Goal: Information Seeking & Learning: Learn about a topic

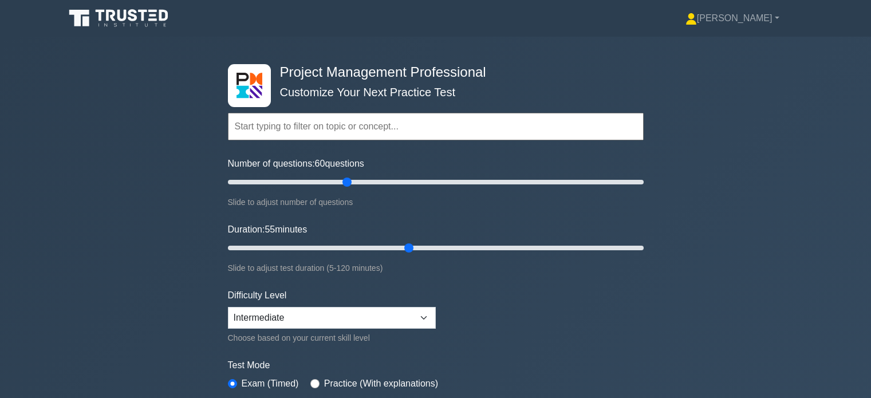
select select "intermediate"
type input "60"
click at [420, 251] on input "Duration: 60 minutes" at bounding box center [436, 248] width 416 height 14
click at [421, 311] on select "Beginner Intermediate Expert" at bounding box center [332, 318] width 208 height 22
select select "expert"
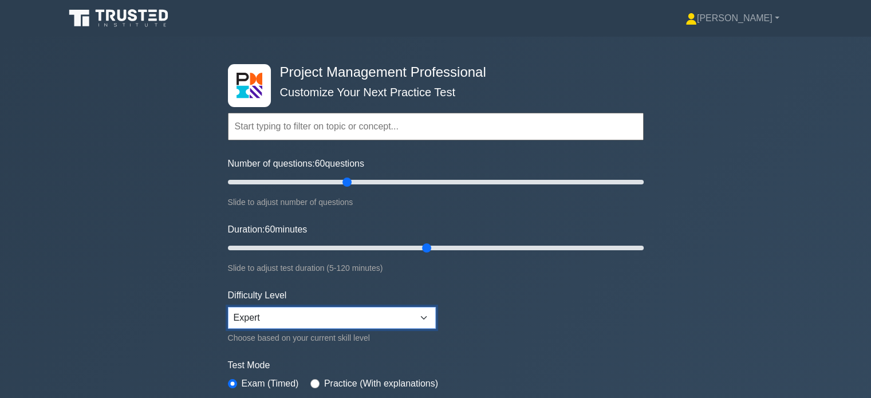
click at [228, 307] on select "Beginner Intermediate Expert" at bounding box center [332, 318] width 208 height 22
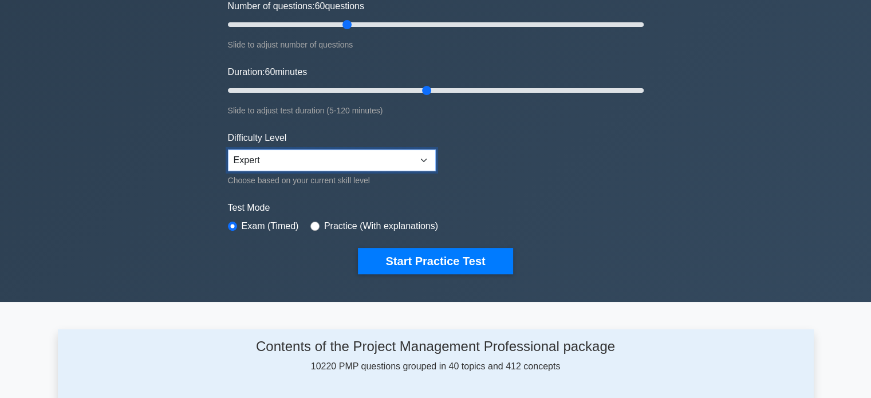
scroll to position [163, 0]
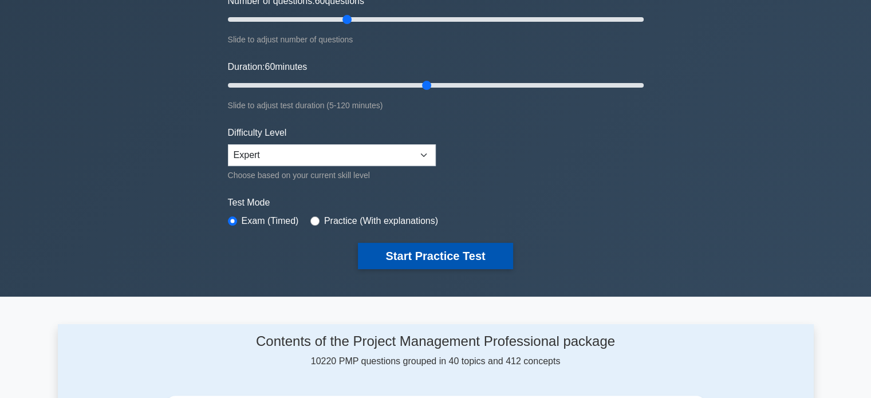
click at [425, 252] on button "Start Practice Test" at bounding box center [435, 256] width 155 height 26
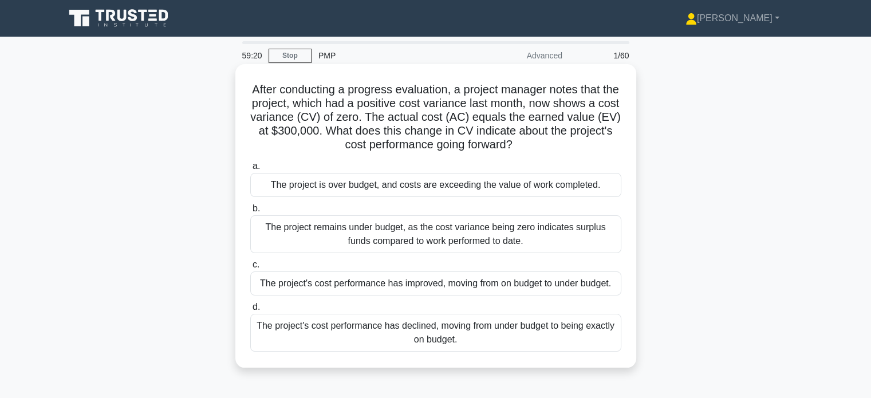
click at [380, 332] on div "The project's cost performance has declined, moving from under budget to being …" at bounding box center [435, 333] width 371 height 38
click at [250, 311] on input "d. The project's cost performance has declined, moving from under budget to bei…" at bounding box center [250, 306] width 0 height 7
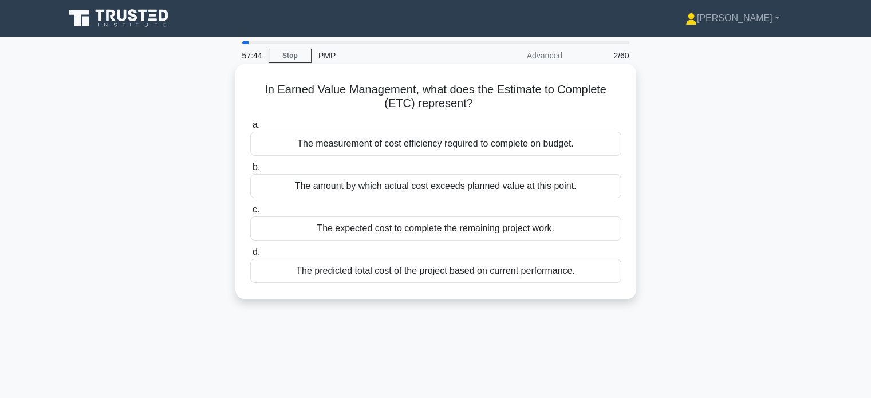
click at [467, 236] on div "The expected cost to complete the remaining project work." at bounding box center [435, 228] width 371 height 24
click at [250, 213] on input "c. The expected cost to complete the remaining project work." at bounding box center [250, 209] width 0 height 7
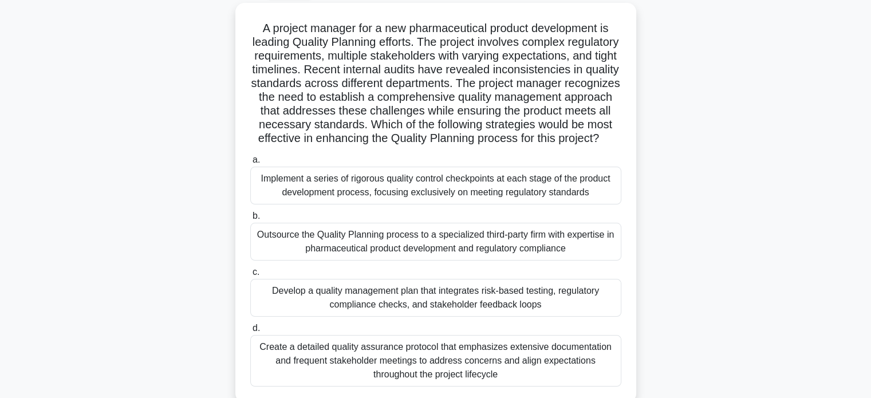
scroll to position [62, 0]
click at [487, 180] on div "Implement a series of rigorous quality control checkpoints at each stage of the…" at bounding box center [435, 185] width 371 height 38
click at [250, 163] on input "a. Implement a series of rigorous quality control checkpoints at each stage of …" at bounding box center [250, 159] width 0 height 7
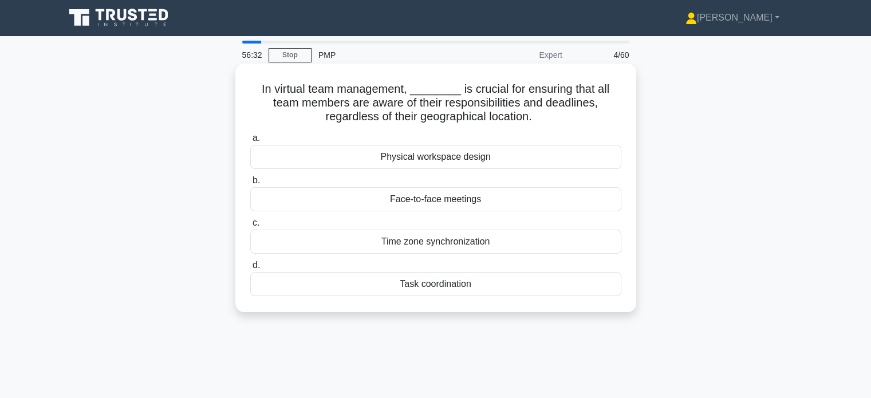
scroll to position [0, 0]
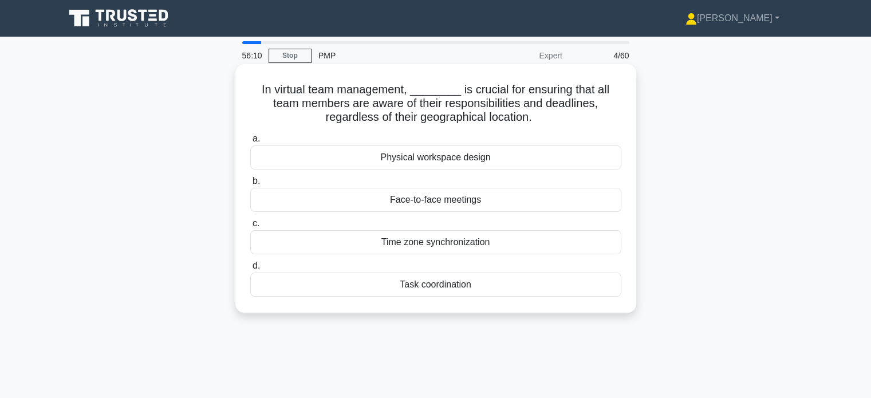
click at [458, 284] on div "Task coordination" at bounding box center [435, 284] width 371 height 24
click at [250, 270] on input "d. Task coordination" at bounding box center [250, 265] width 0 height 7
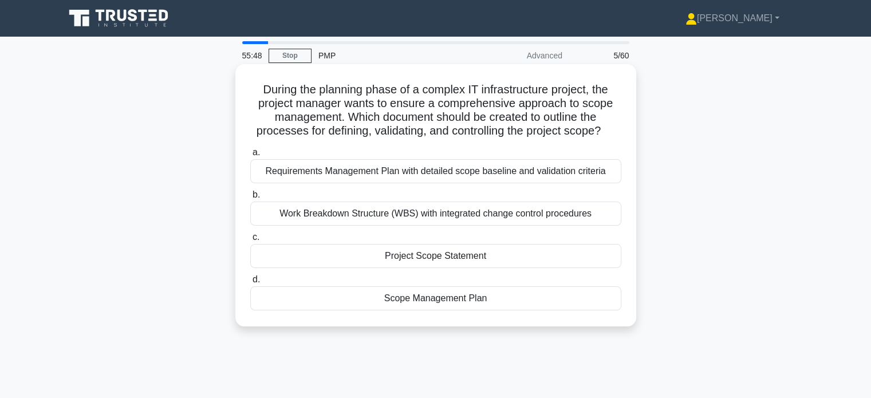
click at [446, 302] on div "Scope Management Plan" at bounding box center [435, 298] width 371 height 24
click at [250, 283] on input "d. Scope Management Plan" at bounding box center [250, 279] width 0 height 7
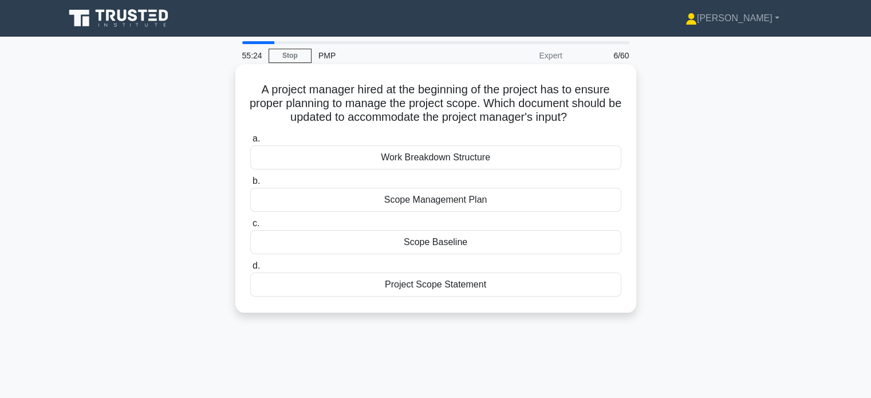
click at [452, 285] on div "Project Scope Statement" at bounding box center [435, 284] width 371 height 24
click at [250, 270] on input "d. Project Scope Statement" at bounding box center [250, 265] width 0 height 7
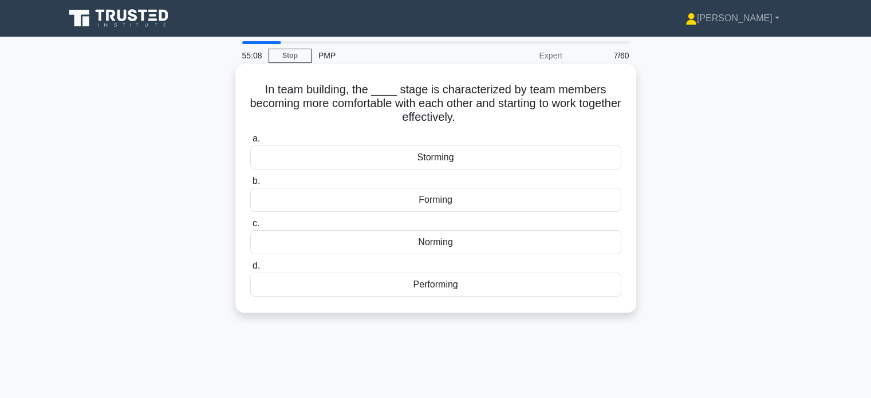
click at [464, 237] on div "Norming" at bounding box center [435, 242] width 371 height 24
click at [250, 227] on input "c. Norming" at bounding box center [250, 223] width 0 height 7
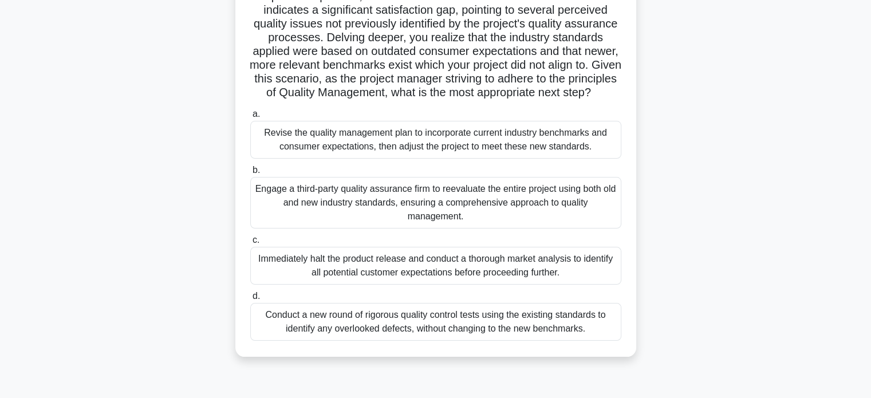
scroll to position [125, 0]
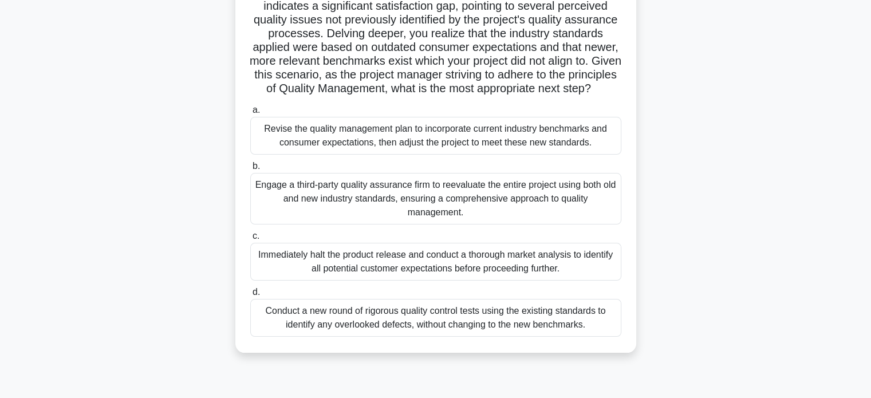
click at [440, 148] on div "Revise the quality management plan to incorporate current industry benchmarks a…" at bounding box center [435, 136] width 371 height 38
click at [250, 114] on input "a. Revise the quality management plan to incorporate current industry benchmark…" at bounding box center [250, 109] width 0 height 7
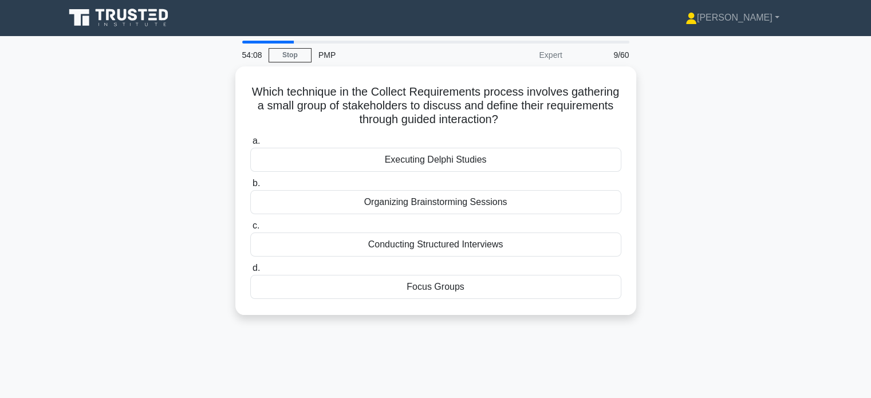
scroll to position [0, 0]
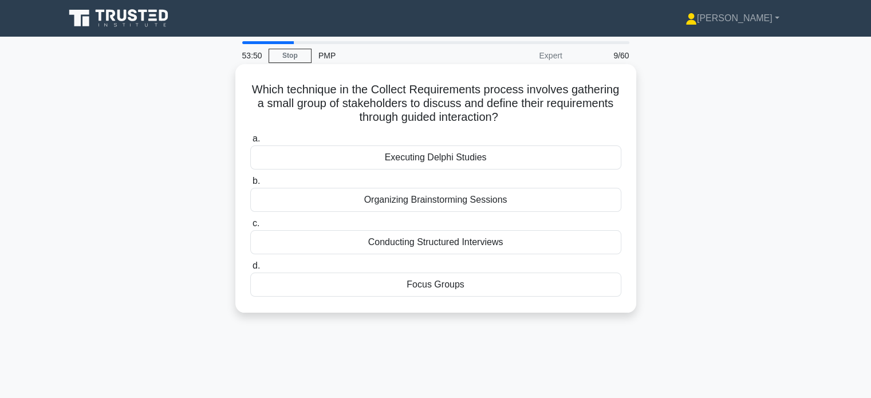
click at [449, 290] on div "Focus Groups" at bounding box center [435, 284] width 371 height 24
click at [250, 270] on input "d. Focus Groups" at bounding box center [250, 265] width 0 height 7
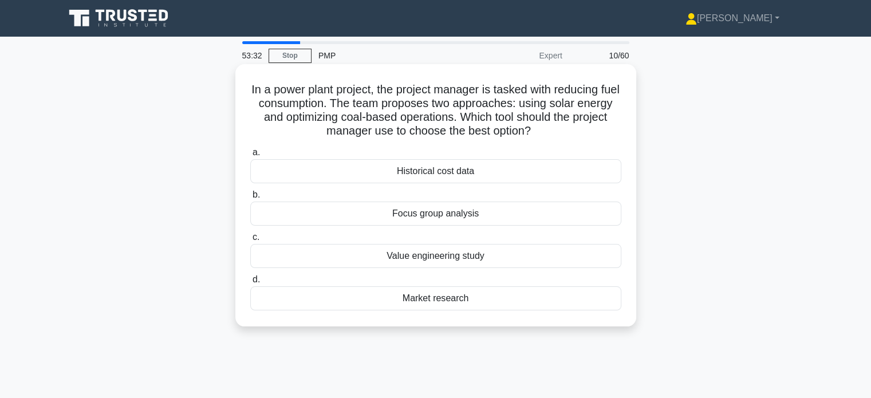
click at [460, 267] on div "Value engineering study" at bounding box center [435, 256] width 371 height 24
click at [250, 241] on input "c. Value engineering study" at bounding box center [250, 237] width 0 height 7
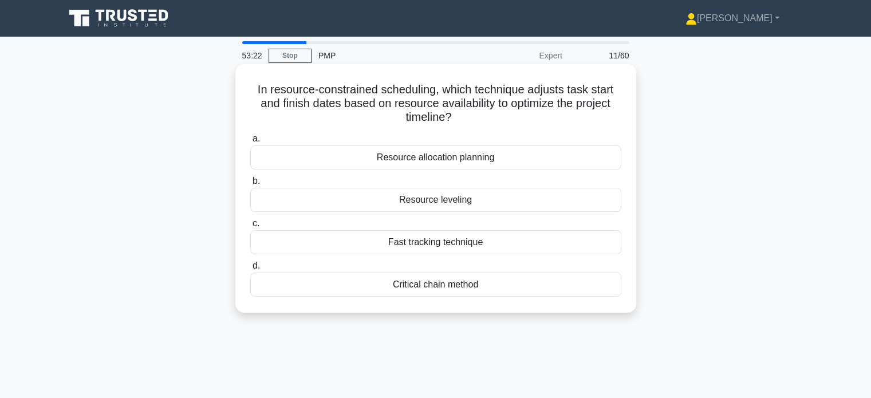
click at [467, 201] on div "Resource leveling" at bounding box center [435, 200] width 371 height 24
click at [250, 185] on input "b. Resource leveling" at bounding box center [250, 180] width 0 height 7
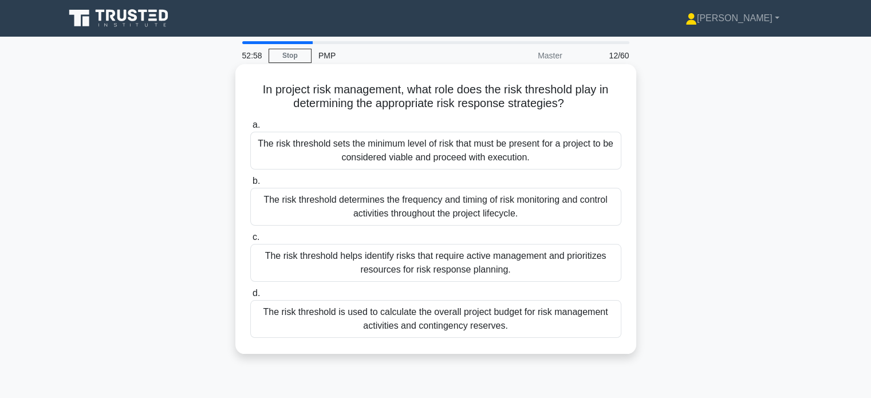
click at [481, 151] on div "The risk threshold sets the minimum level of risk that must be present for a pr…" at bounding box center [435, 151] width 371 height 38
click at [250, 129] on input "a. The risk threshold sets the minimum level of risk that must be present for a…" at bounding box center [250, 124] width 0 height 7
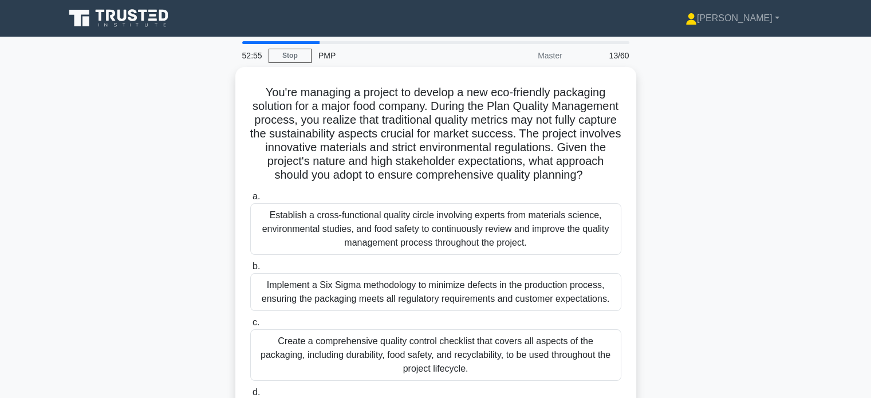
click at [481, 151] on h5 "You're managing a project to develop a new eco-friendly packaging solution for …" at bounding box center [435, 133] width 373 height 97
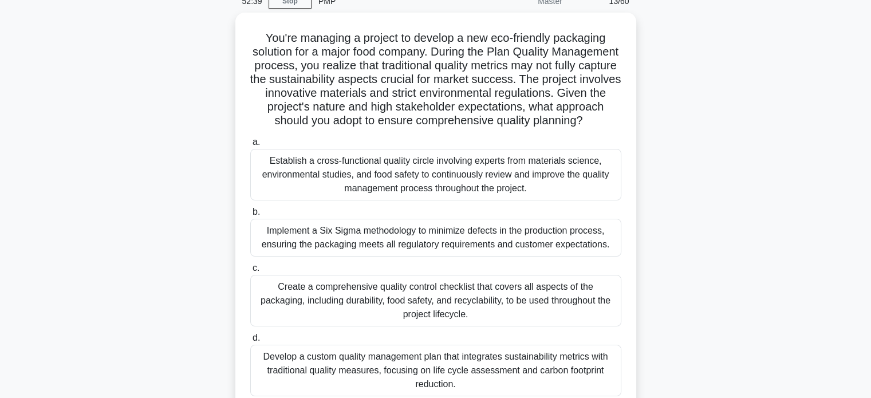
scroll to position [55, 0]
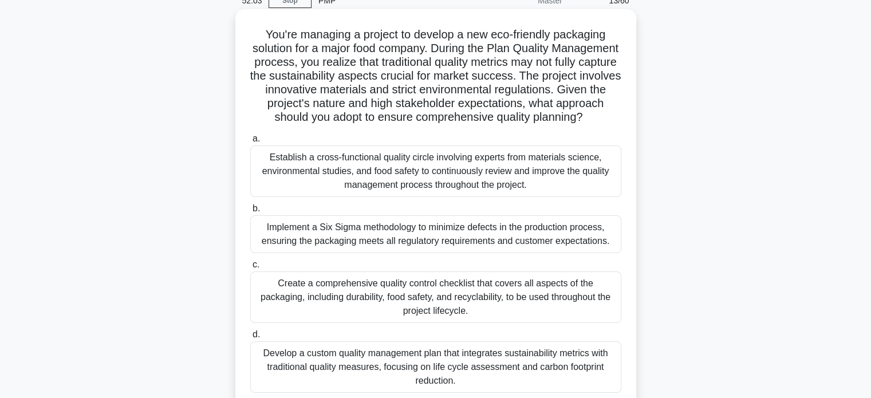
click at [382, 323] on div "Create a comprehensive quality control checklist that covers all aspects of the…" at bounding box center [435, 297] width 371 height 52
click at [250, 268] on input "c. Create a comprehensive quality control checklist that covers all aspects of …" at bounding box center [250, 264] width 0 height 7
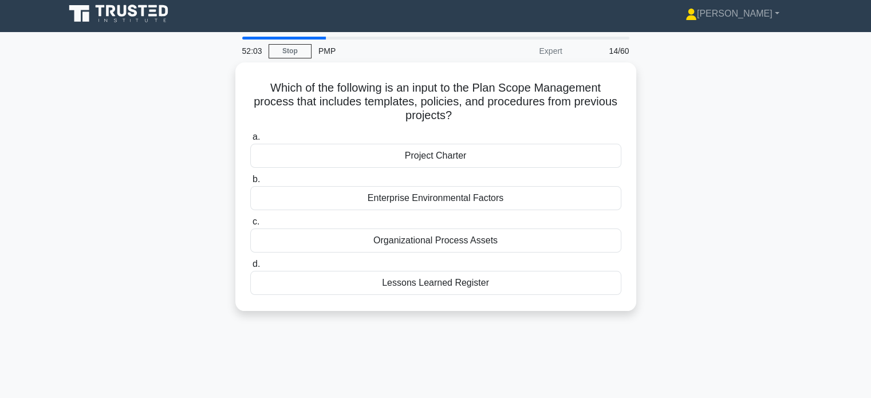
scroll to position [0, 0]
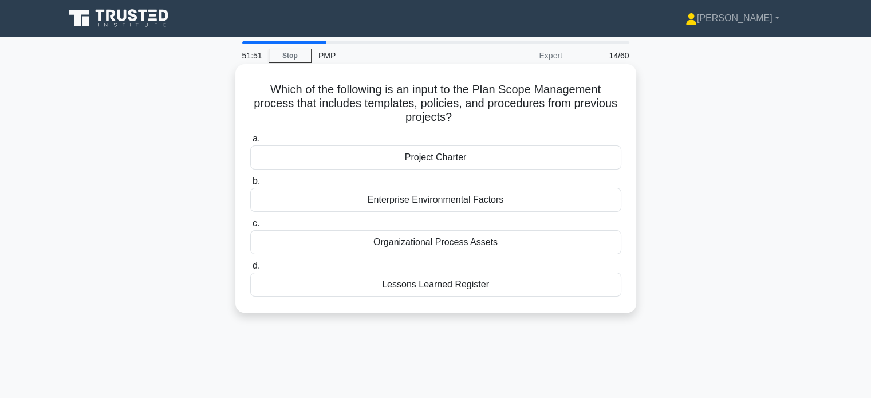
click at [469, 242] on div "Organizational Process Assets" at bounding box center [435, 242] width 371 height 24
click at [250, 227] on input "c. Organizational Process Assets" at bounding box center [250, 223] width 0 height 7
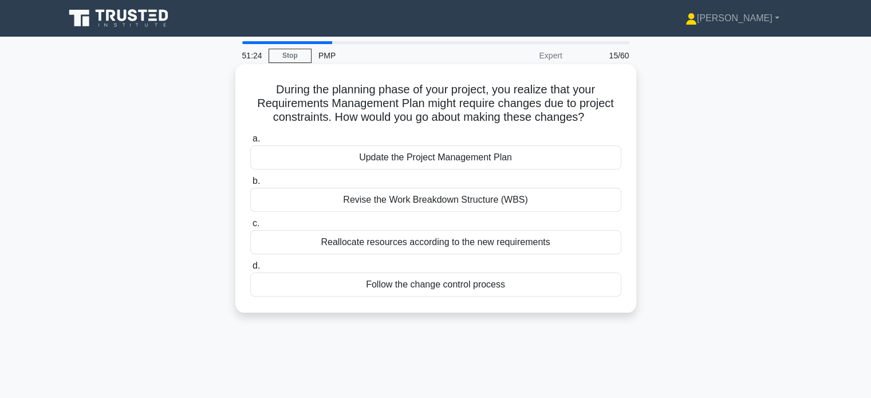
click at [461, 286] on div "Follow the change control process" at bounding box center [435, 284] width 371 height 24
click at [250, 270] on input "d. Follow the change control process" at bounding box center [250, 265] width 0 height 7
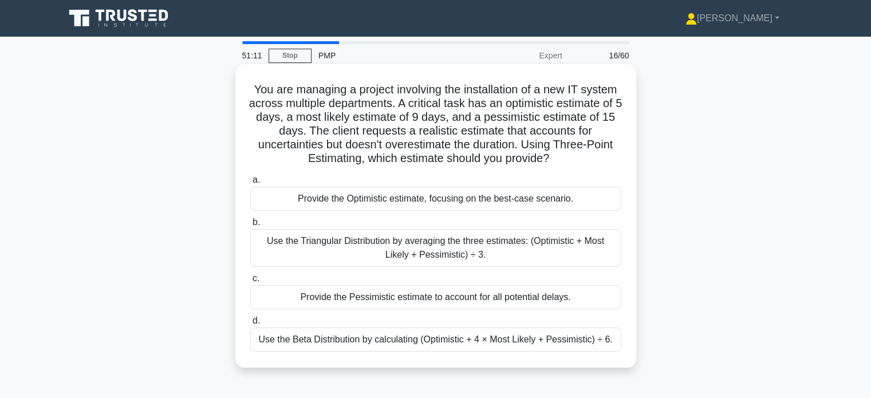
click at [452, 346] on div "Use the Beta Distribution by calculating (Optimistic + 4 × Most Likely + Pessim…" at bounding box center [435, 339] width 371 height 24
click at [250, 325] on input "d. Use the Beta Distribution by calculating (Optimistic + 4 × Most Likely + Pes…" at bounding box center [250, 320] width 0 height 7
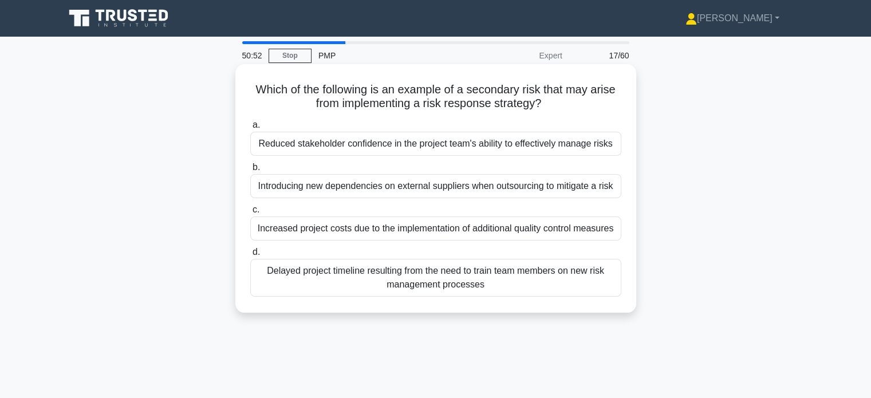
click at [472, 191] on div "Introducing new dependencies on external suppliers when outsourcing to mitigate…" at bounding box center [435, 186] width 371 height 24
click at [250, 171] on input "b. Introducing new dependencies on external suppliers when outsourcing to mitig…" at bounding box center [250, 167] width 0 height 7
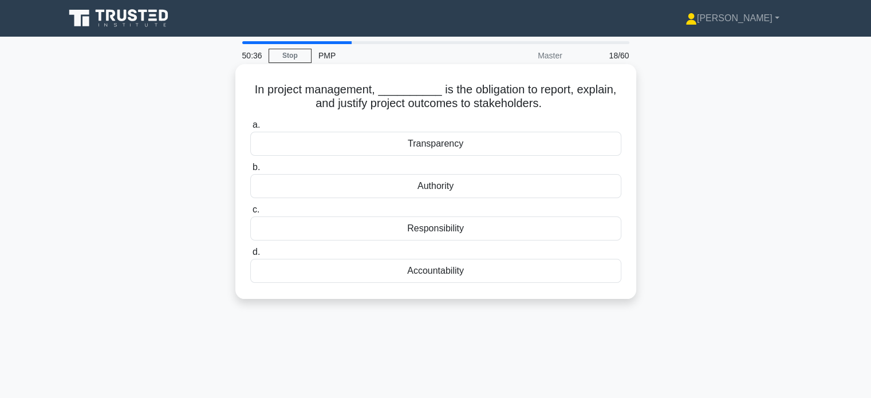
click at [452, 278] on div "Accountability" at bounding box center [435, 271] width 371 height 24
click at [250, 256] on input "d. Accountability" at bounding box center [250, 251] width 0 height 7
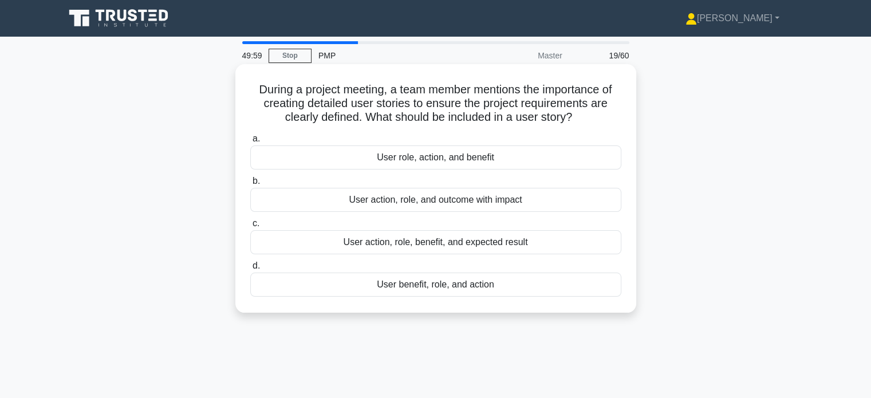
click at [462, 167] on div "User role, action, and benefit" at bounding box center [435, 157] width 371 height 24
click at [250, 143] on input "a. User role, action, and benefit" at bounding box center [250, 138] width 0 height 7
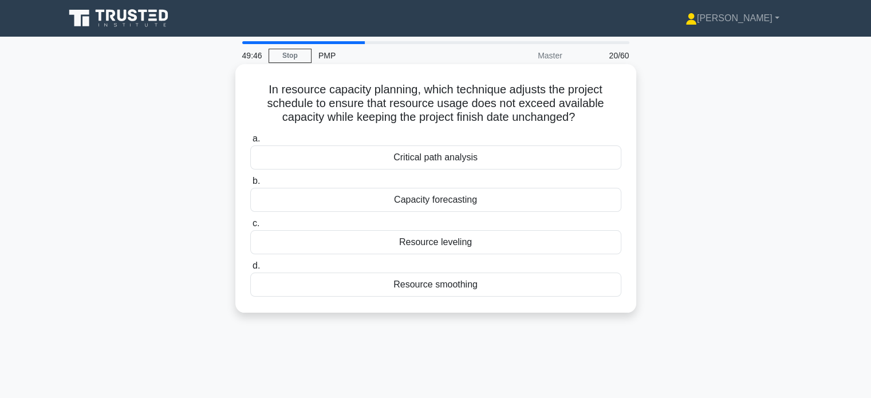
click at [460, 164] on div "Critical path analysis" at bounding box center [435, 157] width 371 height 24
click at [250, 143] on input "a. Critical path analysis" at bounding box center [250, 138] width 0 height 7
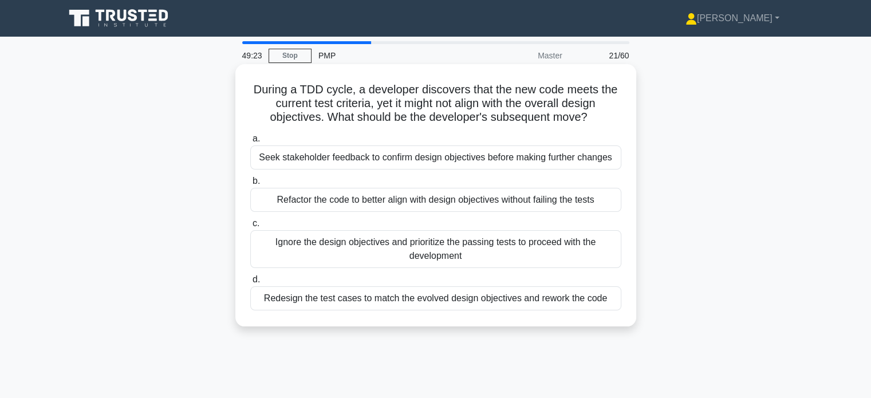
click at [438, 295] on div "Redesign the test cases to match the evolved design objectives and rework the c…" at bounding box center [435, 298] width 371 height 24
click at [250, 283] on input "d. Redesign the test cases to match the evolved design objectives and rework th…" at bounding box center [250, 279] width 0 height 7
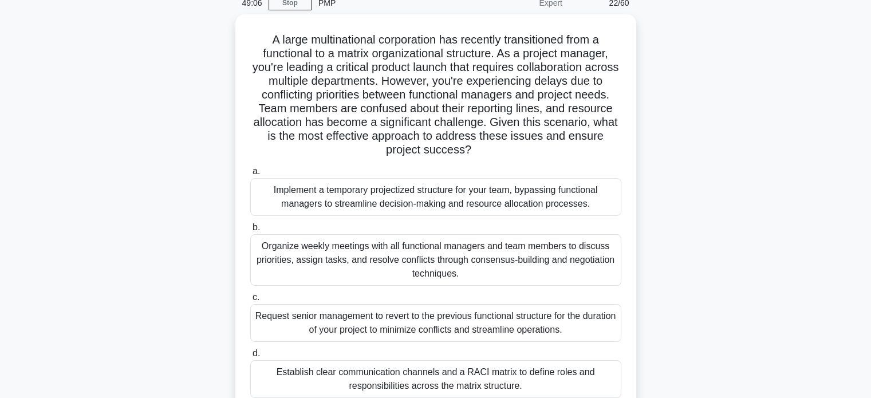
scroll to position [57, 0]
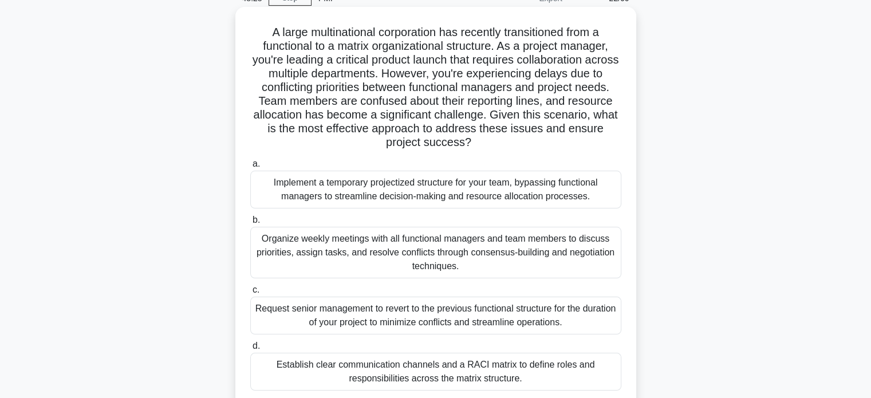
click at [423, 381] on div "Establish clear communication channels and a RACI matrix to define roles and re…" at bounding box center [435, 372] width 371 height 38
click at [250, 350] on input "d. Establish clear communication channels and a RACI matrix to define roles and…" at bounding box center [250, 345] width 0 height 7
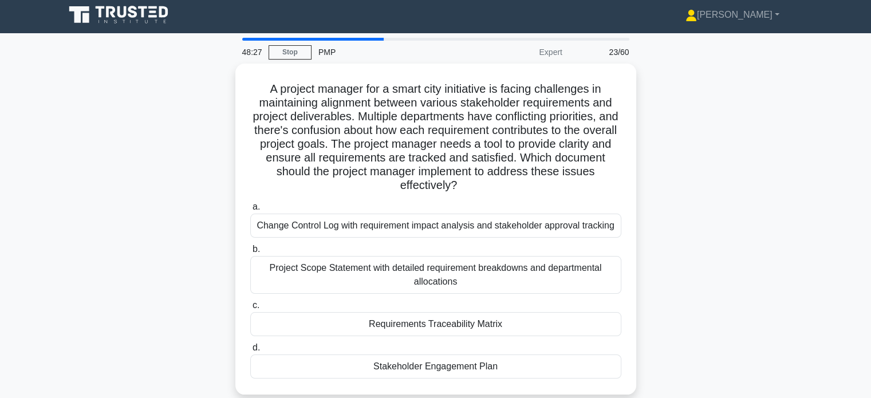
scroll to position [0, 0]
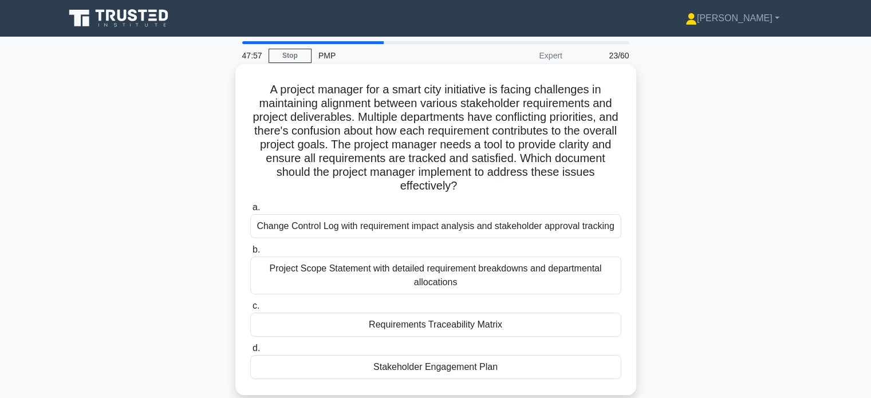
click at [439, 325] on div "Requirements Traceability Matrix" at bounding box center [435, 325] width 371 height 24
click at [250, 310] on input "c. Requirements Traceability Matrix" at bounding box center [250, 305] width 0 height 7
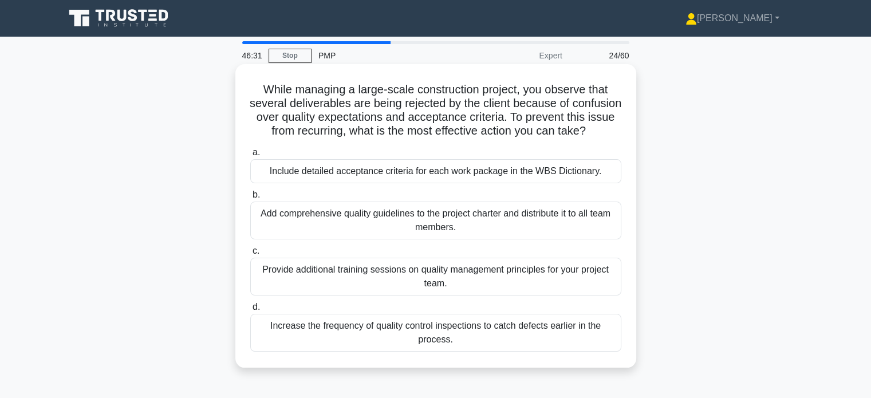
click at [487, 347] on div "Increase the frequency of quality control inspections to catch defects earlier …" at bounding box center [435, 333] width 371 height 38
click at [250, 311] on input "d. Increase the frequency of quality control inspections to catch defects earli…" at bounding box center [250, 306] width 0 height 7
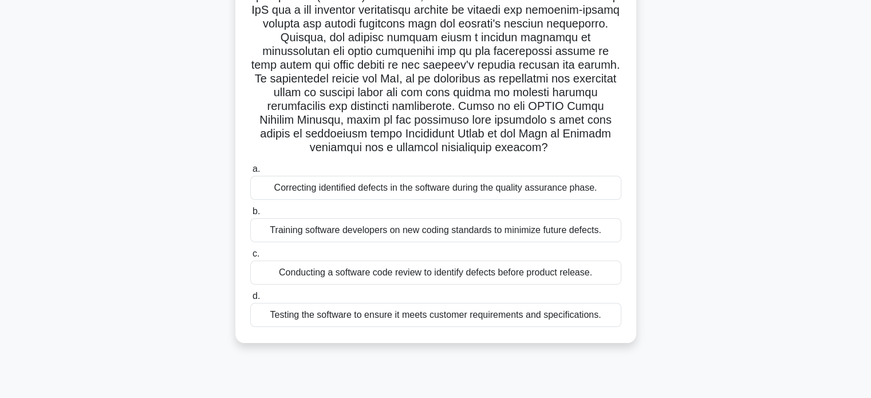
scroll to position [149, 0]
click at [422, 230] on div "Training software developers on new coding standards to minimize future defects." at bounding box center [435, 229] width 371 height 24
click at [250, 215] on input "b. Training software developers on new coding standards to minimize future defe…" at bounding box center [250, 210] width 0 height 7
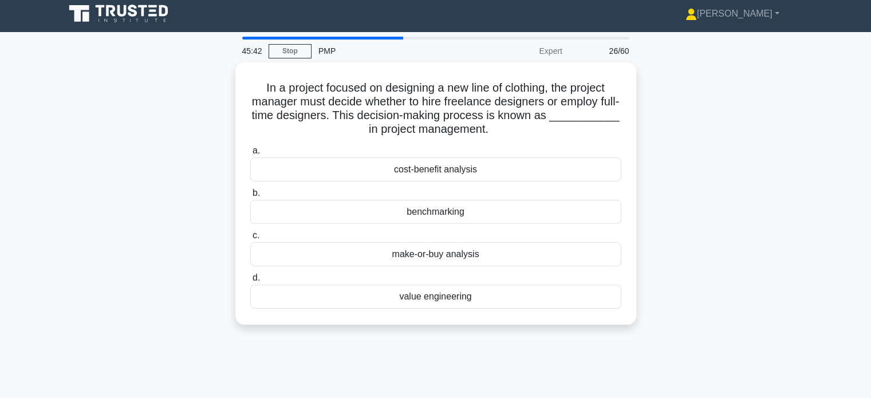
scroll to position [0, 0]
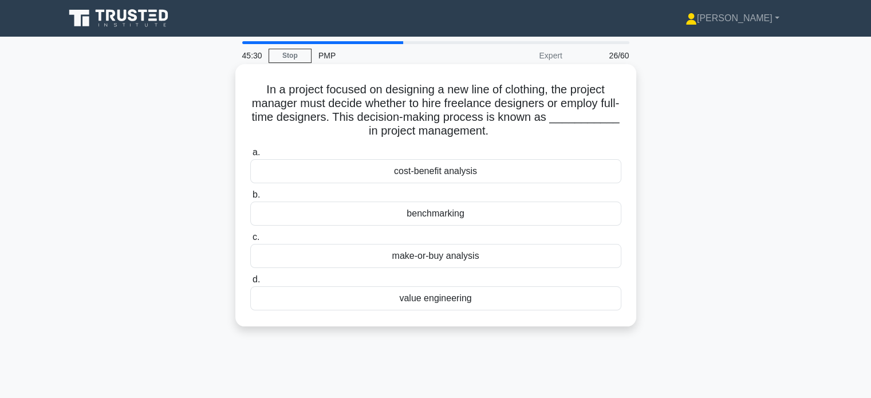
click at [429, 263] on div "make-or-buy analysis" at bounding box center [435, 256] width 371 height 24
click at [250, 241] on input "c. make-or-buy analysis" at bounding box center [250, 237] width 0 height 7
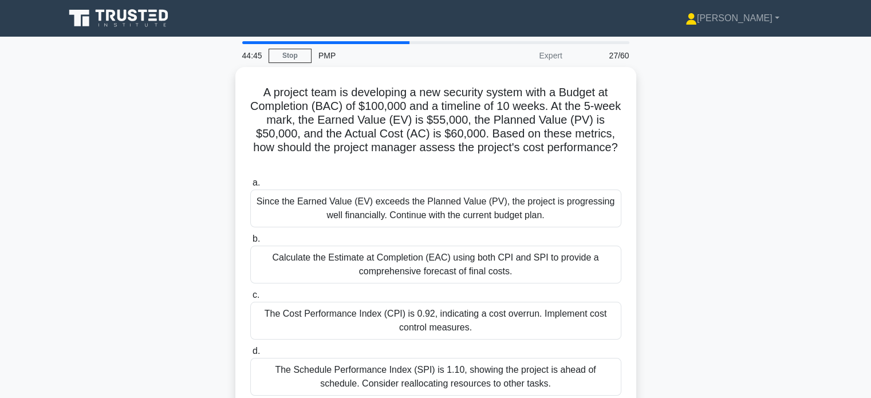
click at [429, 263] on div "Calculate the Estimate at Completion (EAC) using both CPI and SPI to provide a …" at bounding box center [435, 265] width 371 height 38
click at [250, 243] on input "b. Calculate the Estimate at Completion (EAC) using both CPI and SPI to provide…" at bounding box center [250, 238] width 0 height 7
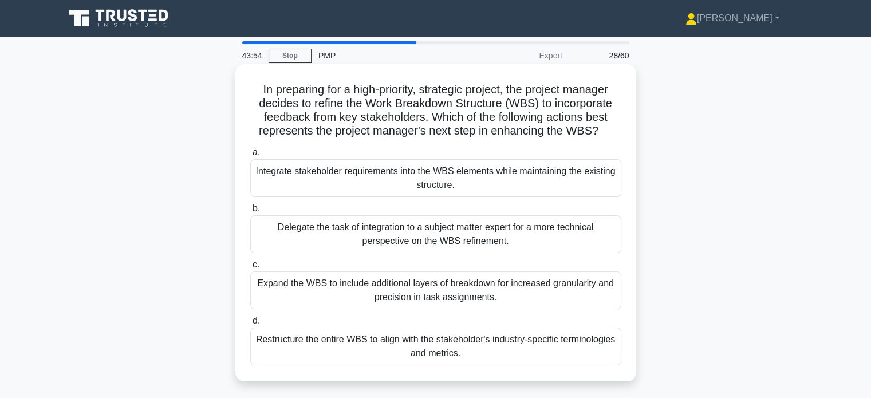
click at [467, 176] on div "Integrate stakeholder requirements into the WBS elements while maintaining the …" at bounding box center [435, 178] width 371 height 38
click at [250, 156] on input "a. Integrate stakeholder requirements into the WBS elements while maintaining t…" at bounding box center [250, 152] width 0 height 7
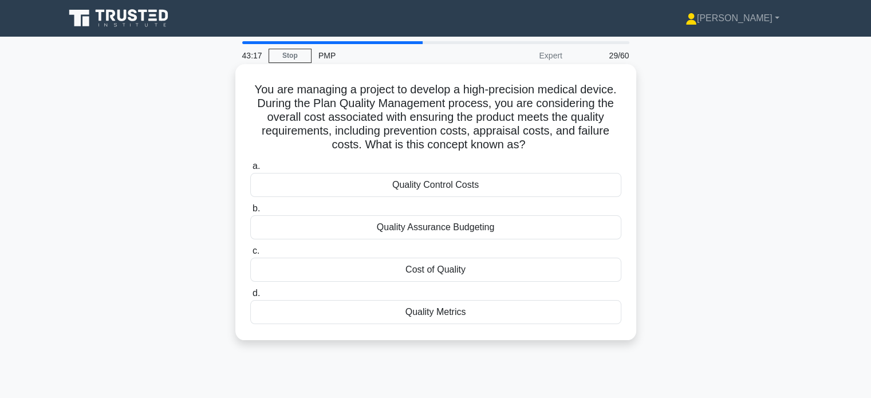
click at [483, 189] on div "Quality Control Costs" at bounding box center [435, 185] width 371 height 24
click at [250, 170] on input "a. Quality Control Costs" at bounding box center [250, 166] width 0 height 7
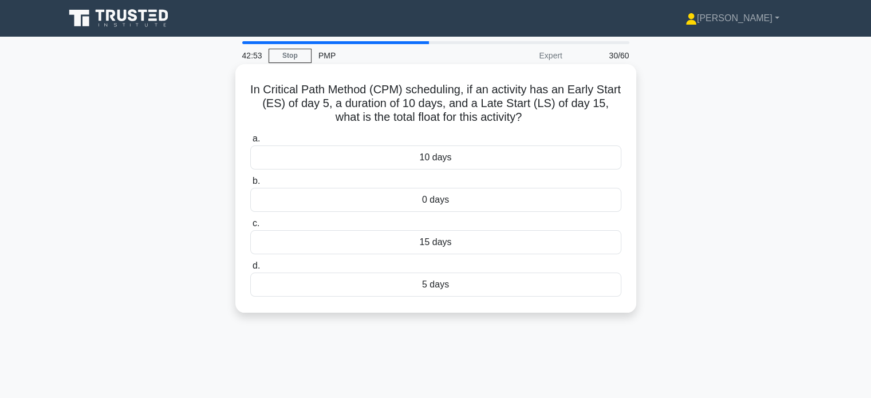
click at [472, 160] on div "10 days" at bounding box center [435, 157] width 371 height 24
click at [250, 143] on input "a. 10 days" at bounding box center [250, 138] width 0 height 7
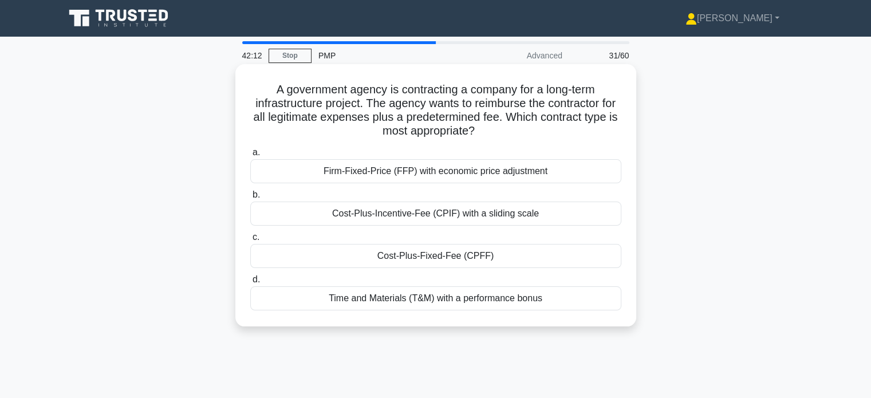
click at [448, 256] on div "Cost-Plus-Fixed-Fee (CPFF)" at bounding box center [435, 256] width 371 height 24
click at [250, 241] on input "c. Cost-Plus-Fixed-Fee (CPFF)" at bounding box center [250, 237] width 0 height 7
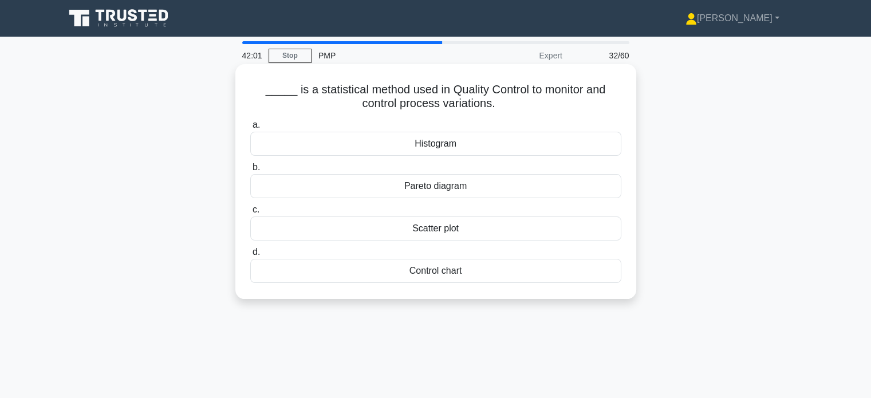
click at [508, 265] on div "Control chart" at bounding box center [435, 271] width 371 height 24
click at [250, 256] on input "d. Control chart" at bounding box center [250, 251] width 0 height 7
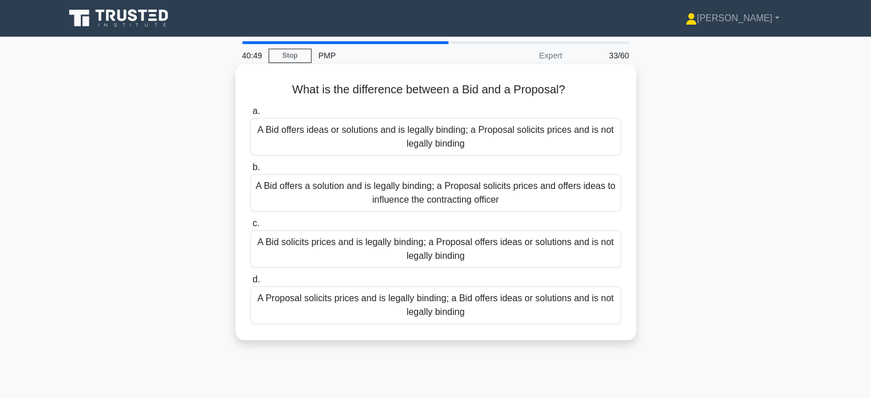
click at [436, 203] on div "A Bid offers a solution and is legally binding; a Proposal solicits prices and …" at bounding box center [435, 193] width 371 height 38
click at [250, 171] on input "b. A Bid offers a solution and is legally binding; a Proposal solicits prices a…" at bounding box center [250, 167] width 0 height 7
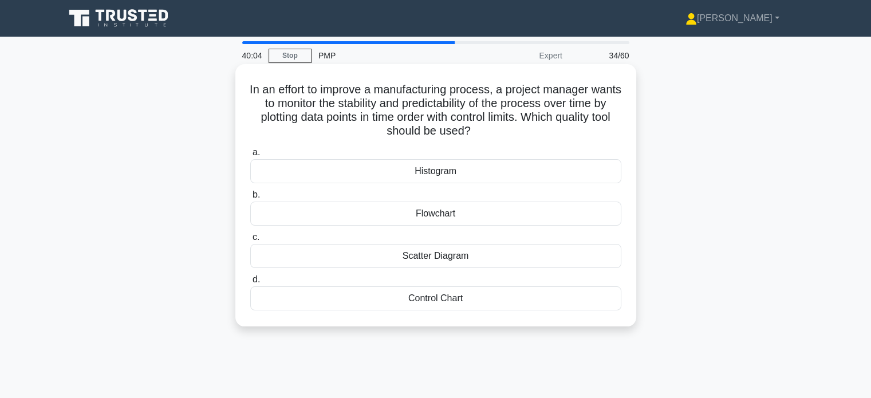
click at [424, 300] on div "Control Chart" at bounding box center [435, 298] width 371 height 24
click at [250, 283] on input "d. Control Chart" at bounding box center [250, 279] width 0 height 7
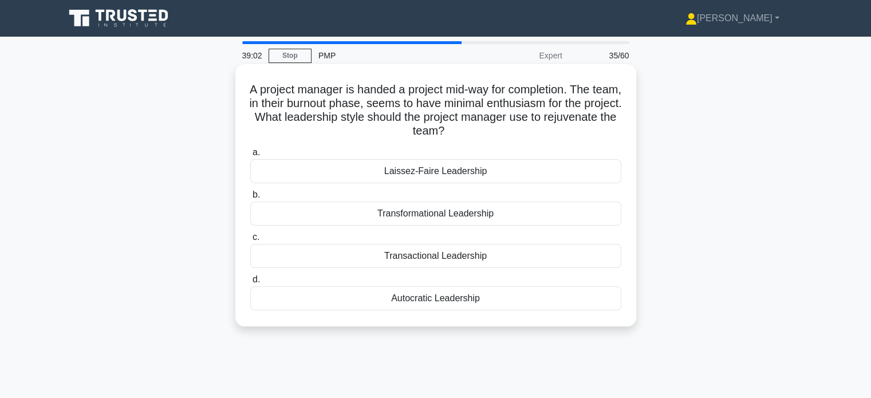
click at [465, 215] on div "Transformational Leadership" at bounding box center [435, 213] width 371 height 24
click at [250, 199] on input "b. Transformational Leadership" at bounding box center [250, 194] width 0 height 7
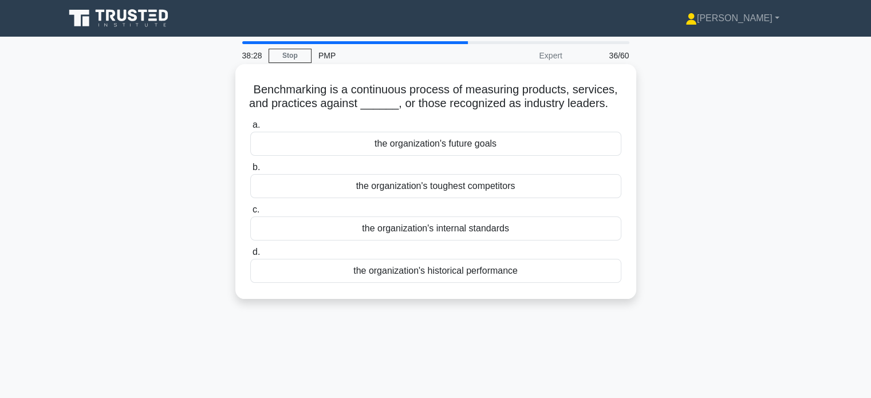
click at [453, 227] on div "the organization's internal standards" at bounding box center [435, 228] width 371 height 24
click at [250, 213] on input "c. the organization's internal standards" at bounding box center [250, 209] width 0 height 7
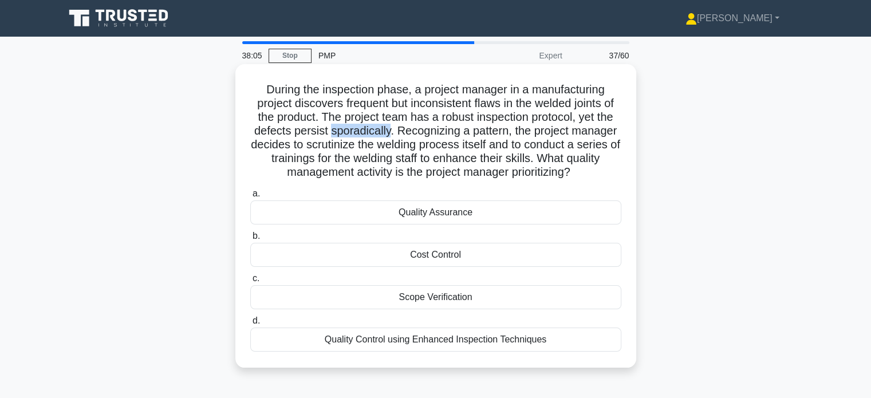
drag, startPoint x: 389, startPoint y: 128, endPoint x: 327, endPoint y: 128, distance: 61.8
click at [327, 128] on h5 "During the inspection phase, a project manager in a manufacturing project disco…" at bounding box center [435, 130] width 373 height 97
copy h5 "sporadically"
click at [470, 203] on div "Quality Assurance" at bounding box center [435, 212] width 371 height 24
click at [250, 197] on input "a. Quality Assurance" at bounding box center [250, 193] width 0 height 7
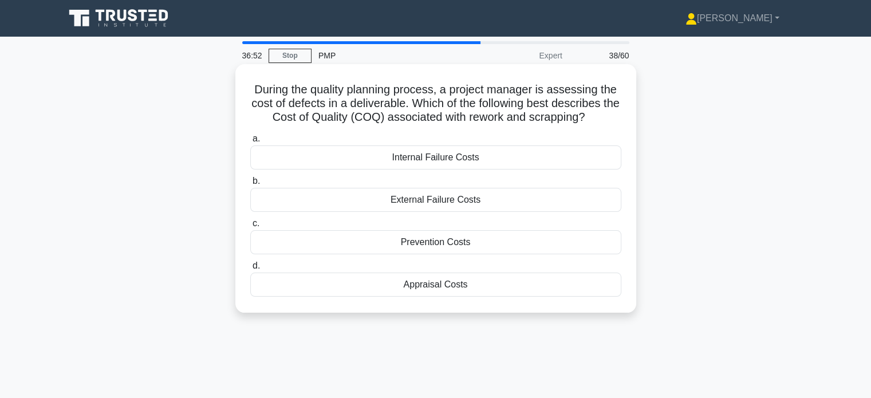
click at [452, 161] on div "Internal Failure Costs" at bounding box center [435, 157] width 371 height 24
click at [250, 143] on input "a. Internal Failure Costs" at bounding box center [250, 138] width 0 height 7
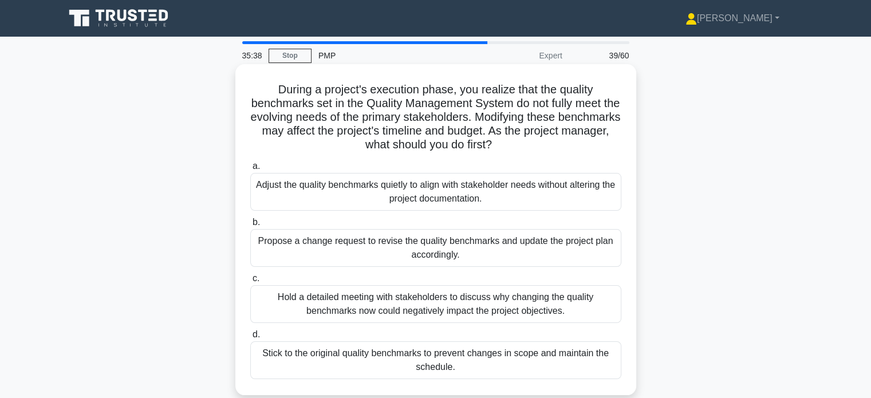
click at [440, 239] on div "Propose a change request to revise the quality benchmarks and update the projec…" at bounding box center [435, 248] width 371 height 38
click at [250, 226] on input "b. Propose a change request to revise the quality benchmarks and update the pro…" at bounding box center [250, 222] width 0 height 7
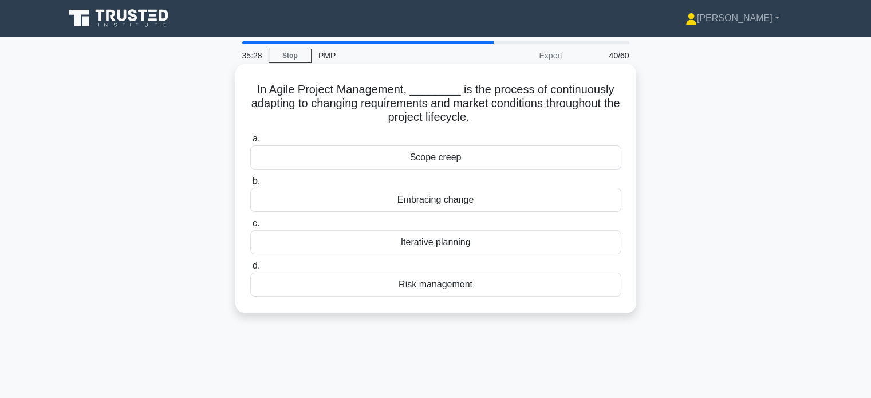
click at [445, 200] on div "Embracing change" at bounding box center [435, 200] width 371 height 24
click at [250, 185] on input "b. Embracing change" at bounding box center [250, 180] width 0 height 7
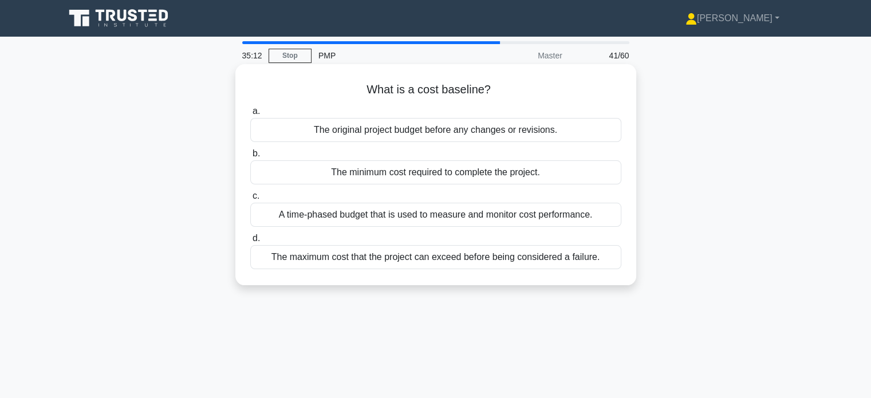
click at [433, 208] on div "A time-phased budget that is used to measure and monitor cost performance." at bounding box center [435, 215] width 371 height 24
click at [250, 200] on input "c. A time-phased budget that is used to measure and monitor cost performance." at bounding box center [250, 195] width 0 height 7
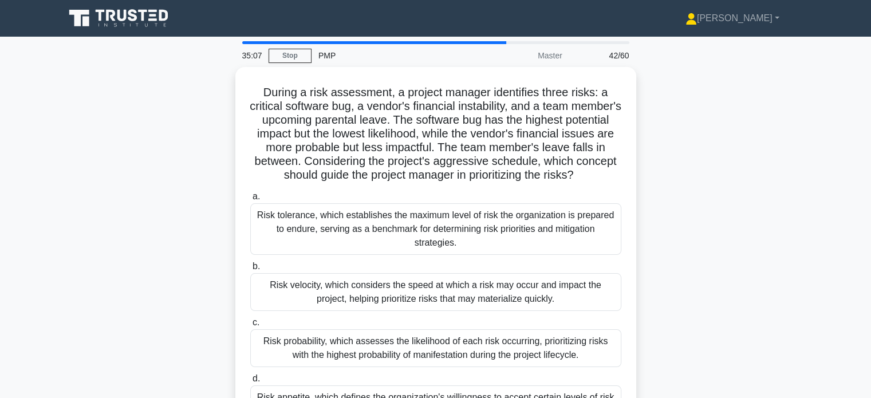
scroll to position [4, 0]
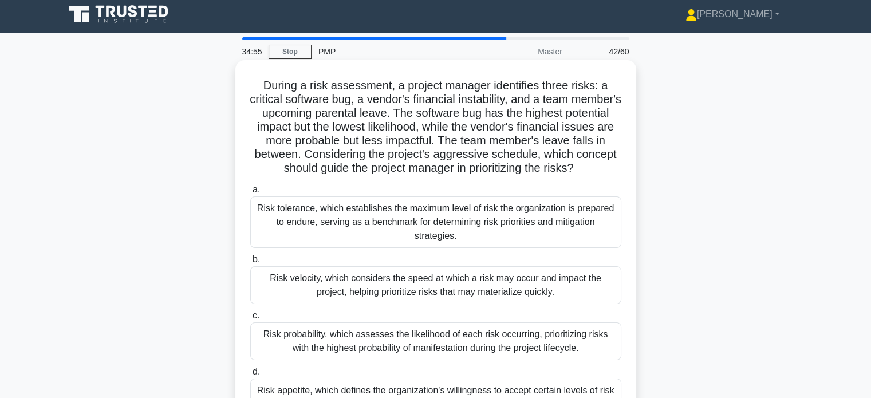
click at [343, 286] on div "Risk velocity, which considers the speed at which a risk may occur and impact t…" at bounding box center [435, 285] width 371 height 38
click at [250, 263] on input "b. Risk velocity, which considers the speed at which a risk may occur and impac…" at bounding box center [250, 259] width 0 height 7
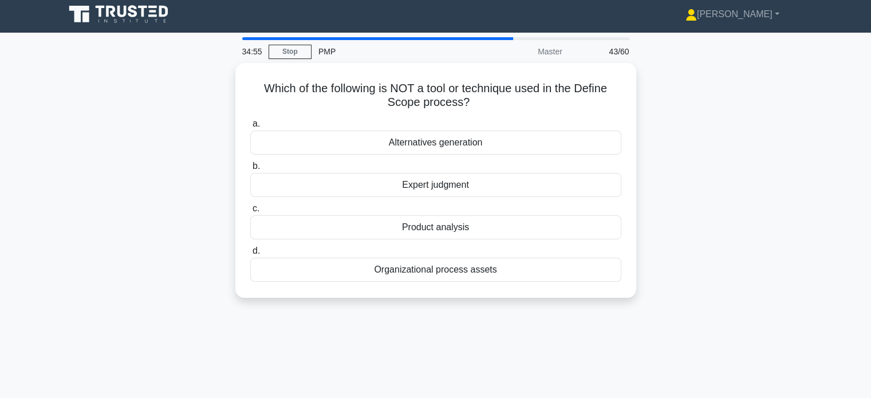
scroll to position [0, 0]
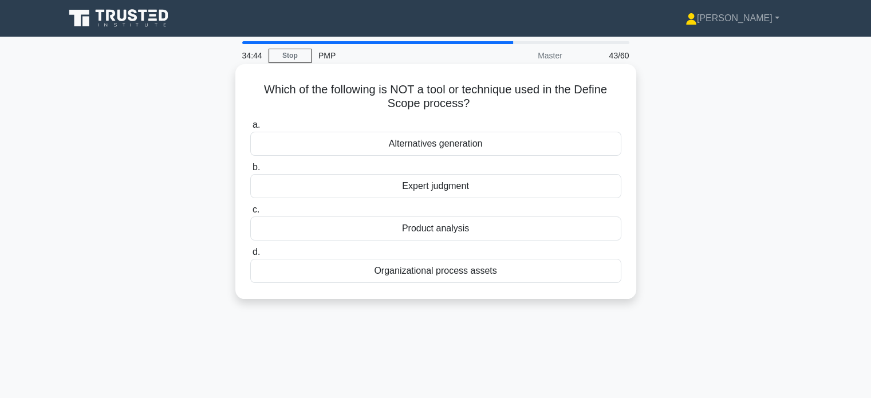
click at [418, 274] on div "Organizational process assets" at bounding box center [435, 271] width 371 height 24
click at [250, 256] on input "d. Organizational process assets" at bounding box center [250, 251] width 0 height 7
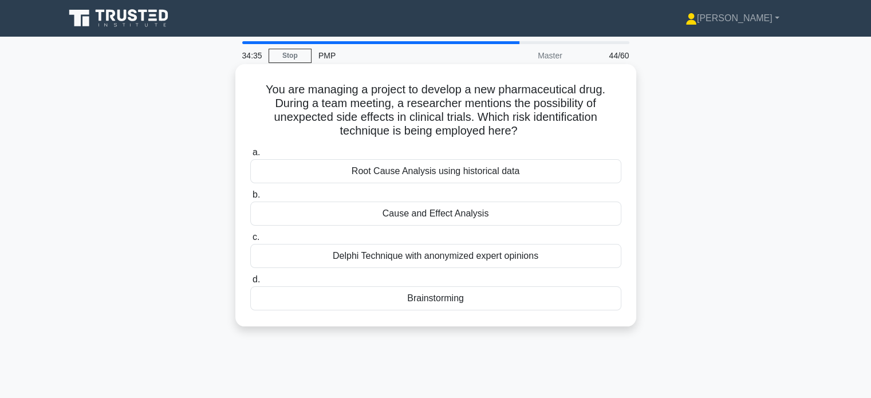
click at [413, 296] on div "Brainstorming" at bounding box center [435, 298] width 371 height 24
click at [250, 283] on input "d. Brainstorming" at bounding box center [250, 279] width 0 height 7
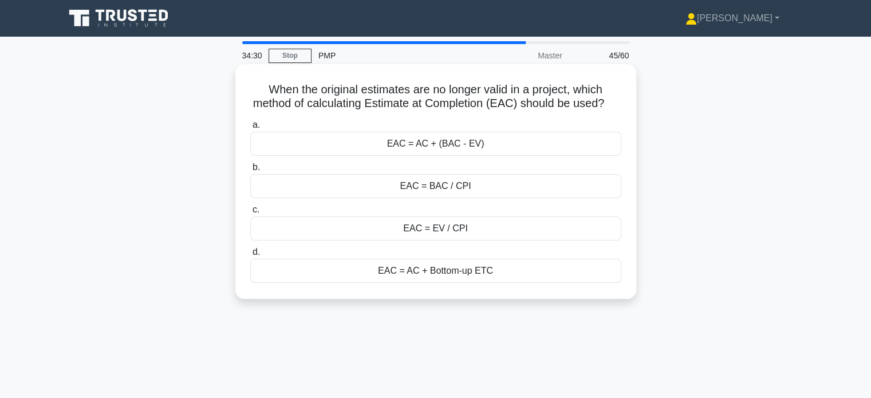
click at [426, 282] on div "EAC = AC + Bottom-up ETC" at bounding box center [435, 271] width 371 height 24
click at [250, 256] on input "d. EAC = AC + Bottom-up ETC" at bounding box center [250, 251] width 0 height 7
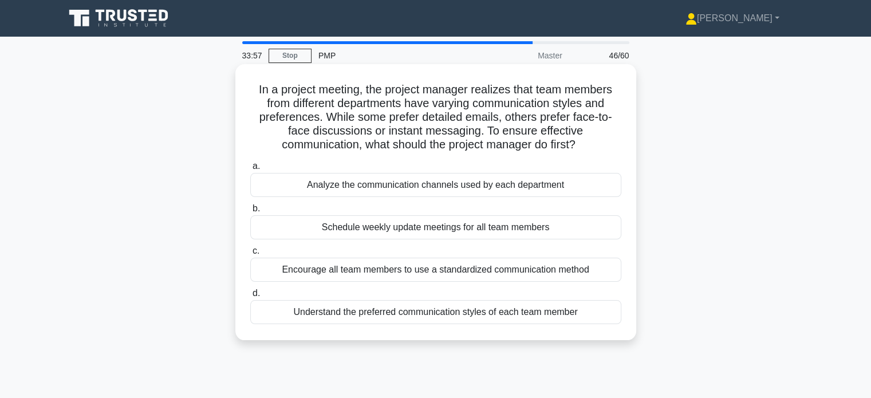
click at [453, 310] on div "Understand the preferred communication styles of each team member" at bounding box center [435, 312] width 371 height 24
click at [250, 297] on input "d. Understand the preferred communication styles of each team member" at bounding box center [250, 293] width 0 height 7
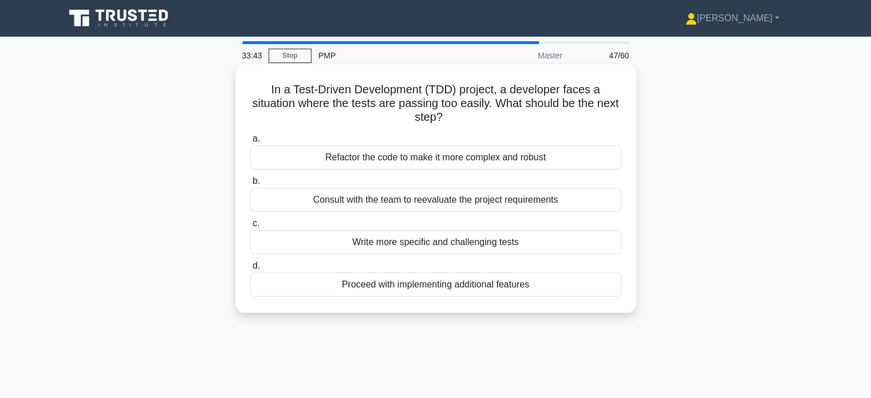
click at [443, 238] on div "Write more specific and challenging tests" at bounding box center [435, 242] width 371 height 24
click at [250, 227] on input "c. Write more specific and challenging tests" at bounding box center [250, 223] width 0 height 7
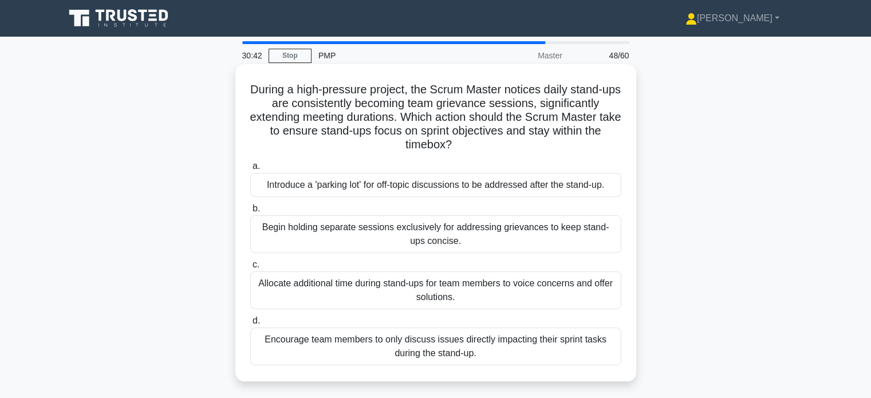
click at [495, 357] on div "Encourage team members to only discuss issues directly impacting their sprint t…" at bounding box center [435, 346] width 371 height 38
click at [250, 325] on input "d. Encourage team members to only discuss issues directly impacting their sprin…" at bounding box center [250, 320] width 0 height 7
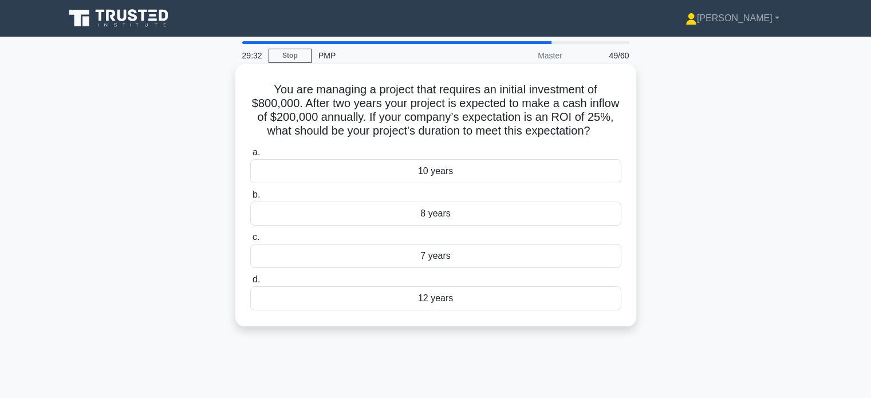
click at [517, 224] on div "8 years" at bounding box center [435, 213] width 371 height 24
click at [250, 199] on input "b. 8 years" at bounding box center [250, 194] width 0 height 7
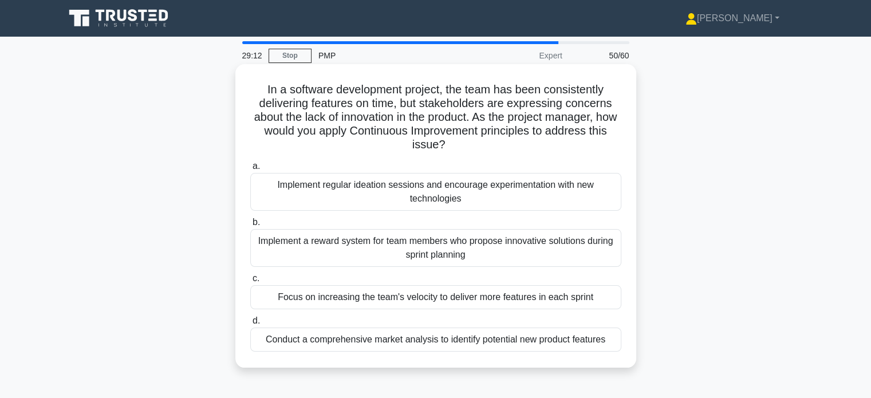
click at [473, 188] on div "Implement regular ideation sessions and encourage experimentation with new tech…" at bounding box center [435, 192] width 371 height 38
click at [250, 170] on input "a. Implement regular ideation sessions and encourage experimentation with new t…" at bounding box center [250, 166] width 0 height 7
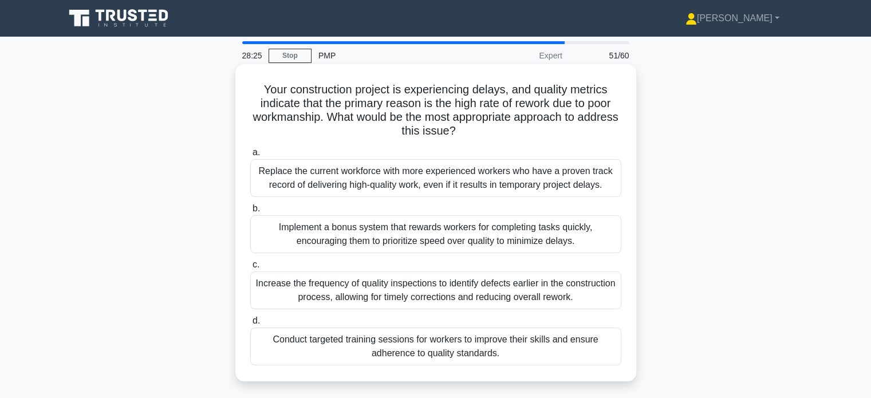
click at [456, 340] on div "Conduct targeted training sessions for workers to improve their skills and ensu…" at bounding box center [435, 346] width 371 height 38
click at [250, 325] on input "d. Conduct targeted training sessions for workers to improve their skills and e…" at bounding box center [250, 320] width 0 height 7
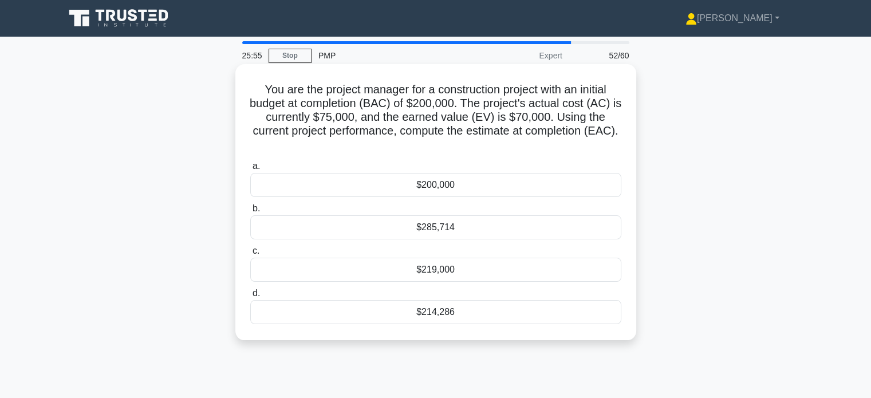
click at [446, 221] on div "$285,714" at bounding box center [435, 227] width 371 height 24
click at [250, 212] on input "b. $285,714" at bounding box center [250, 208] width 0 height 7
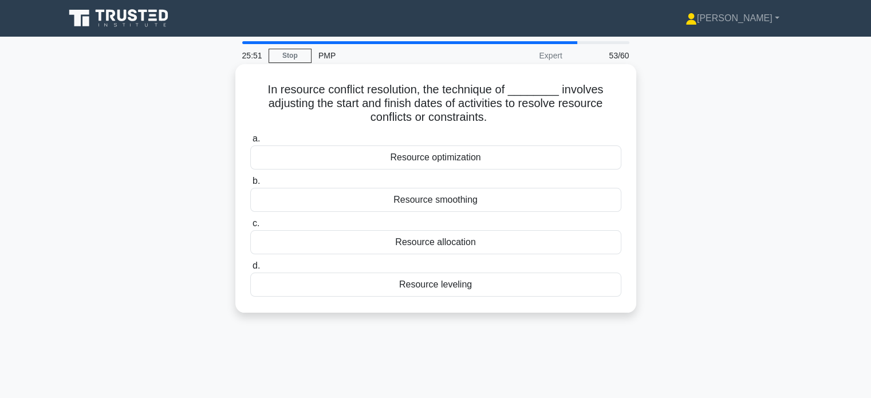
click at [449, 281] on div "Resource leveling" at bounding box center [435, 284] width 371 height 24
click at [250, 270] on input "d. Resource leveling" at bounding box center [250, 265] width 0 height 7
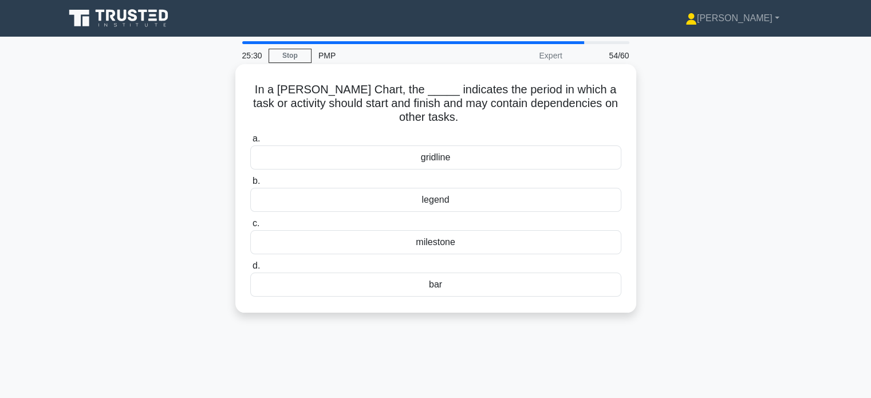
click at [460, 168] on div "gridline" at bounding box center [435, 157] width 371 height 24
click at [250, 143] on input "a. gridline" at bounding box center [250, 138] width 0 height 7
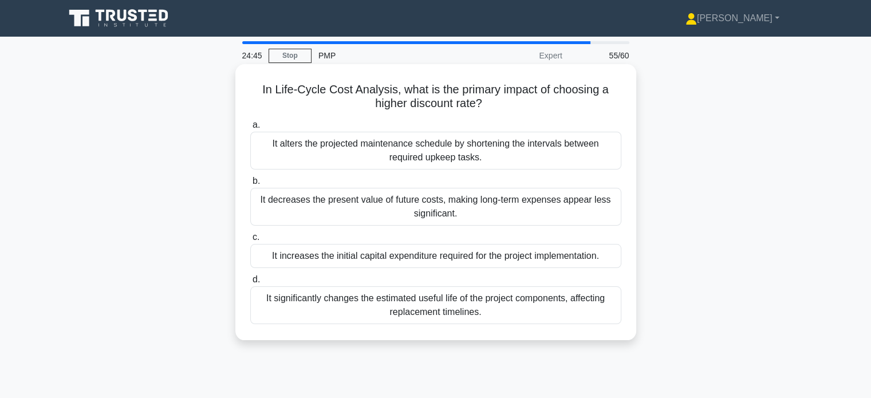
click at [476, 210] on div "It decreases the present value of future costs, making long-term expenses appea…" at bounding box center [435, 207] width 371 height 38
click at [250, 185] on input "b. It decreases the present value of future costs, making long-term expenses ap…" at bounding box center [250, 180] width 0 height 7
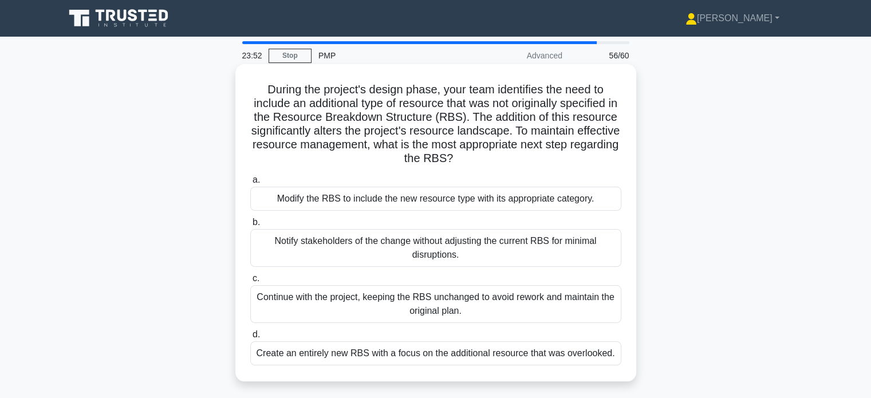
click at [467, 259] on div "Notify stakeholders of the change without adjusting the current RBS for minimal…" at bounding box center [435, 248] width 371 height 38
click at [250, 226] on input "b. Notify stakeholders of the change without adjusting the current RBS for mini…" at bounding box center [250, 222] width 0 height 7
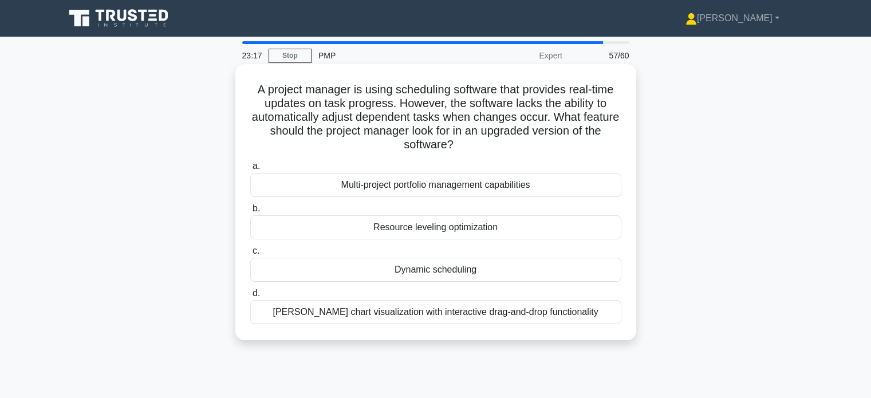
click at [458, 313] on div "Gantt chart visualization with interactive drag-and-drop functionality" at bounding box center [435, 312] width 371 height 24
click at [250, 297] on input "d. Gantt chart visualization with interactive drag-and-drop functionality" at bounding box center [250, 293] width 0 height 7
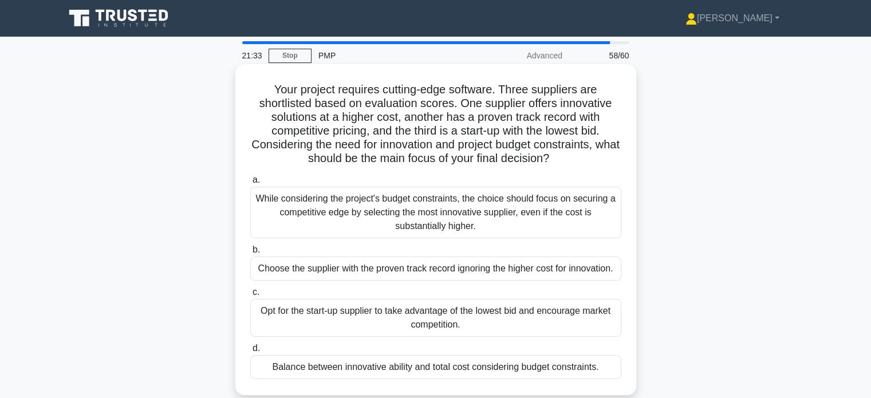
click at [451, 367] on div "Balance between innovative ability and total cost considering budget constraint…" at bounding box center [435, 367] width 371 height 24
click at [250, 352] on input "d. Balance between innovative ability and total cost considering budget constra…" at bounding box center [250, 348] width 0 height 7
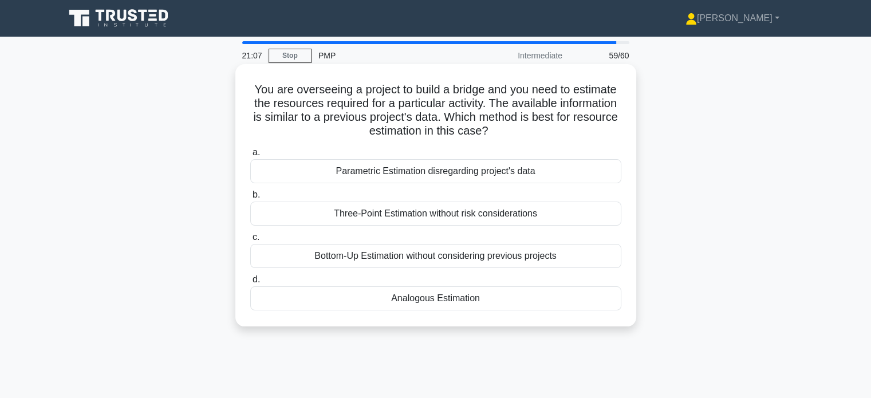
click at [460, 294] on div "Analogous Estimation" at bounding box center [435, 298] width 371 height 24
click at [250, 283] on input "d. Analogous Estimation" at bounding box center [250, 279] width 0 height 7
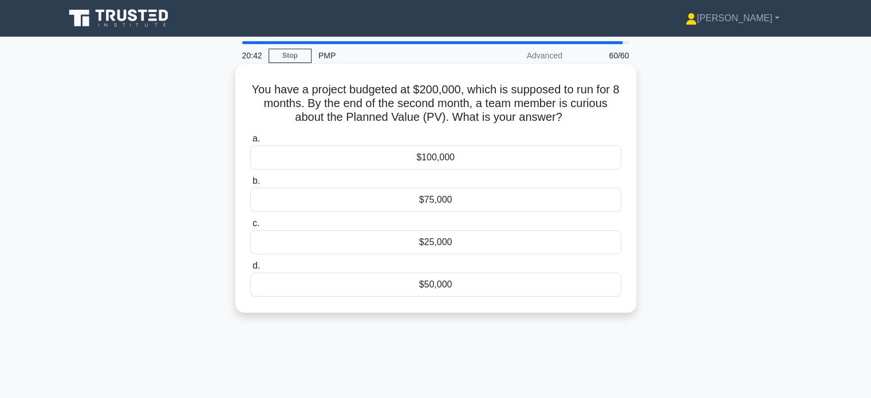
click at [469, 244] on div "$25,000" at bounding box center [435, 242] width 371 height 24
click at [250, 227] on input "c. $25,000" at bounding box center [250, 223] width 0 height 7
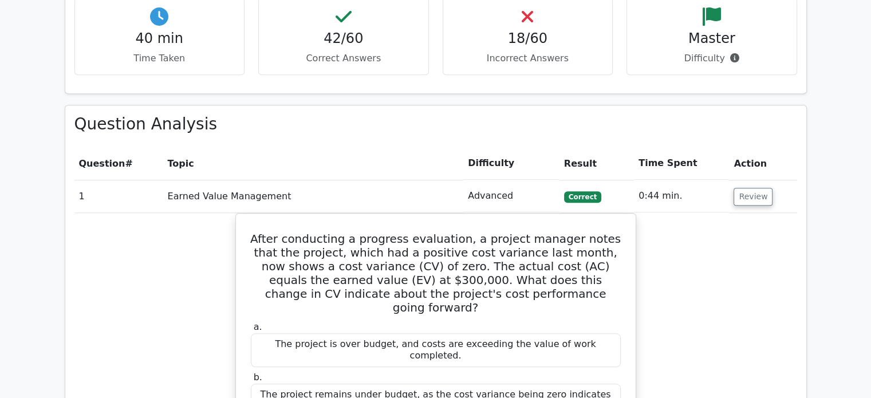
scroll to position [1018, 0]
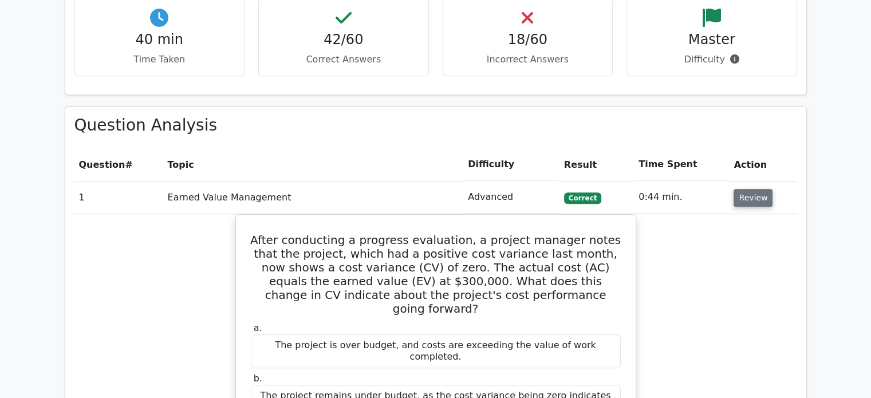
click at [754, 204] on button "Review" at bounding box center [752, 198] width 39 height 18
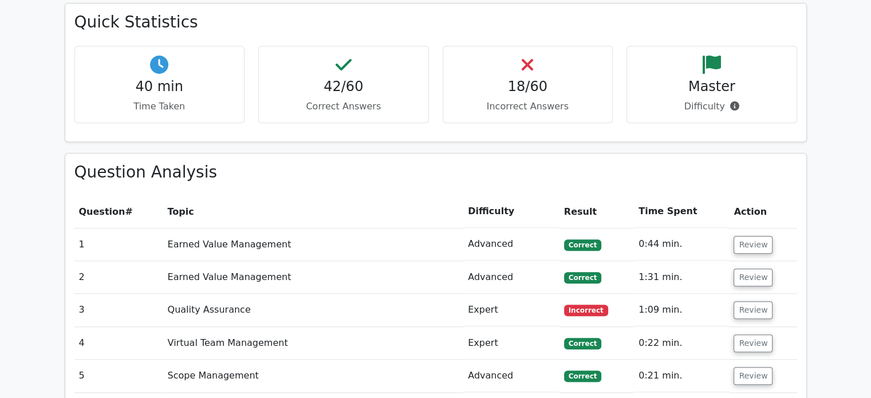
scroll to position [1066, 0]
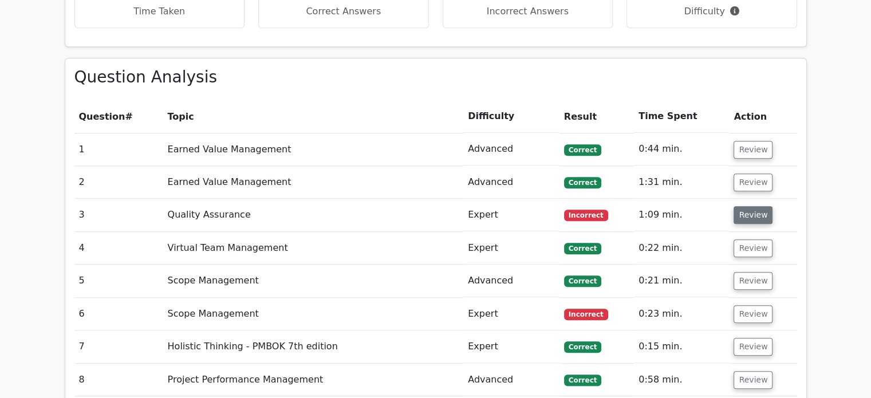
click at [748, 215] on button "Review" at bounding box center [752, 215] width 39 height 18
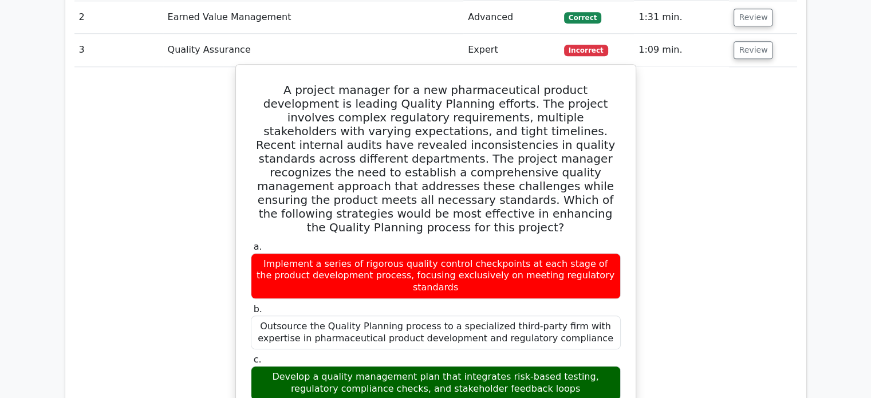
scroll to position [1228, 0]
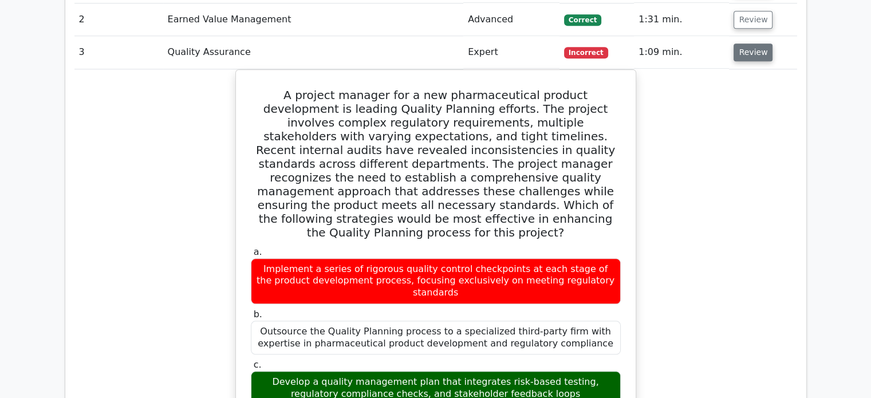
drag, startPoint x: 503, startPoint y: 303, endPoint x: 742, endPoint y: 51, distance: 347.0
click at [742, 51] on button "Review" at bounding box center [752, 52] width 39 height 18
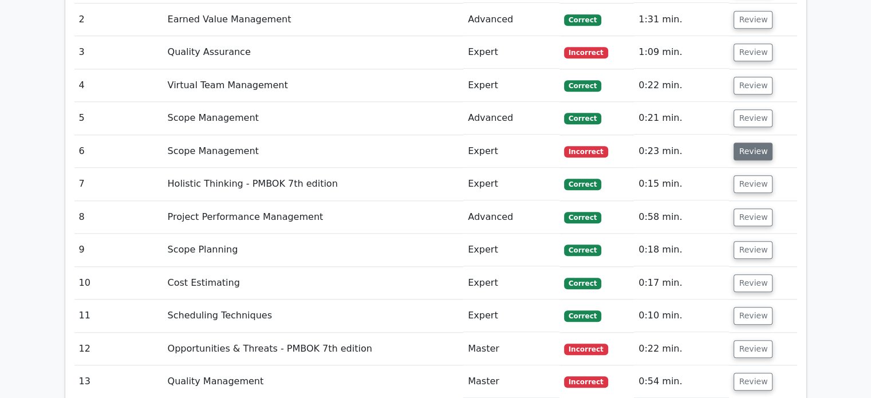
click at [742, 151] on button "Review" at bounding box center [752, 152] width 39 height 18
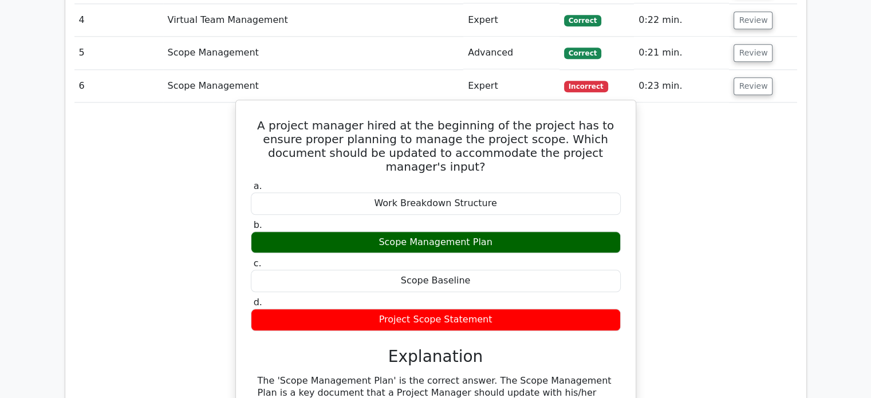
scroll to position [1290, 0]
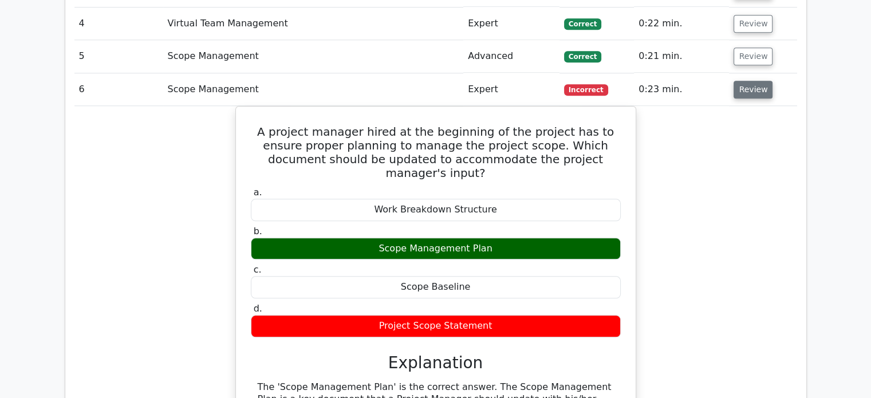
click at [756, 93] on button "Review" at bounding box center [752, 90] width 39 height 18
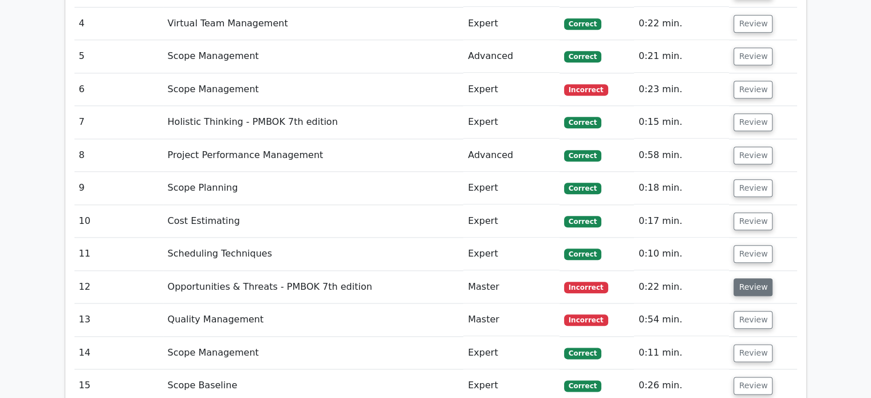
click at [749, 280] on button "Review" at bounding box center [752, 287] width 39 height 18
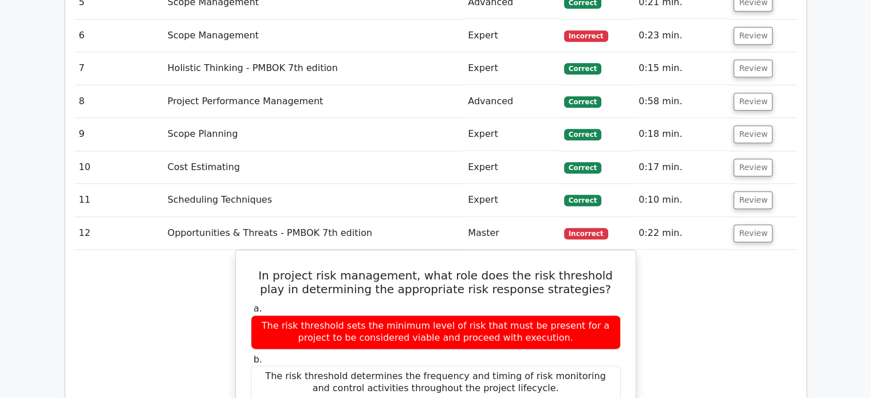
scroll to position [1279, 0]
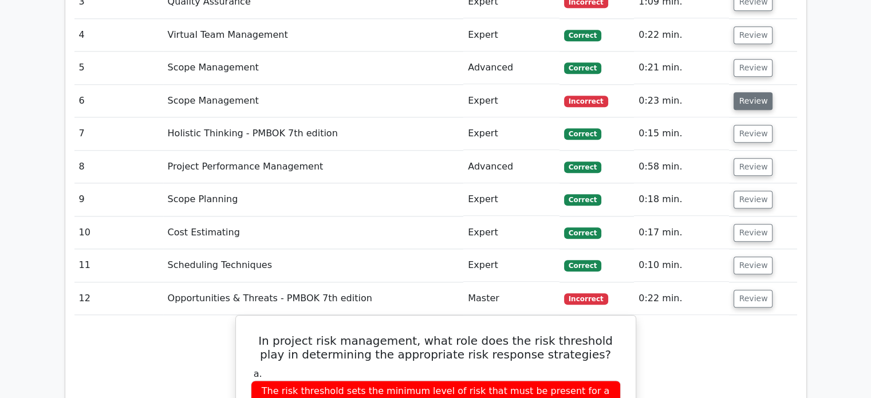
click at [755, 96] on button "Review" at bounding box center [752, 101] width 39 height 18
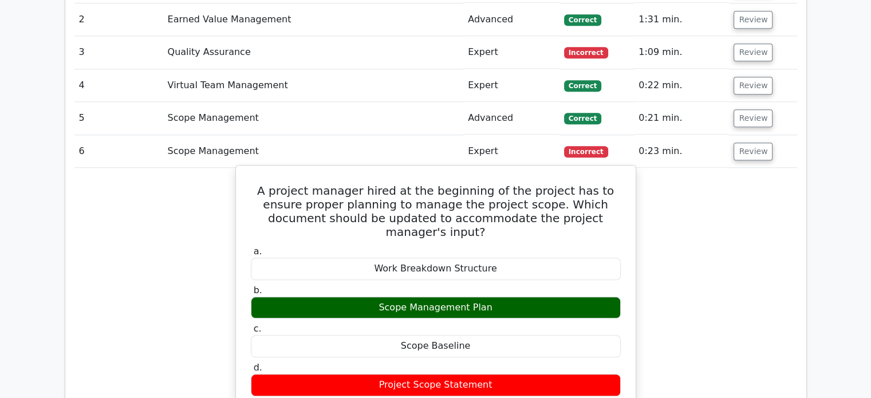
scroll to position [1228, 0]
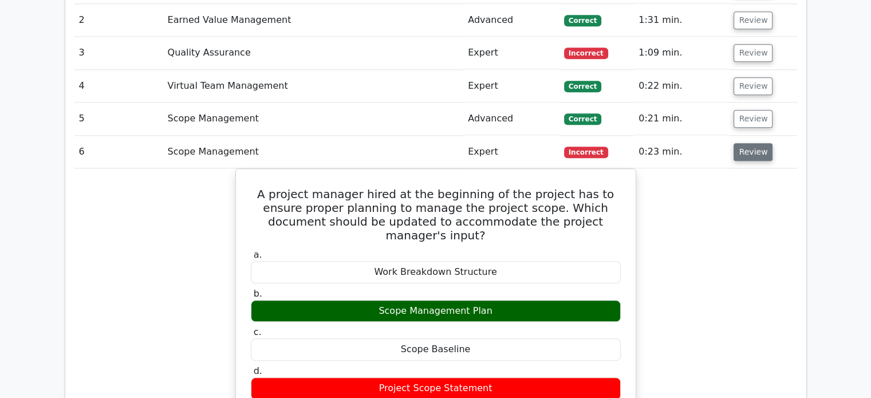
click at [756, 152] on button "Review" at bounding box center [752, 152] width 39 height 18
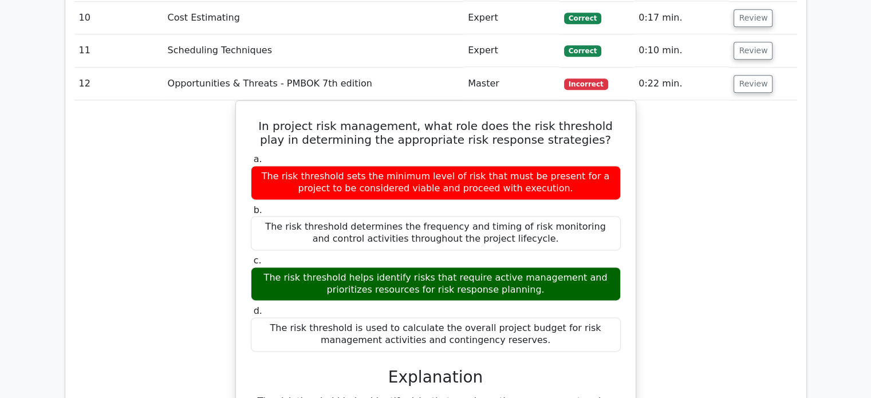
scroll to position [1494, 0]
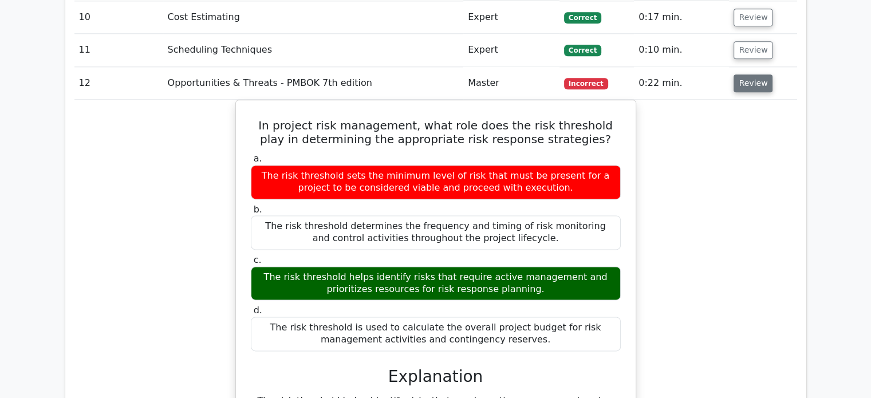
click at [747, 74] on button "Review" at bounding box center [752, 83] width 39 height 18
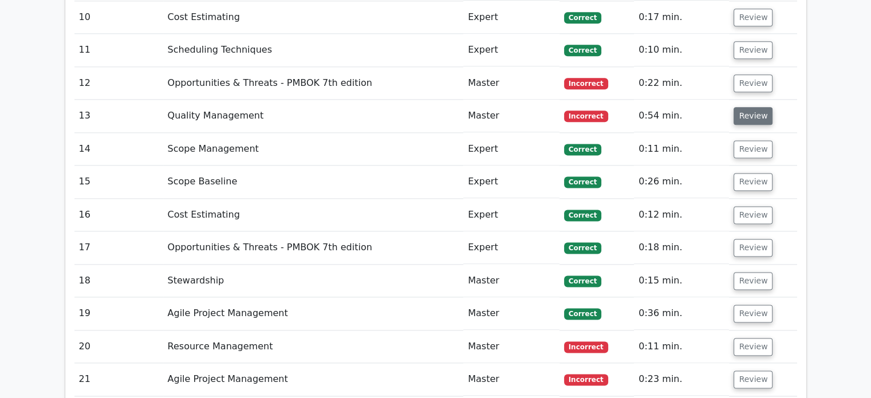
click at [753, 121] on button "Review" at bounding box center [752, 116] width 39 height 18
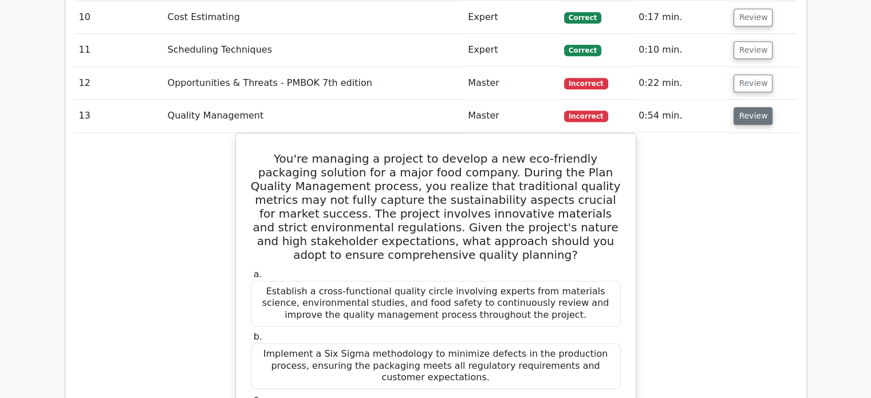
click at [751, 117] on button "Review" at bounding box center [752, 116] width 39 height 18
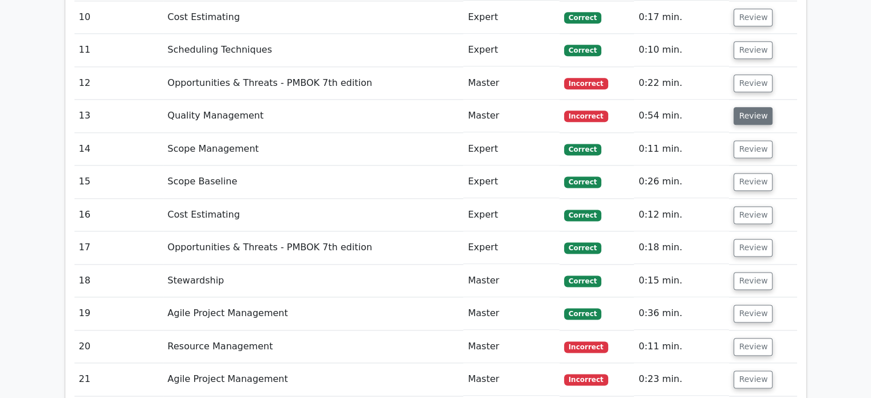
click at [751, 117] on button "Review" at bounding box center [752, 116] width 39 height 18
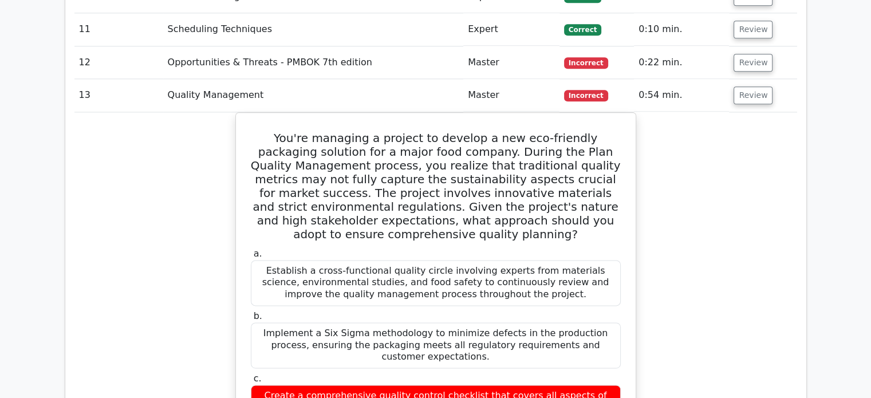
scroll to position [1514, 0]
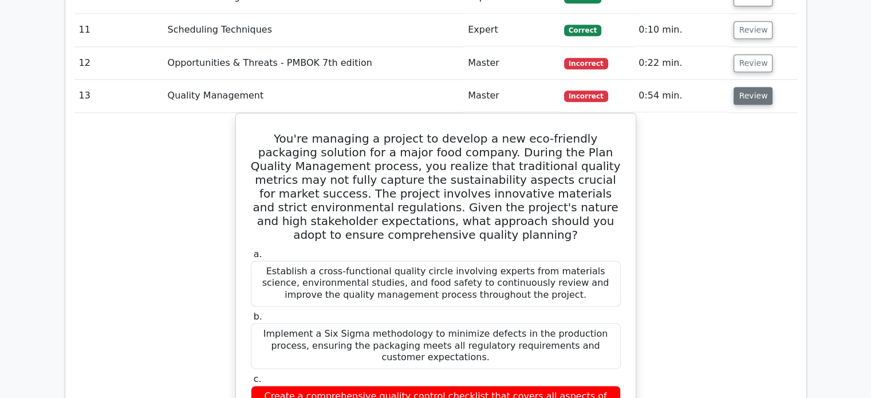
click at [746, 94] on button "Review" at bounding box center [752, 96] width 39 height 18
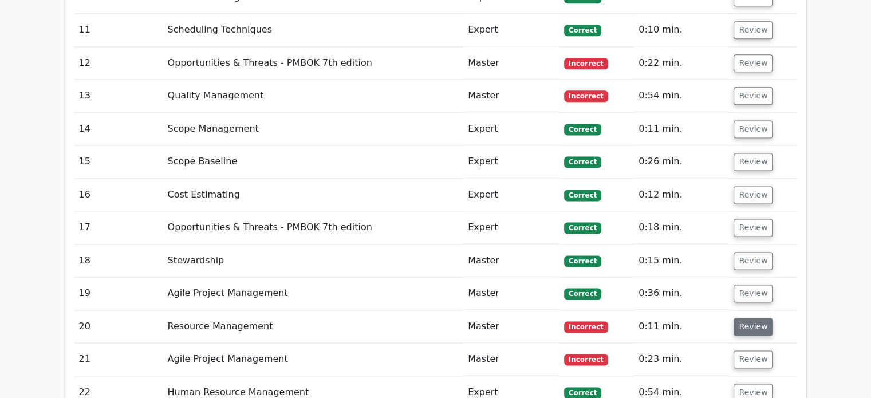
click at [742, 318] on button "Review" at bounding box center [752, 327] width 39 height 18
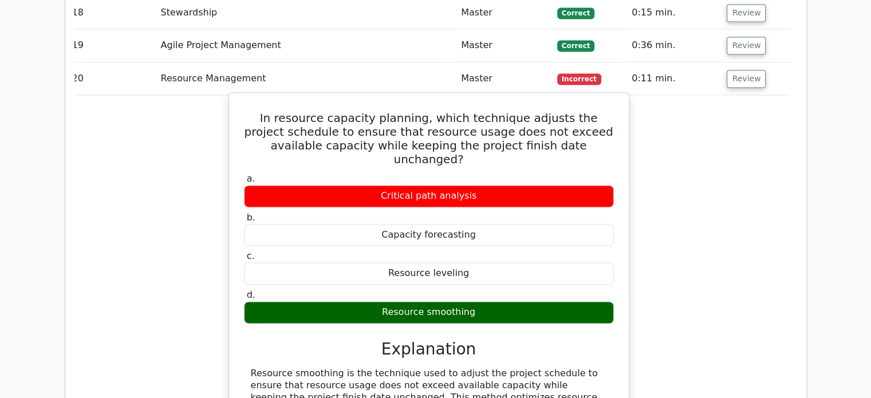
scroll to position [1761, 0]
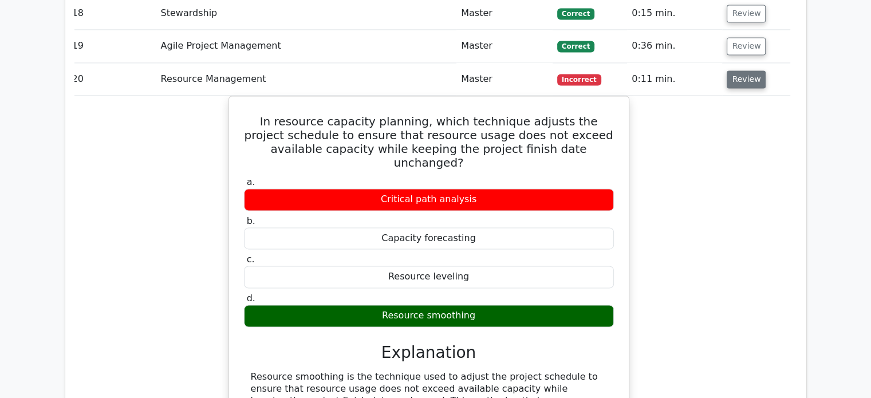
click at [729, 76] on button "Review" at bounding box center [745, 79] width 39 height 18
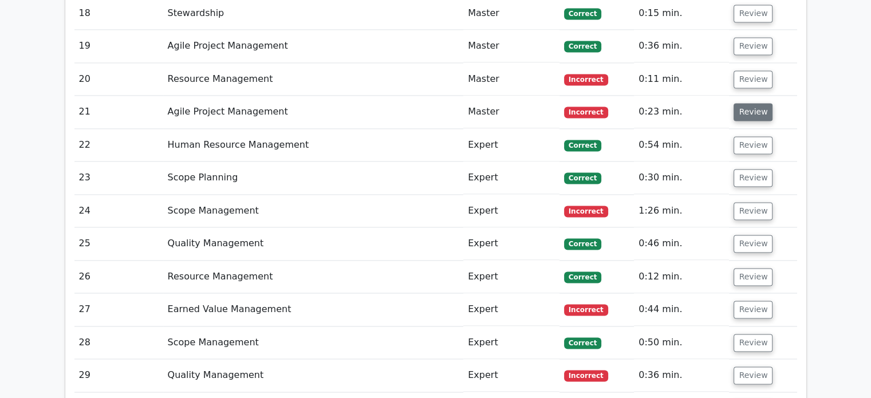
click at [739, 104] on button "Review" at bounding box center [752, 112] width 39 height 18
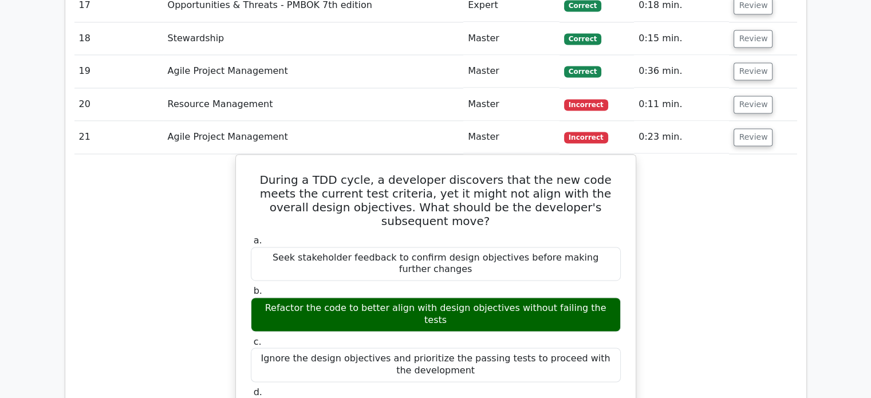
scroll to position [1735, 0]
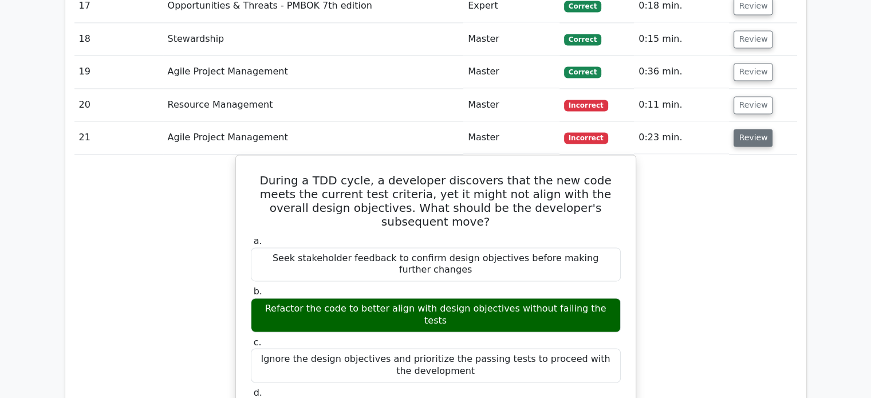
click at [756, 132] on button "Review" at bounding box center [752, 138] width 39 height 18
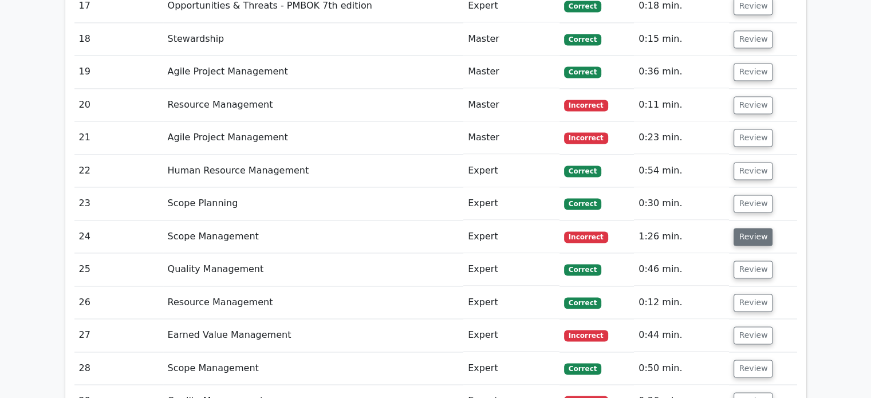
click at [750, 235] on button "Review" at bounding box center [752, 237] width 39 height 18
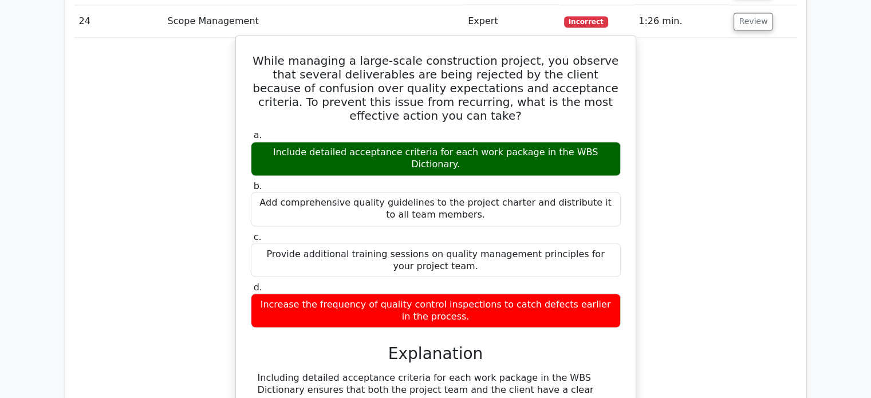
scroll to position [1951, 0]
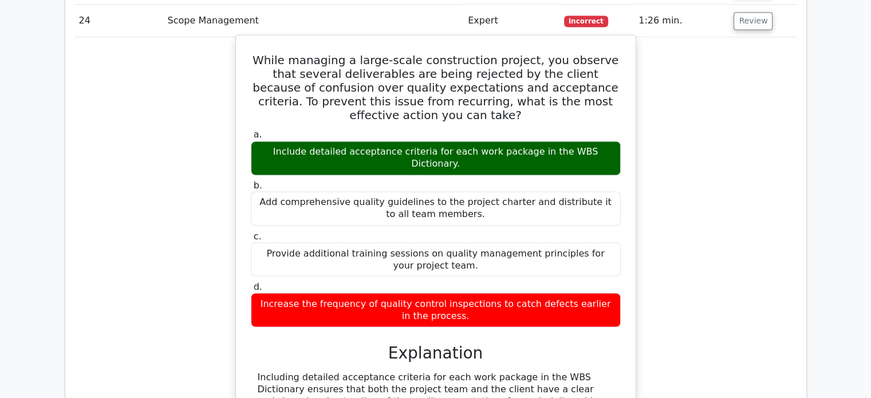
drag, startPoint x: 506, startPoint y: 303, endPoint x: 350, endPoint y: 216, distance: 178.3
click at [350, 230] on label "c. Provide additional training sessions on quality management principles for yo…" at bounding box center [436, 253] width 370 height 46
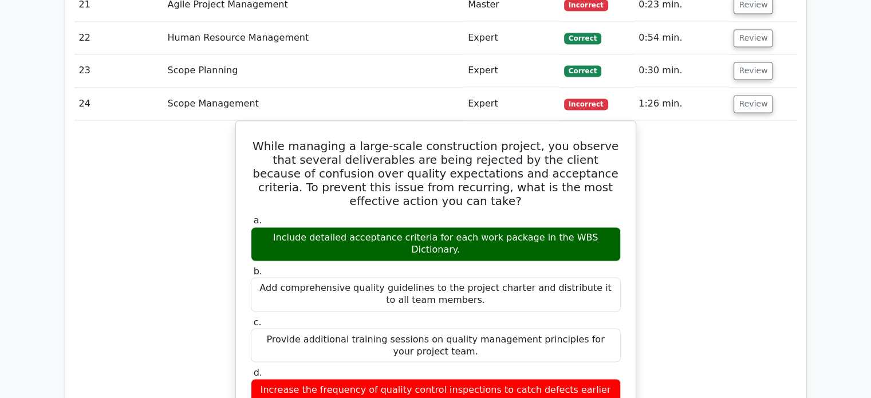
scroll to position [1866, 0]
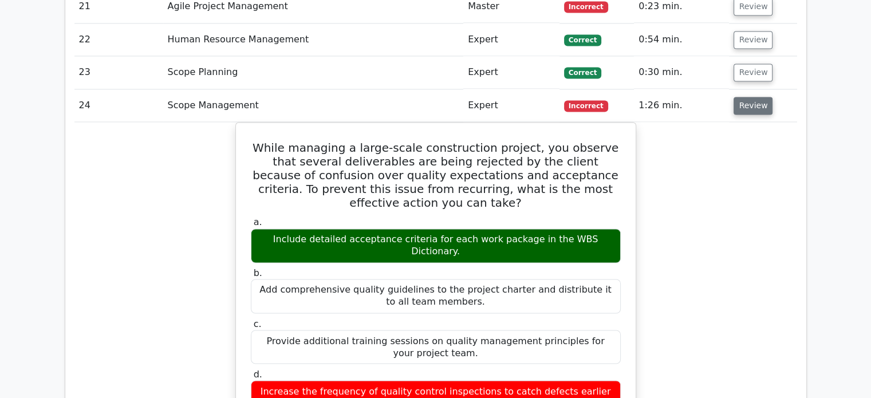
click at [760, 101] on button "Review" at bounding box center [752, 106] width 39 height 18
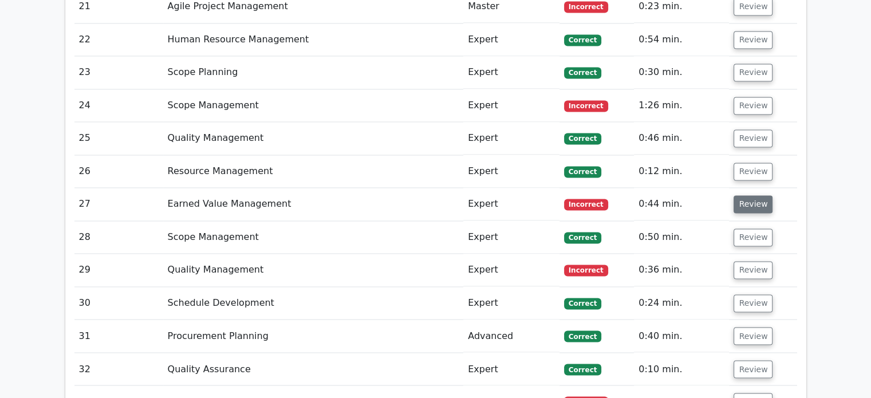
click at [759, 201] on button "Review" at bounding box center [752, 204] width 39 height 18
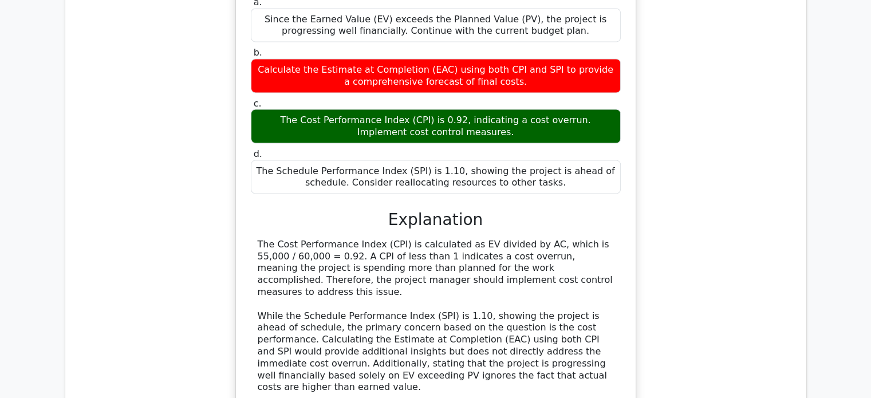
scroll to position [2214, 0]
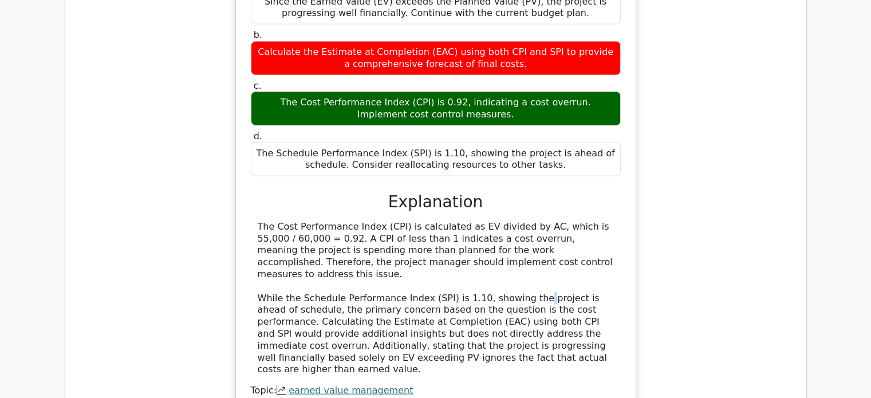
drag, startPoint x: 584, startPoint y: 260, endPoint x: 516, endPoint y: 270, distance: 68.9
click at [516, 270] on div "The Cost Performance Index (CPI) is calculated as EV divided by AC, which is 55…" at bounding box center [436, 298] width 356 height 155
click at [563, 276] on div "The Cost Performance Index (CPI) is calculated as EV divided by AC, which is 55…" at bounding box center [436, 298] width 356 height 155
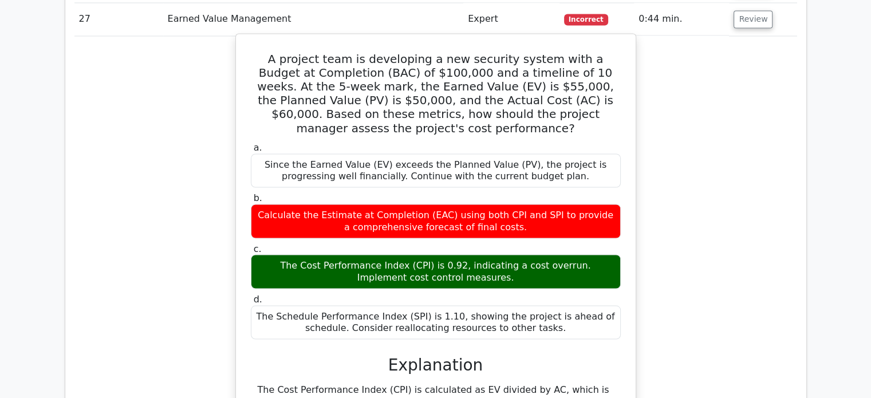
scroll to position [2024, 0]
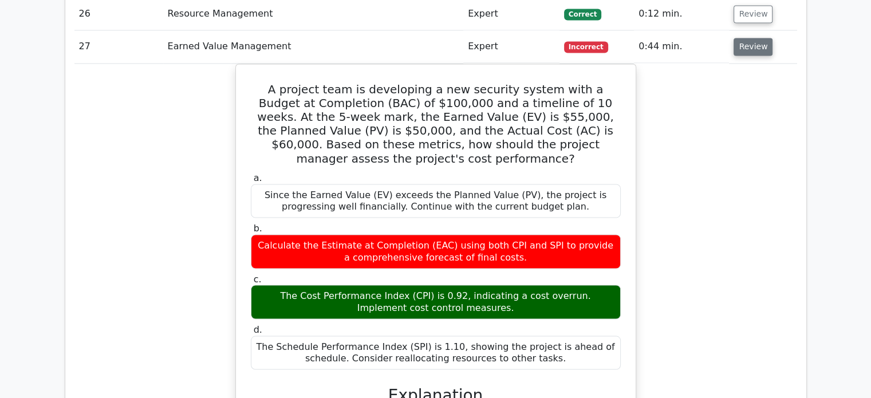
click at [746, 42] on button "Review" at bounding box center [752, 47] width 39 height 18
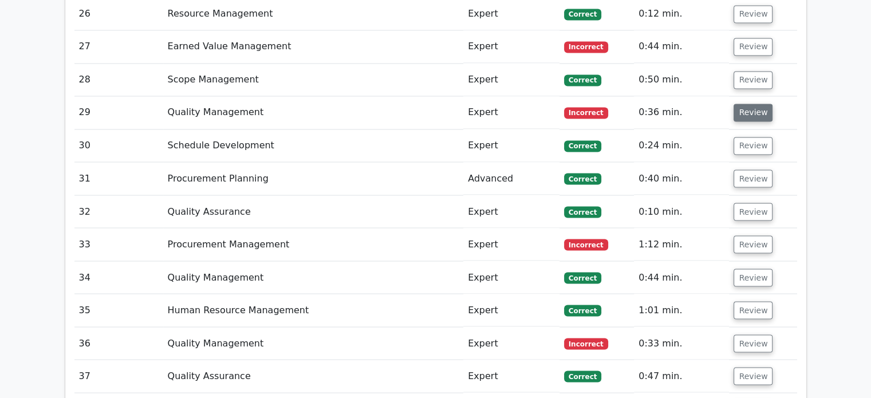
click at [745, 104] on button "Review" at bounding box center [752, 113] width 39 height 18
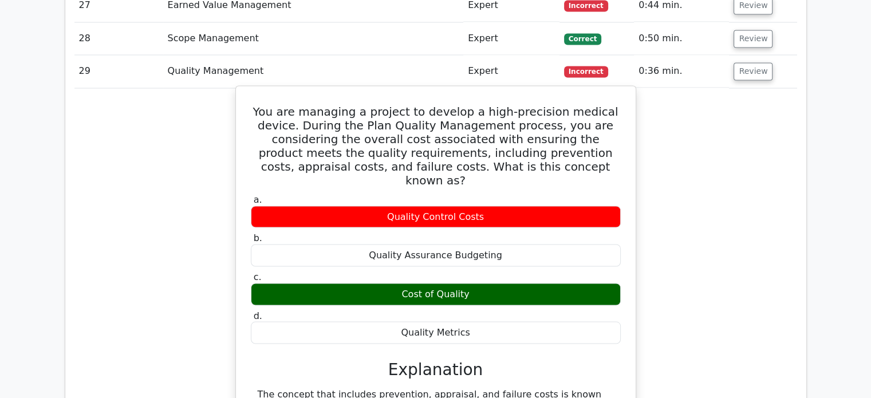
scroll to position [2064, 0]
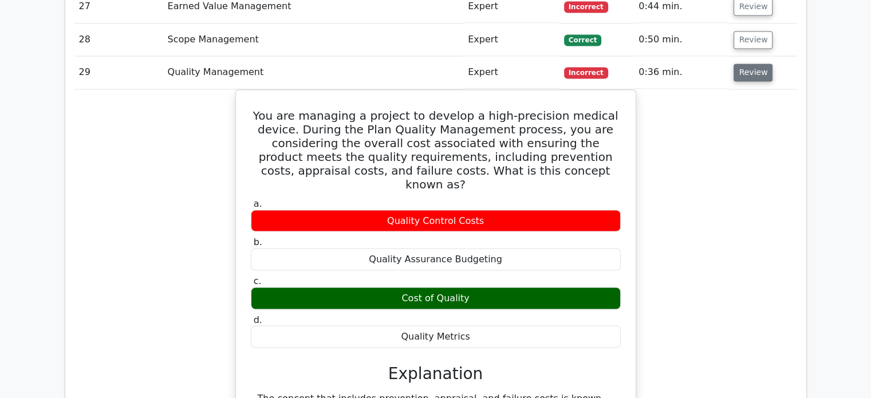
click at [753, 76] on button "Review" at bounding box center [752, 73] width 39 height 18
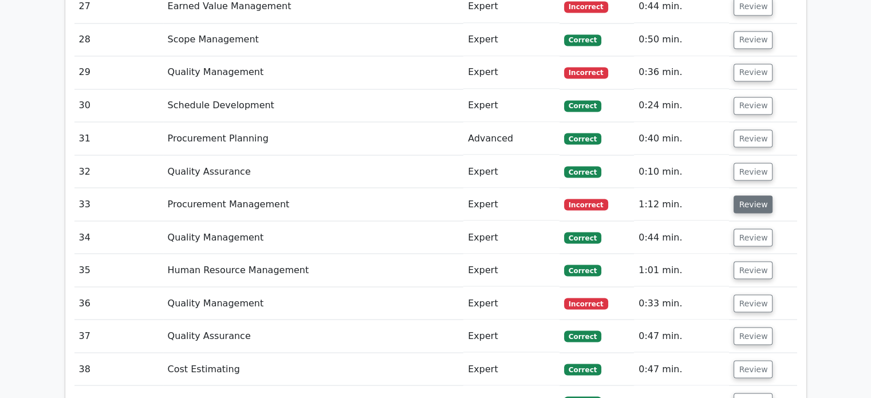
click at [747, 195] on button "Review" at bounding box center [752, 204] width 39 height 18
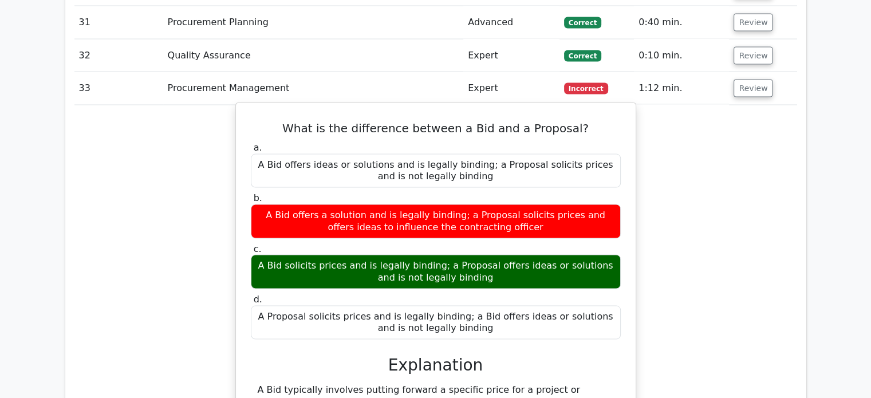
scroll to position [2180, 0]
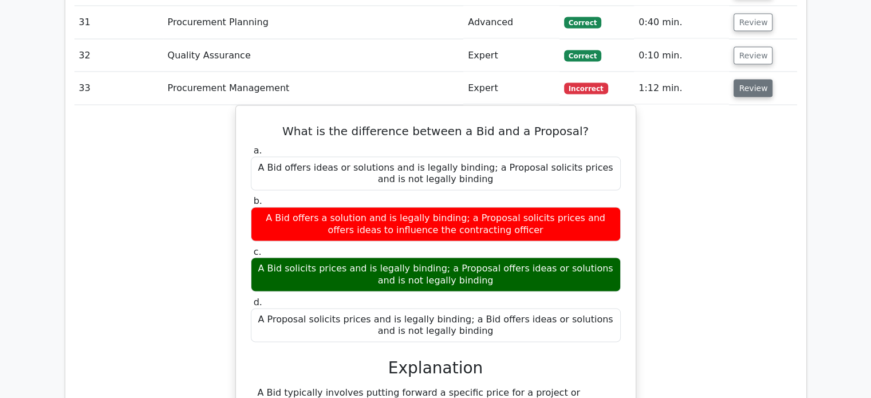
click at [749, 87] on button "Review" at bounding box center [752, 89] width 39 height 18
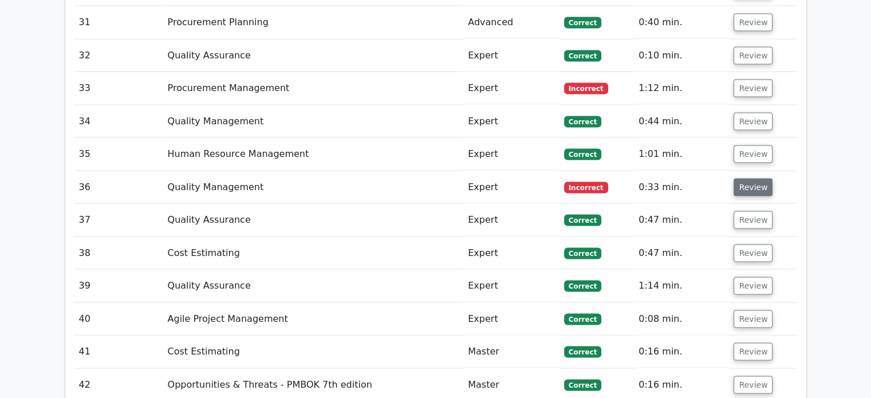
click at [745, 179] on button "Review" at bounding box center [752, 188] width 39 height 18
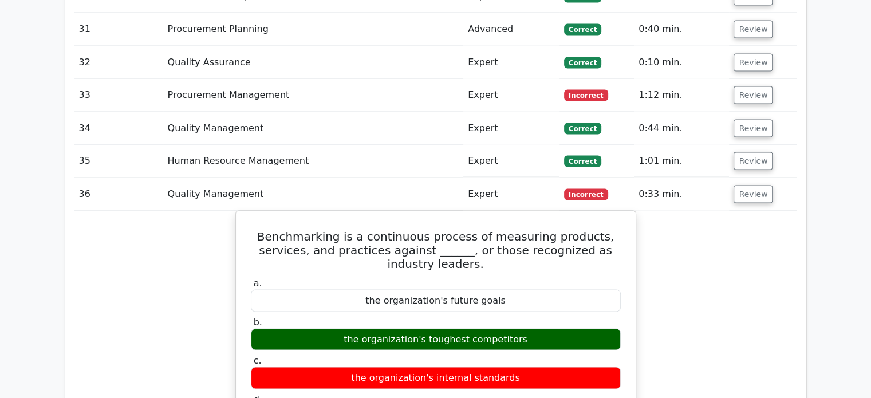
scroll to position [2173, 0]
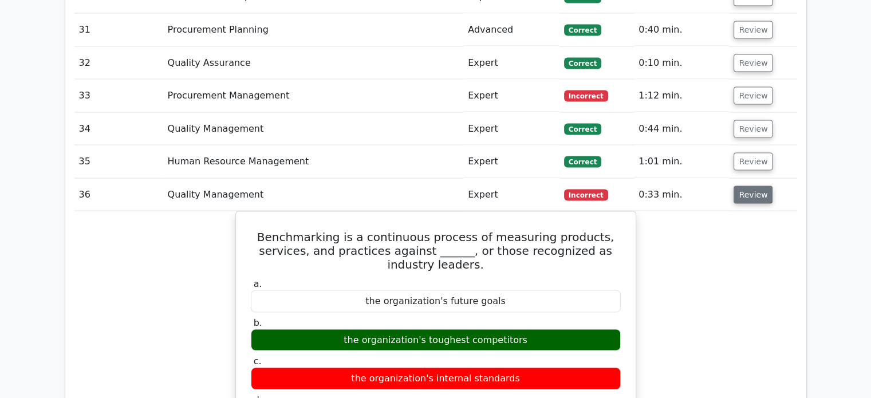
click at [745, 187] on button "Review" at bounding box center [752, 194] width 39 height 18
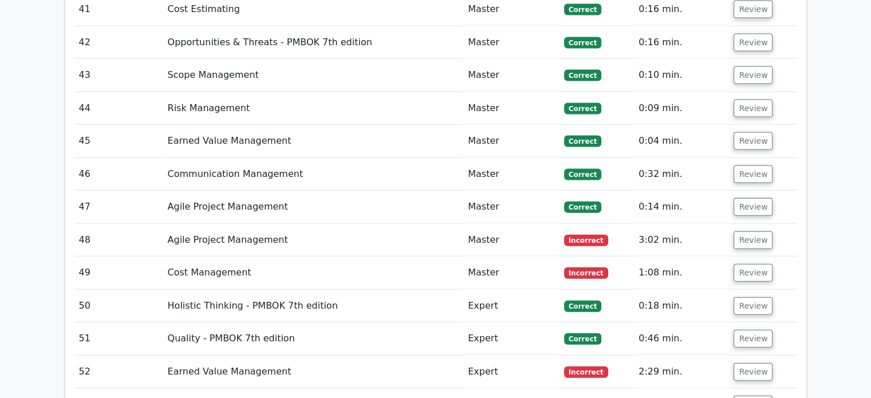
scroll to position [2523, 0]
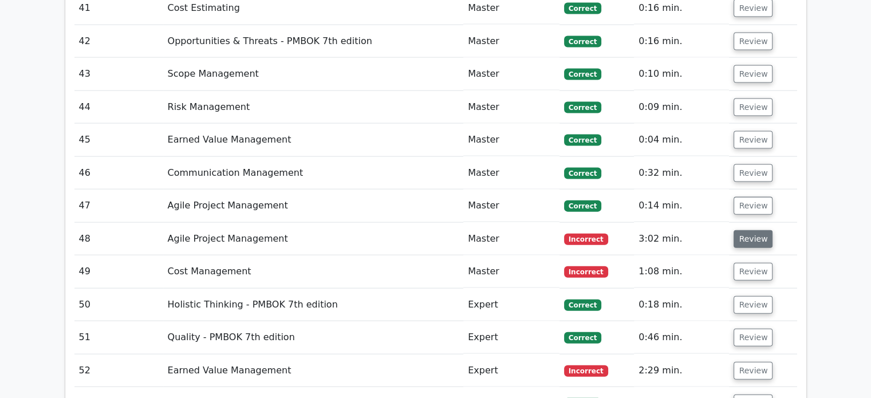
click at [752, 230] on button "Review" at bounding box center [752, 239] width 39 height 18
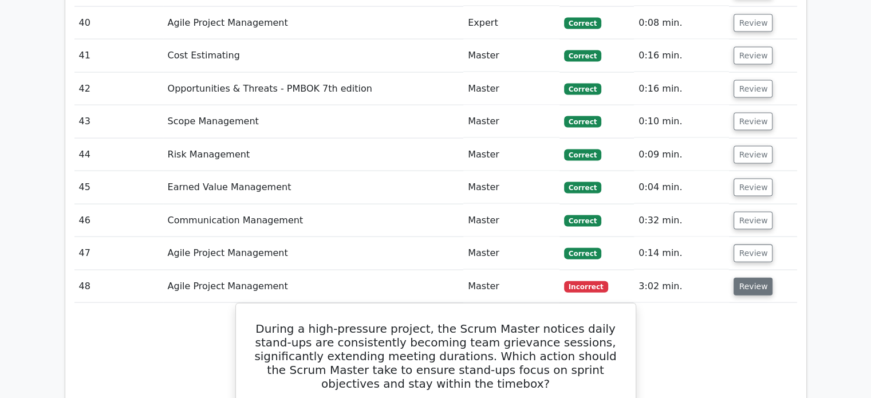
scroll to position [2475, 0]
click at [751, 278] on button "Review" at bounding box center [752, 287] width 39 height 18
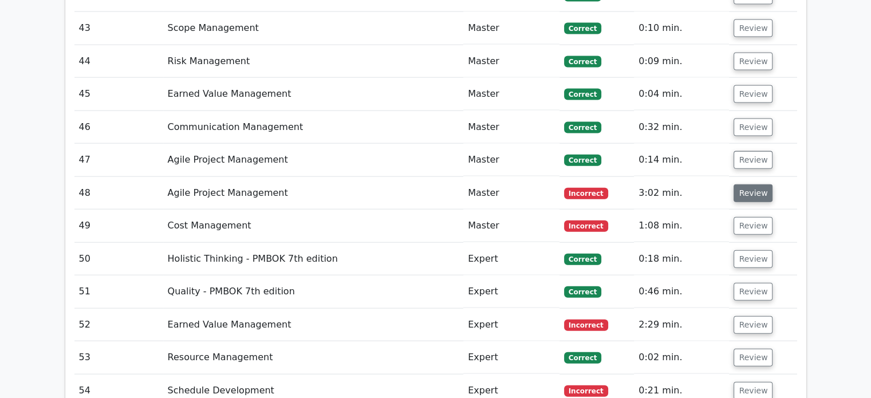
scroll to position [2611, 0]
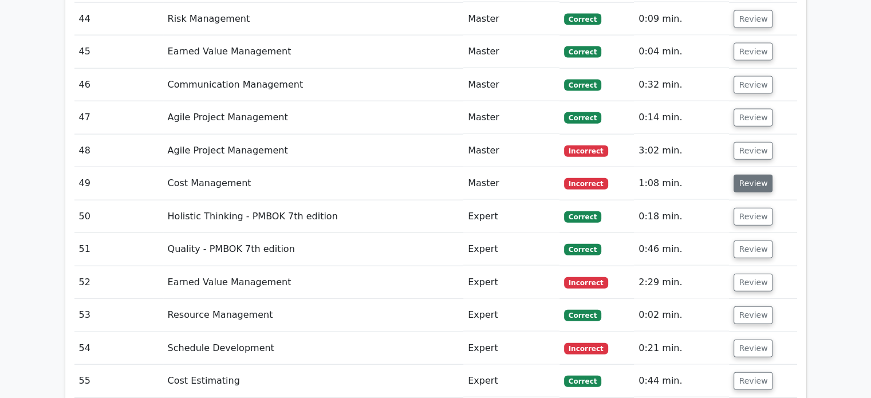
click at [745, 181] on button "Review" at bounding box center [752, 184] width 39 height 18
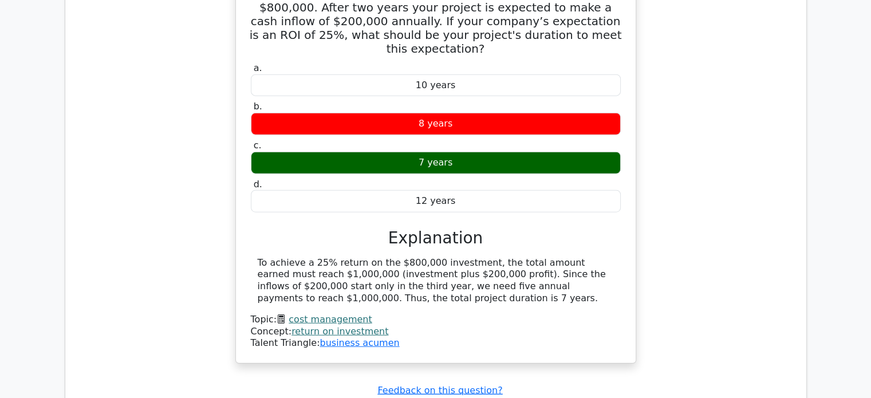
scroll to position [2841, 0]
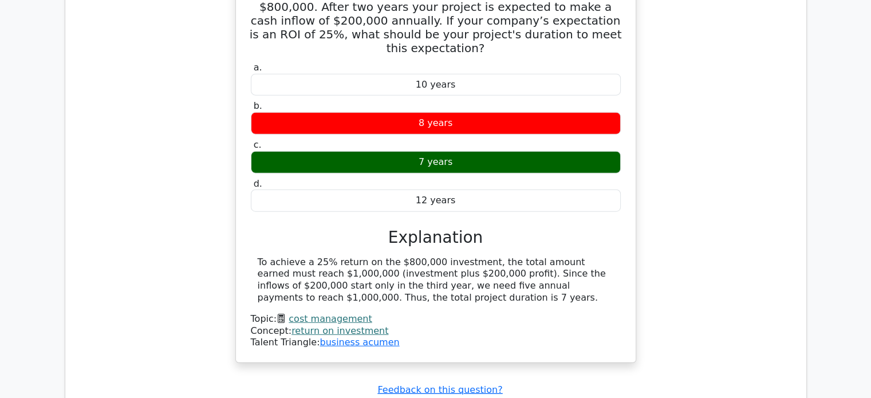
click at [348, 313] on link "cost management" at bounding box center [329, 318] width 83 height 11
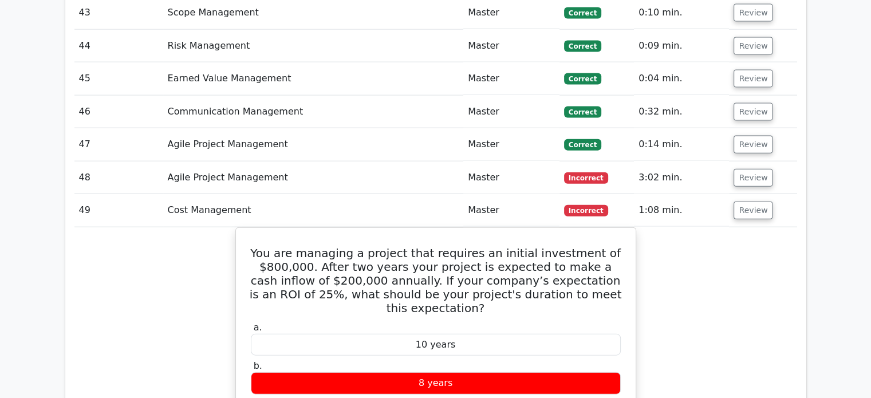
scroll to position [2582, 0]
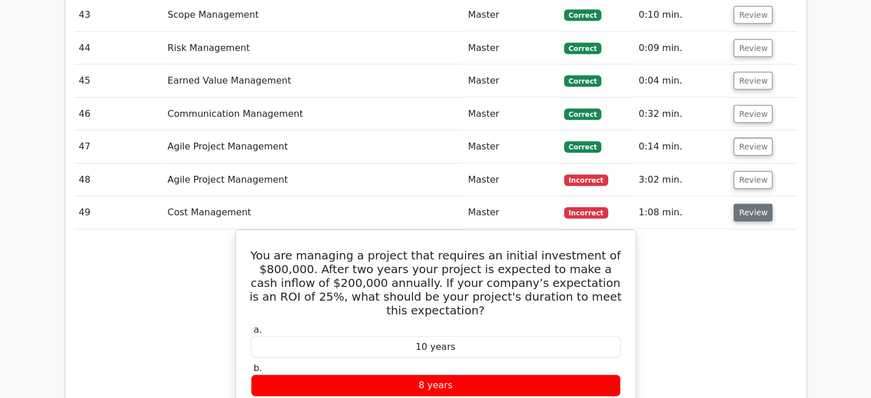
click at [751, 208] on button "Review" at bounding box center [752, 213] width 39 height 18
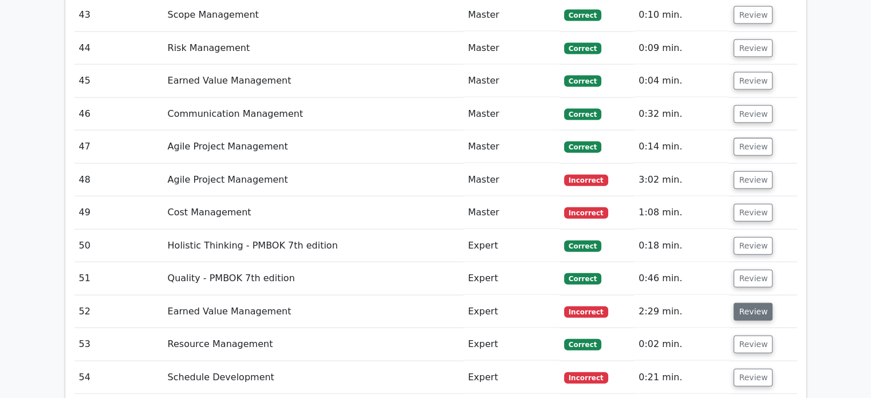
click at [748, 308] on button "Review" at bounding box center [752, 312] width 39 height 18
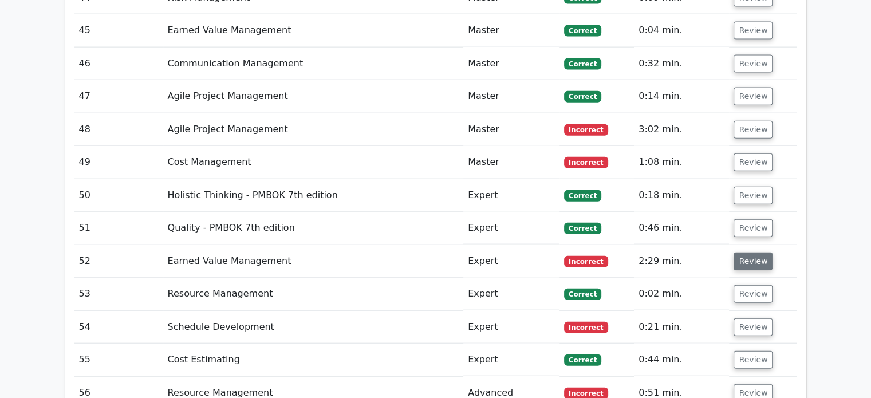
click at [741, 252] on button "Review" at bounding box center [752, 261] width 39 height 18
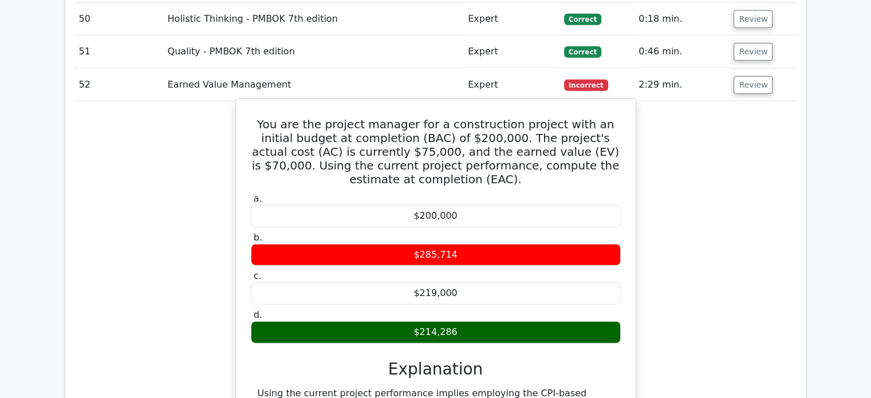
scroll to position [2808, 0]
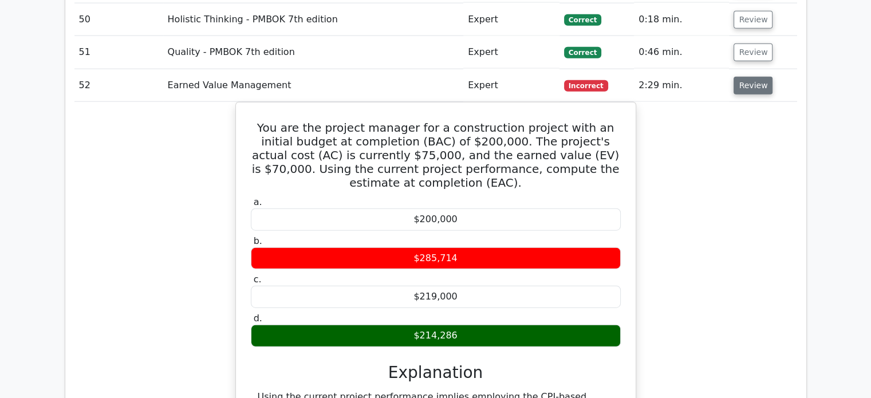
click at [760, 78] on button "Review" at bounding box center [752, 86] width 39 height 18
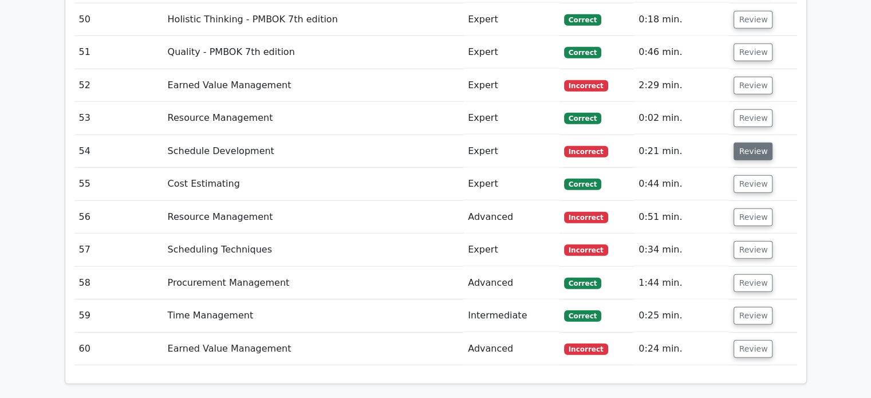
click at [748, 148] on button "Review" at bounding box center [752, 152] width 39 height 18
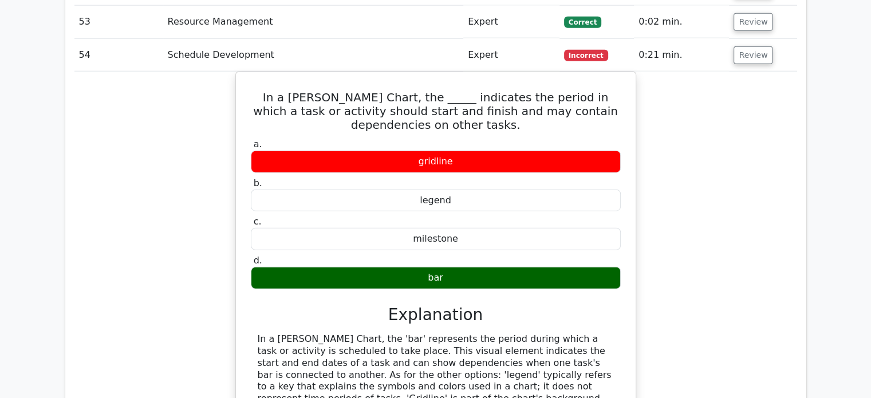
scroll to position [2901, 0]
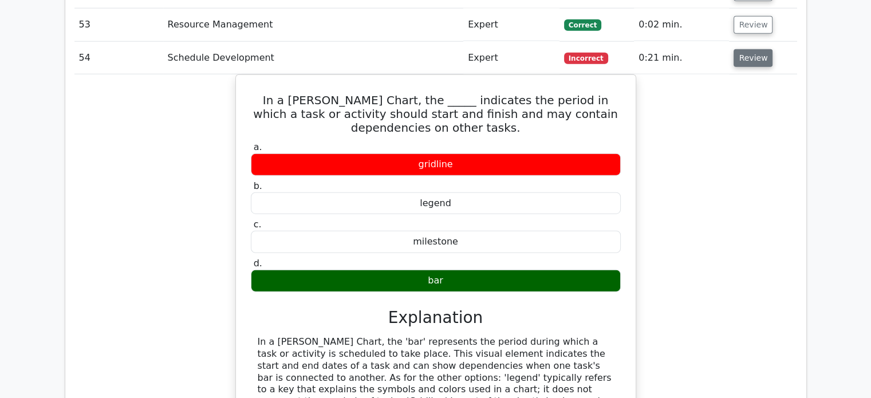
click at [749, 57] on button "Review" at bounding box center [752, 58] width 39 height 18
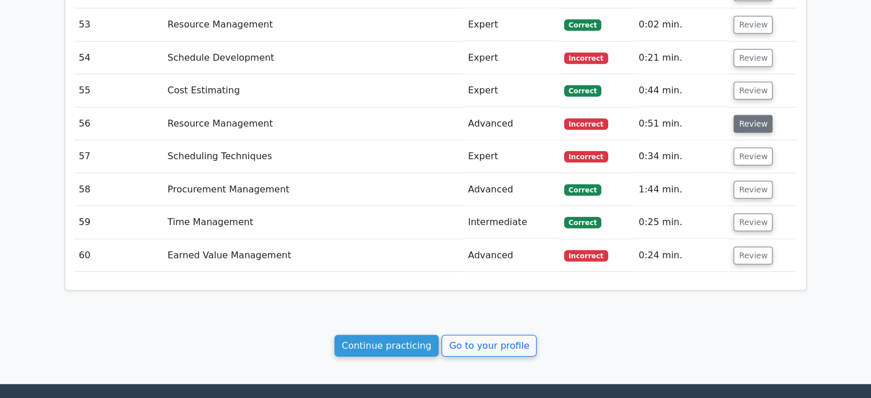
click at [748, 116] on button "Review" at bounding box center [752, 124] width 39 height 18
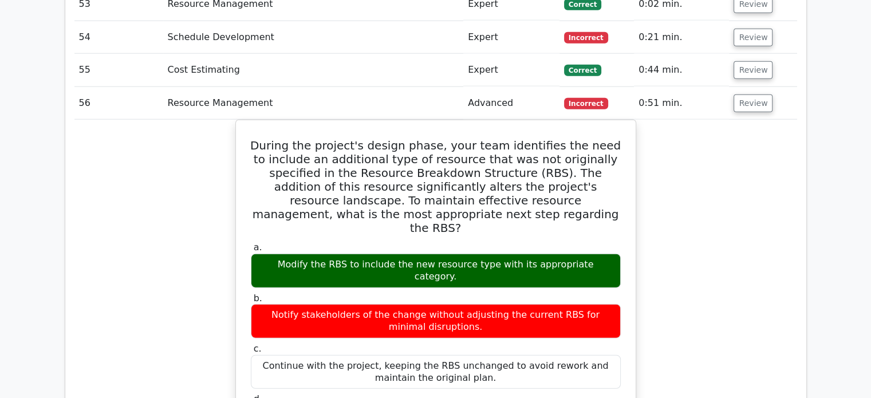
scroll to position [2921, 0]
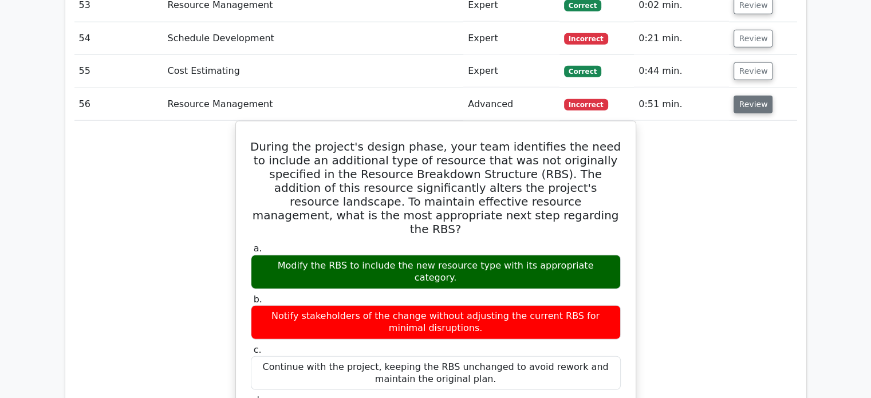
click at [739, 96] on button "Review" at bounding box center [752, 105] width 39 height 18
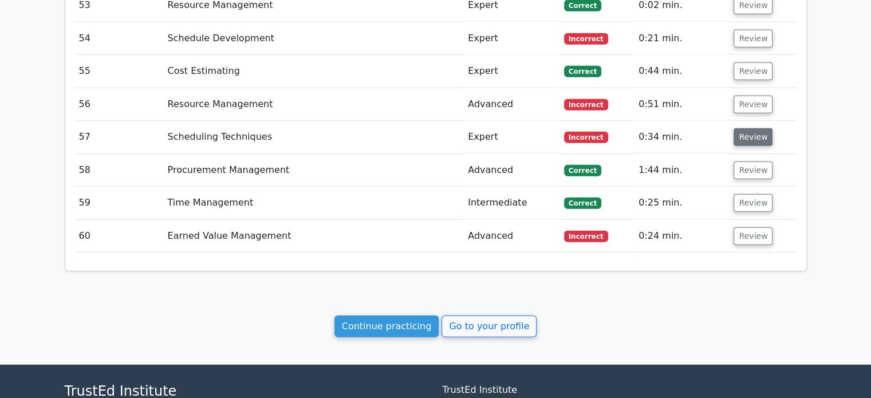
click at [744, 128] on button "Review" at bounding box center [752, 137] width 39 height 18
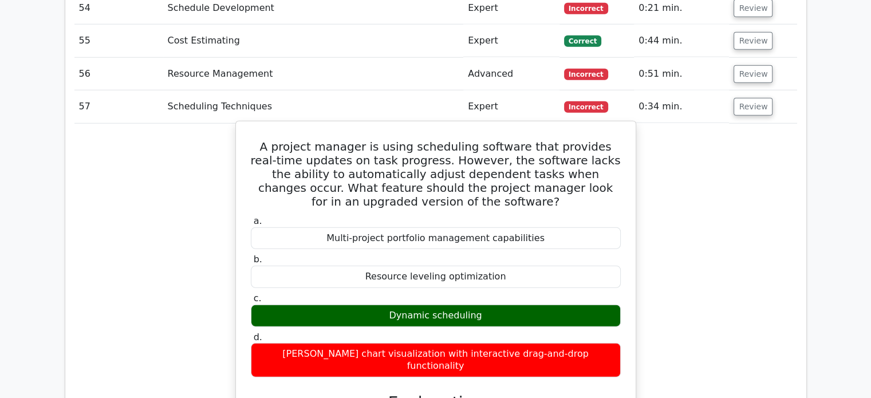
scroll to position [2951, 0]
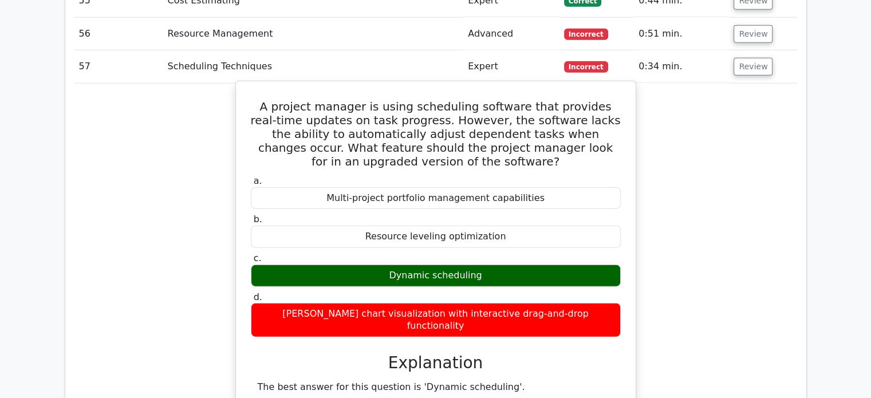
scroll to position [2984, 0]
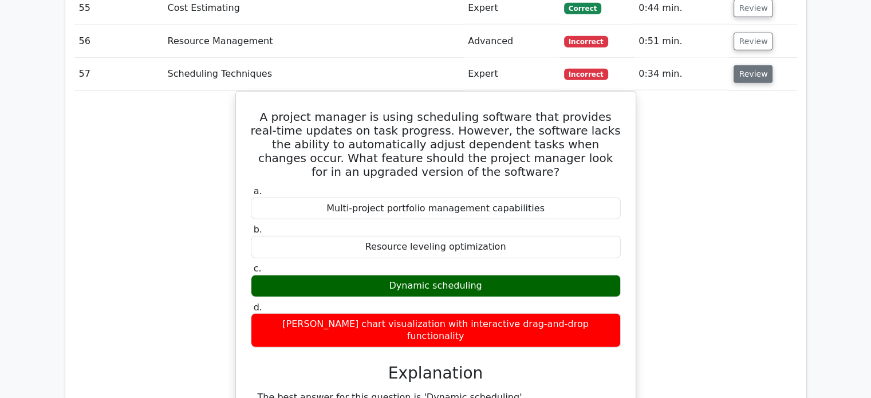
click at [741, 66] on button "Review" at bounding box center [752, 74] width 39 height 18
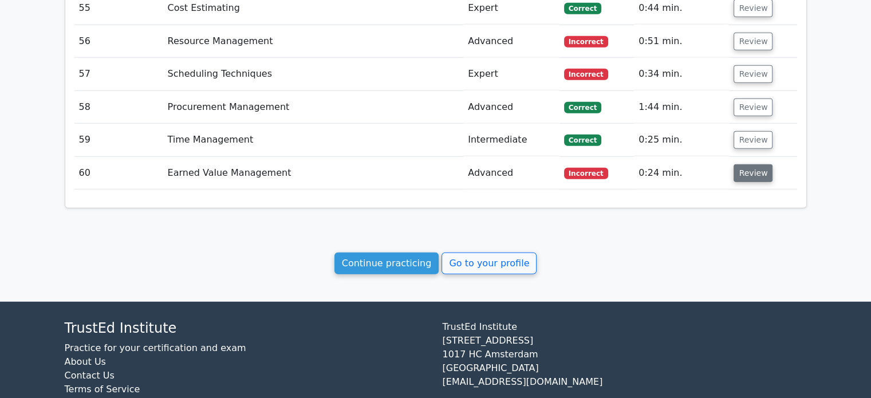
click at [754, 168] on button "Review" at bounding box center [752, 173] width 39 height 18
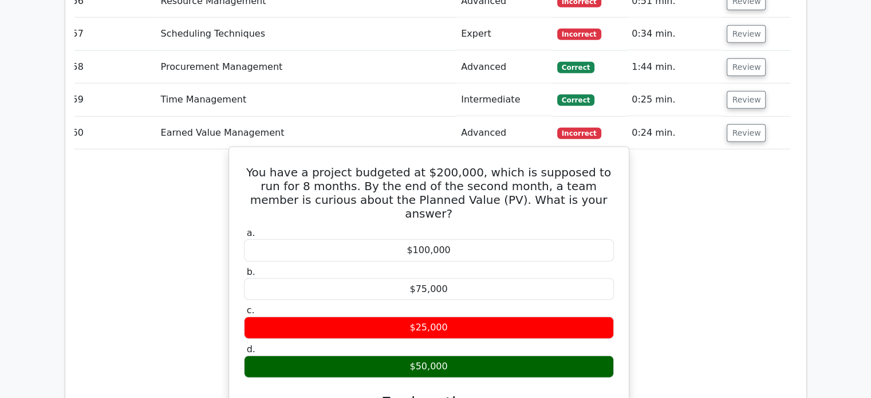
scroll to position [3022, 0]
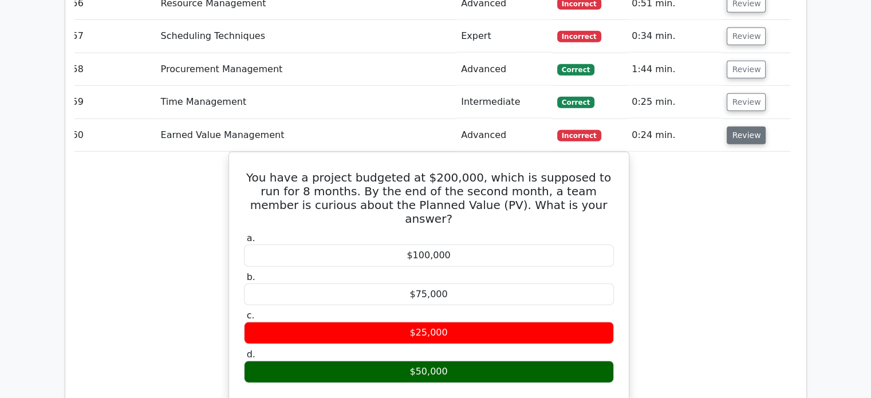
click at [738, 126] on button "Review" at bounding box center [745, 135] width 39 height 18
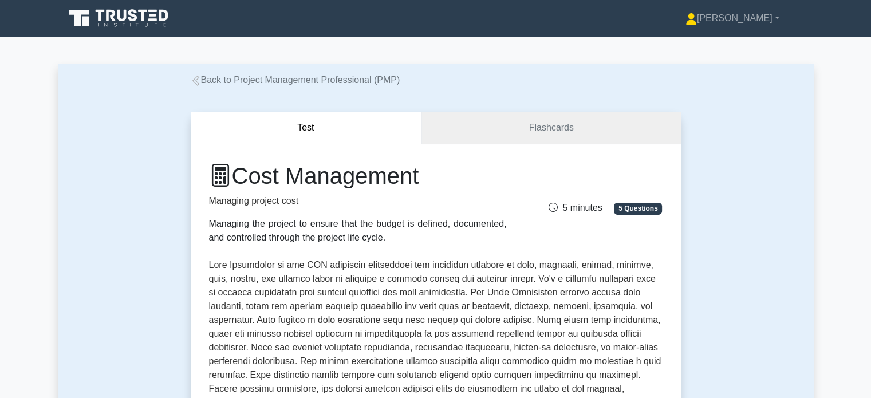
click at [532, 128] on link "Flashcards" at bounding box center [550, 128] width 259 height 33
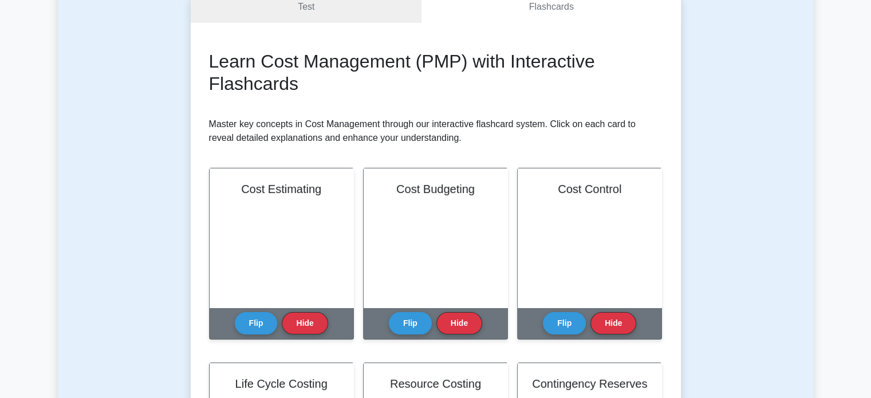
scroll to position [126, 0]
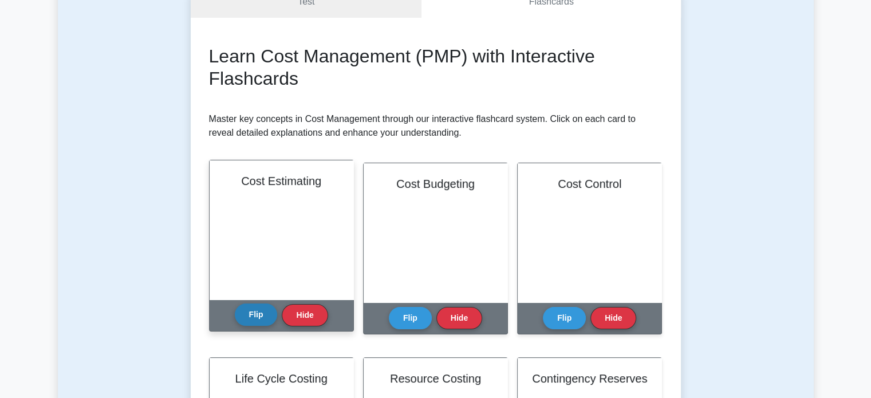
click at [259, 312] on button "Flip" at bounding box center [256, 314] width 43 height 22
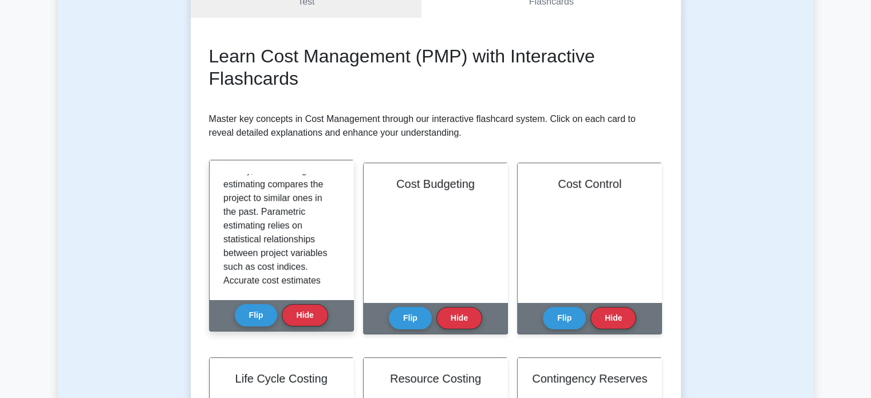
scroll to position [201, 0]
click at [299, 208] on p "Cost estimating involves developing an approximation of the monetary resources …" at bounding box center [279, 165] width 112 height 385
drag, startPoint x: 299, startPoint y: 208, endPoint x: 271, endPoint y: 206, distance: 28.1
click at [271, 206] on p "Cost estimating involves developing an approximation of the monetary resources …" at bounding box center [279, 165] width 112 height 385
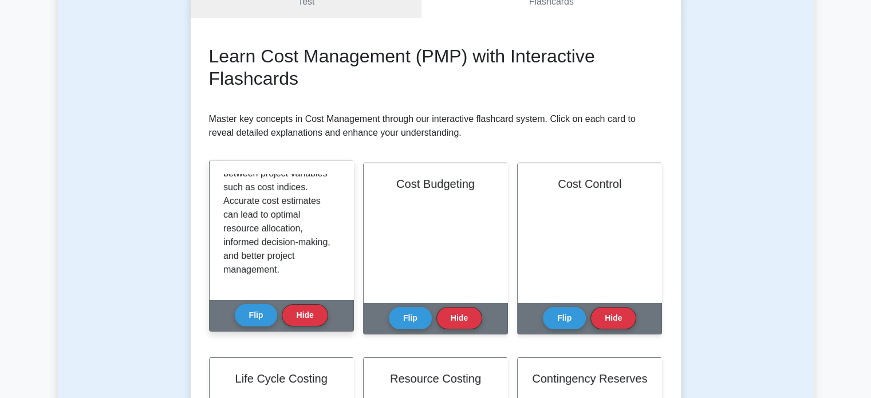
scroll to position [295, 0]
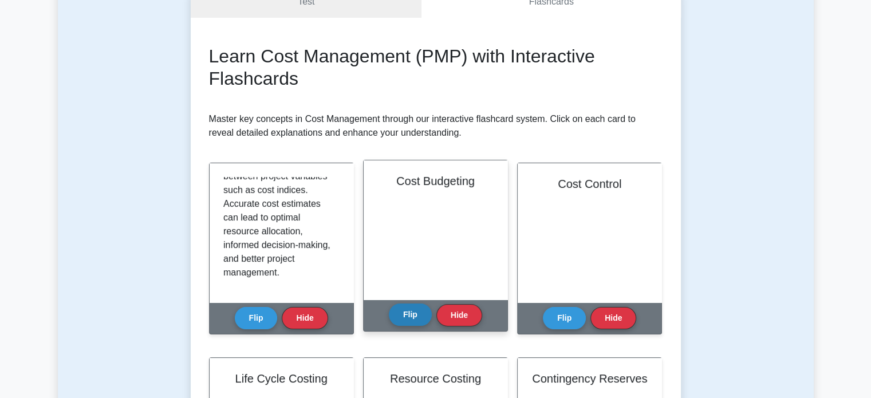
click at [418, 322] on button "Flip" at bounding box center [410, 314] width 43 height 22
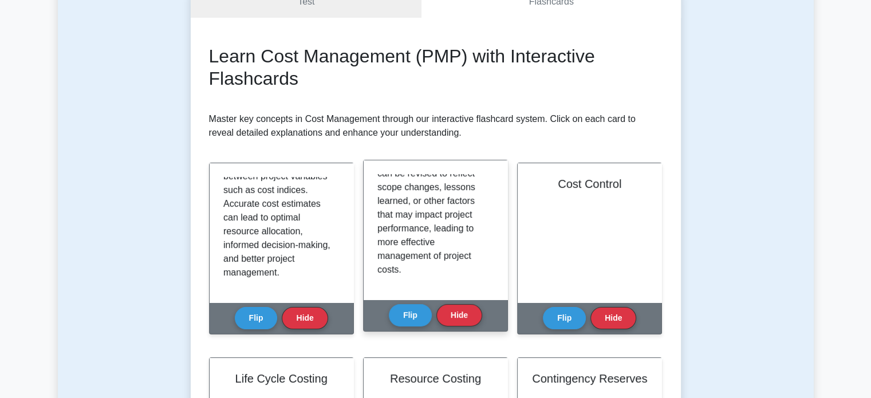
scroll to position [268, 0]
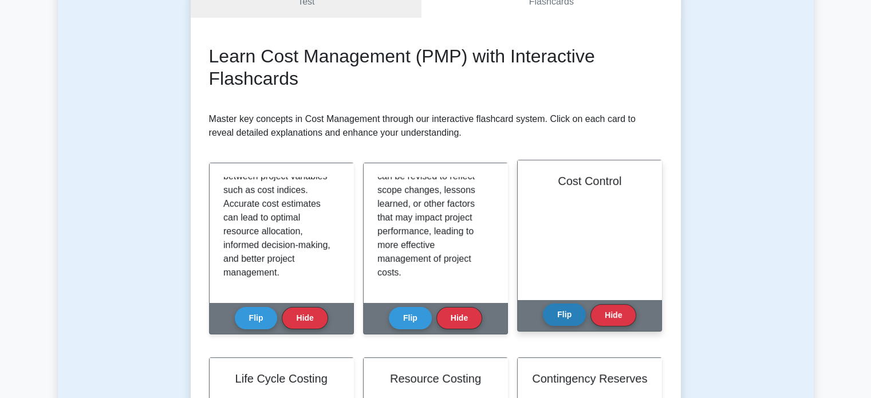
click at [566, 312] on button "Flip" at bounding box center [564, 314] width 43 height 22
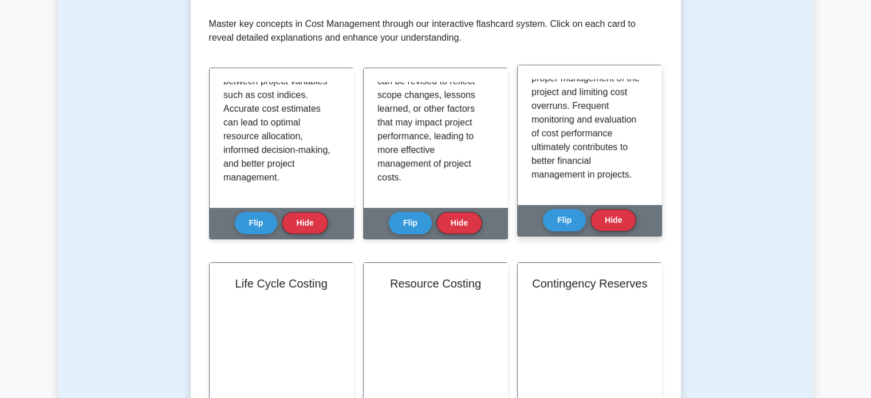
scroll to position [382, 0]
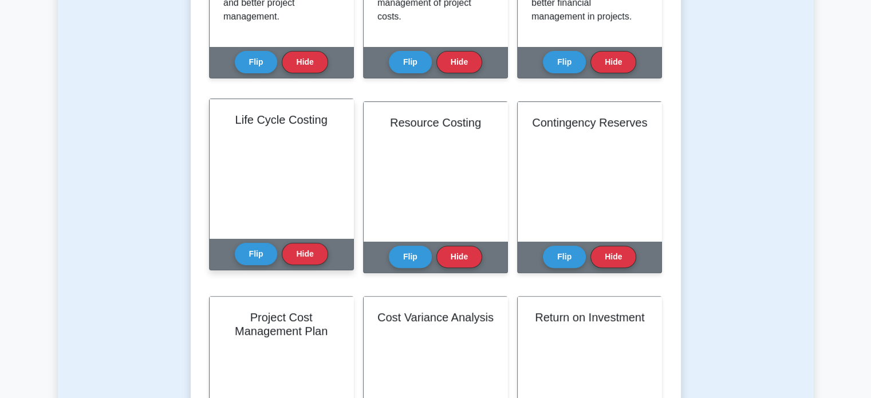
click at [255, 242] on div "Flip Hide" at bounding box center [281, 253] width 93 height 31
click at [258, 250] on button "Flip" at bounding box center [256, 253] width 43 height 22
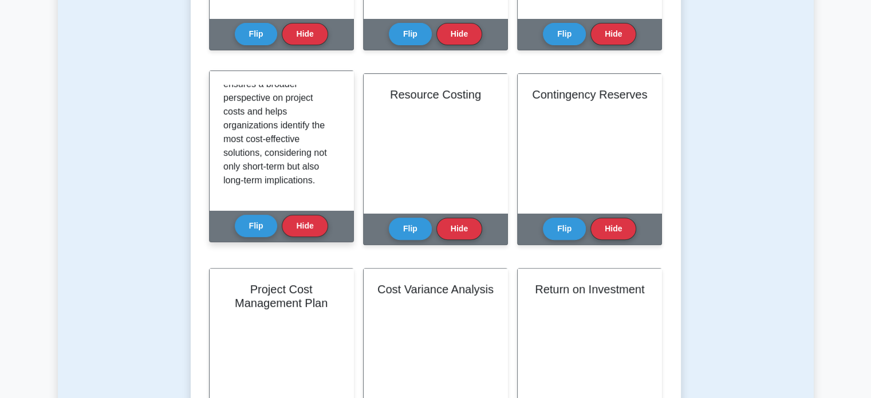
scroll to position [411, 0]
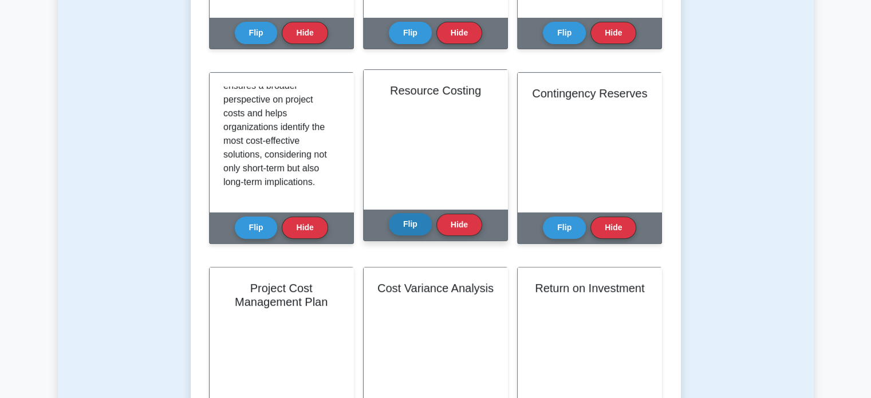
click at [408, 222] on button "Flip" at bounding box center [410, 224] width 43 height 22
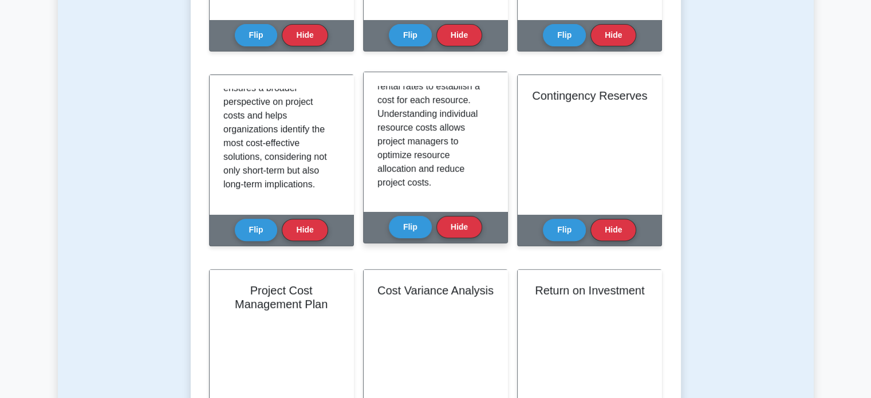
scroll to position [240, 0]
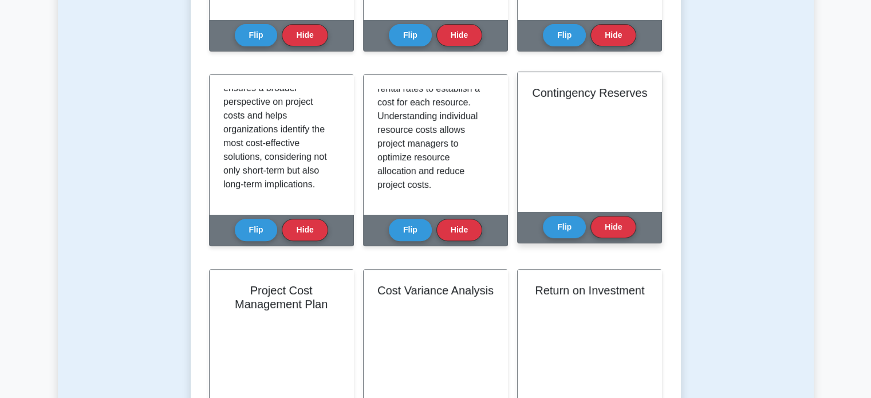
click at [567, 154] on div "Contingency Reserves" at bounding box center [589, 141] width 144 height 139
click at [564, 228] on button "Flip" at bounding box center [564, 226] width 43 height 22
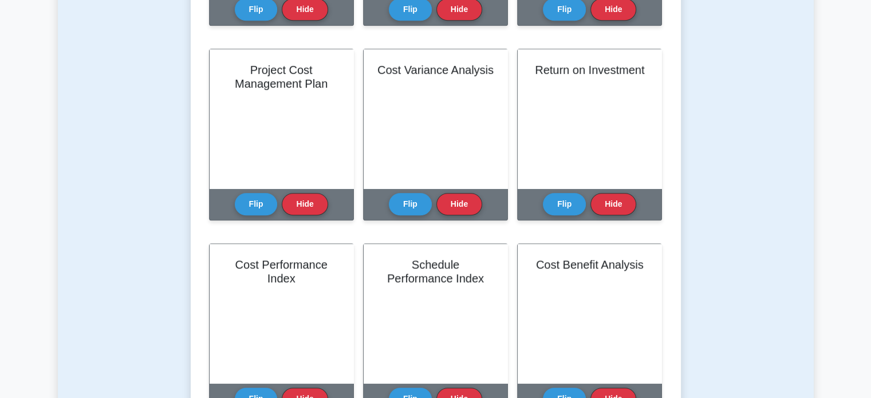
scroll to position [630, 0]
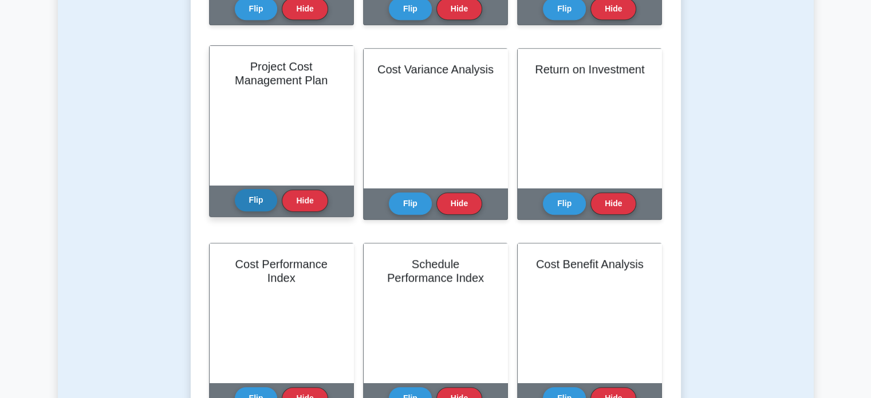
click at [257, 198] on button "Flip" at bounding box center [256, 200] width 43 height 22
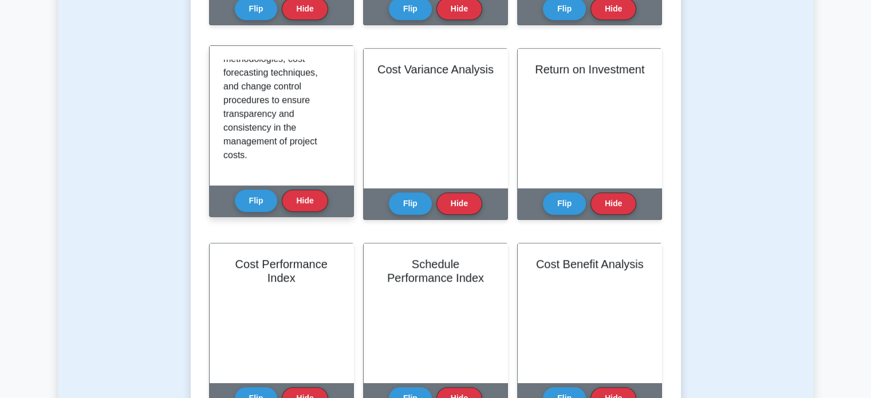
scroll to position [323, 0]
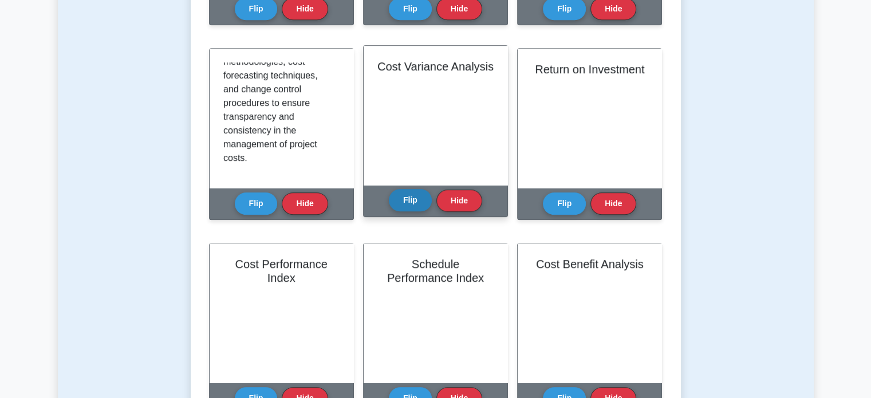
click at [406, 202] on button "Flip" at bounding box center [410, 200] width 43 height 22
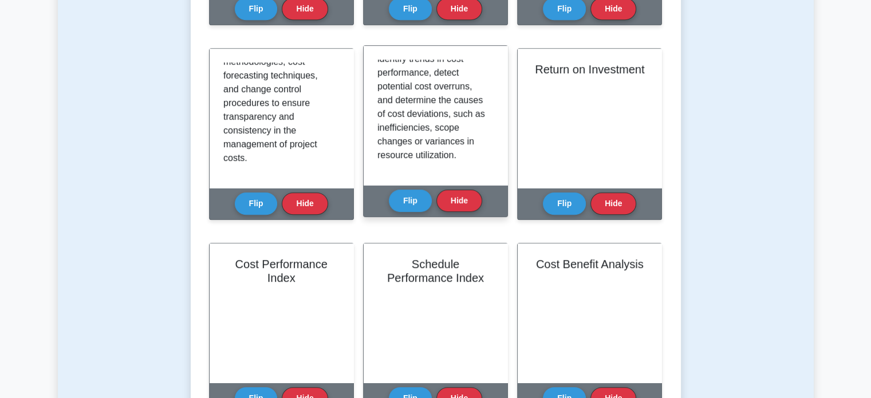
scroll to position [295, 0]
drag, startPoint x: 464, startPoint y: 102, endPoint x: 401, endPoint y: 111, distance: 63.0
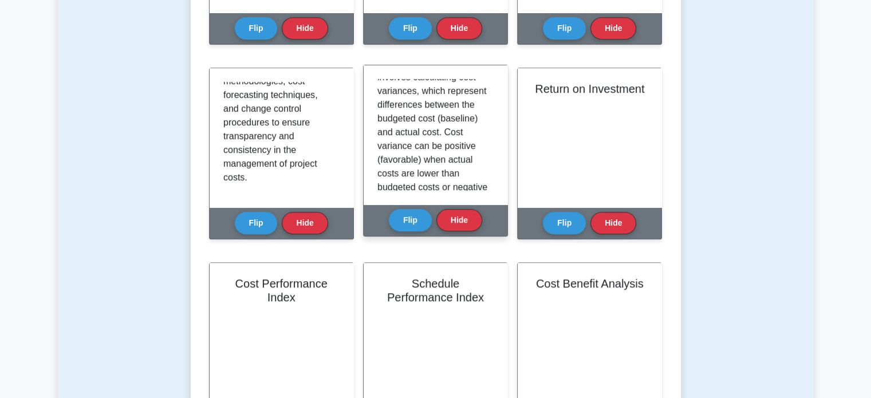
scroll to position [0, 0]
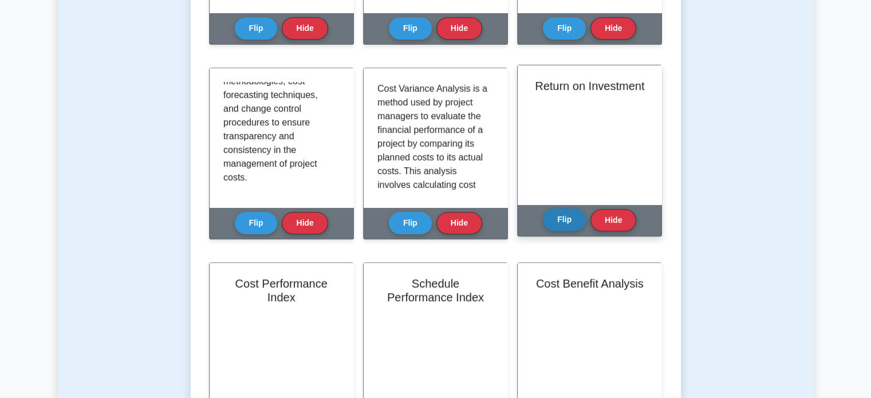
click at [557, 220] on button "Flip" at bounding box center [564, 219] width 43 height 22
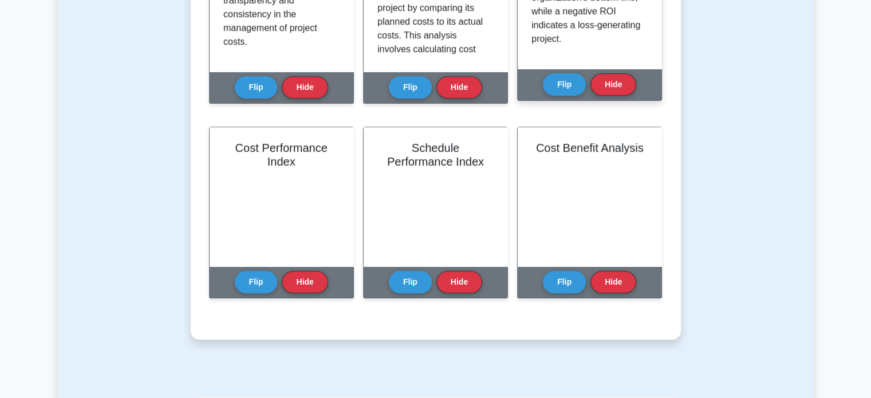
scroll to position [753, 0]
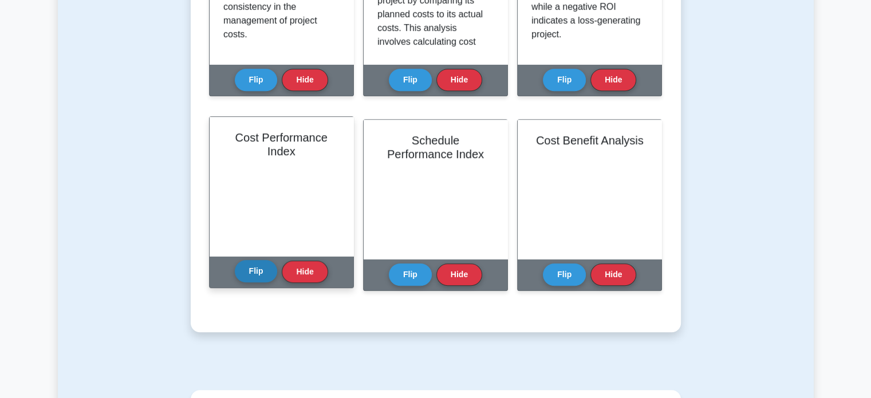
click at [254, 270] on button "Flip" at bounding box center [256, 271] width 43 height 22
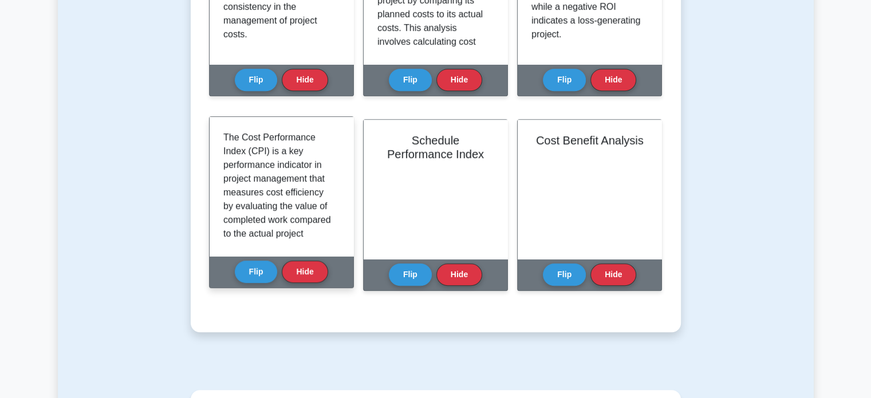
scroll to position [64, 0]
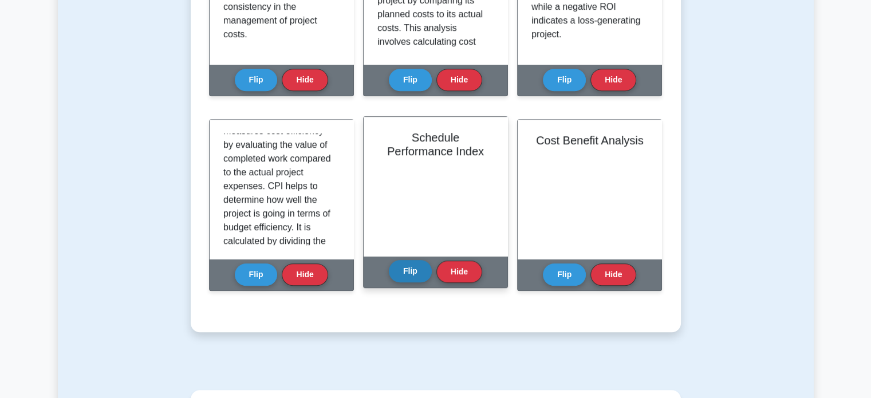
click at [414, 275] on button "Flip" at bounding box center [410, 271] width 43 height 22
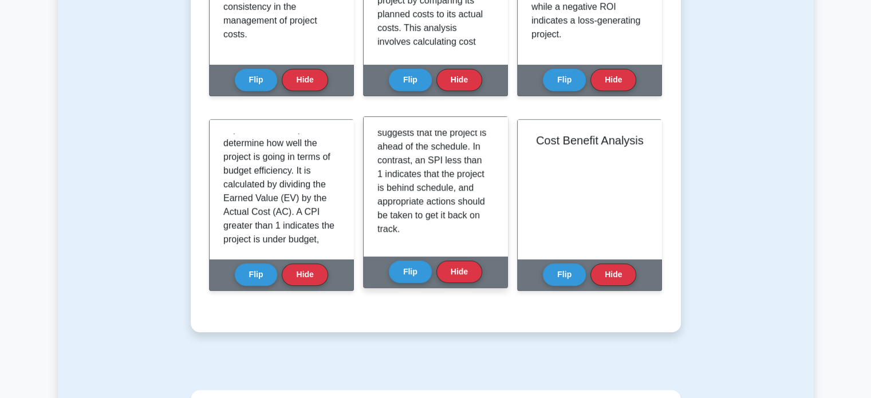
scroll to position [282, 0]
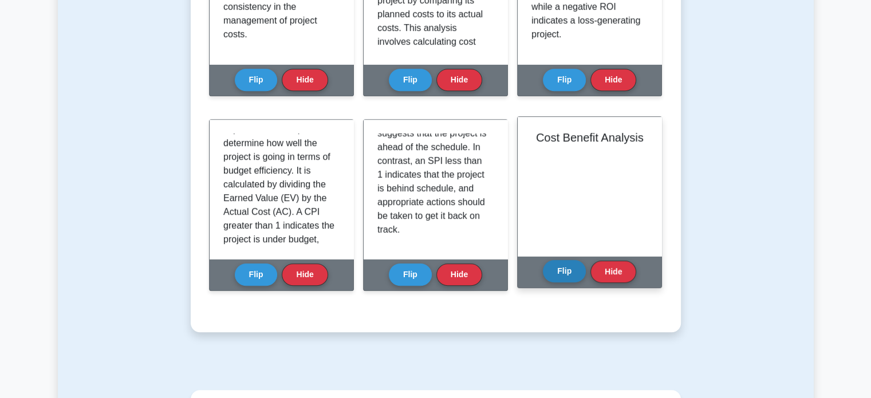
click at [564, 271] on button "Flip" at bounding box center [564, 271] width 43 height 22
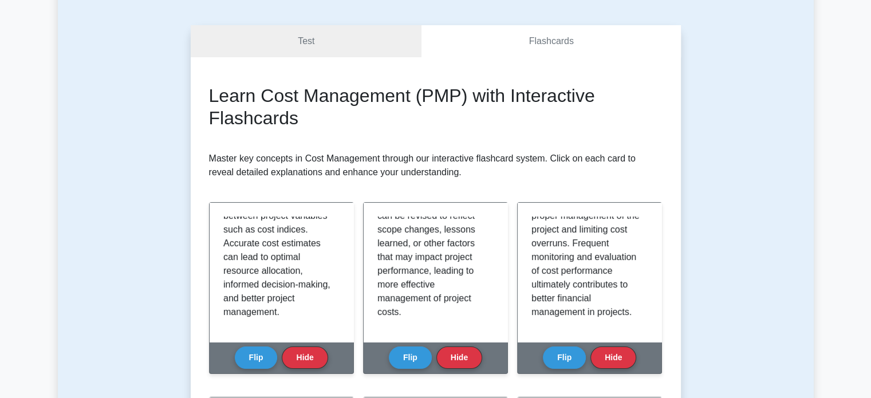
scroll to position [0, 0]
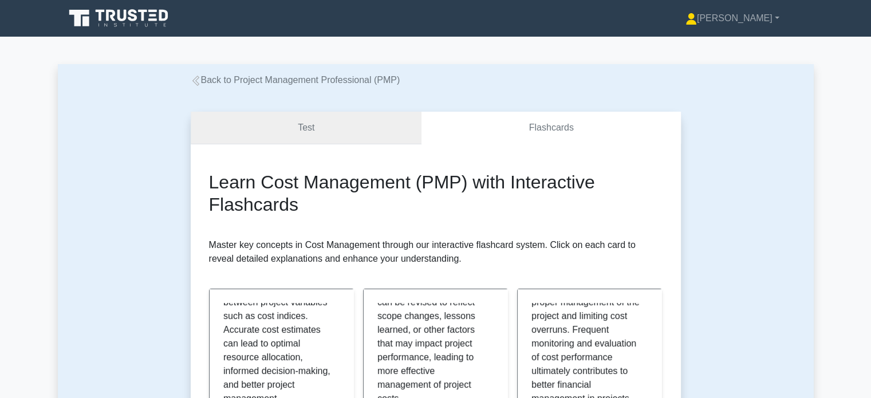
click at [330, 125] on link "Test" at bounding box center [306, 128] width 231 height 33
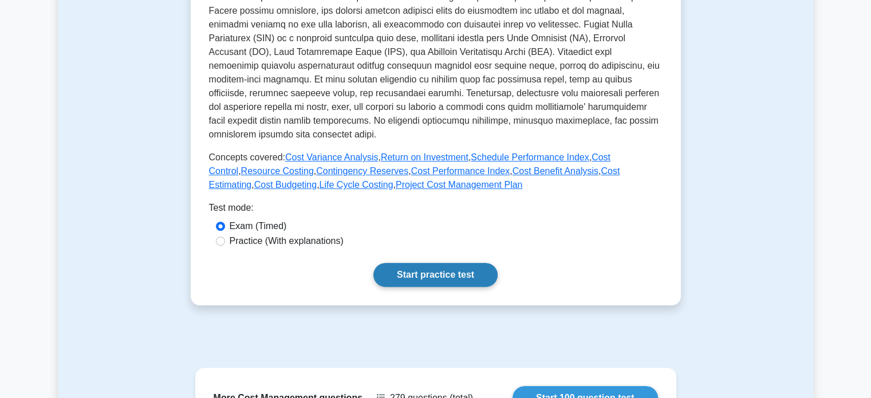
click at [435, 276] on link "Start practice test" at bounding box center [435, 275] width 124 height 24
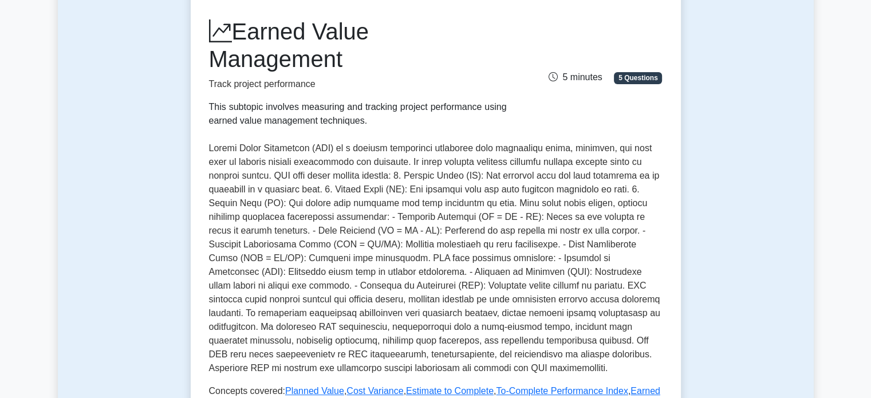
scroll to position [238, 0]
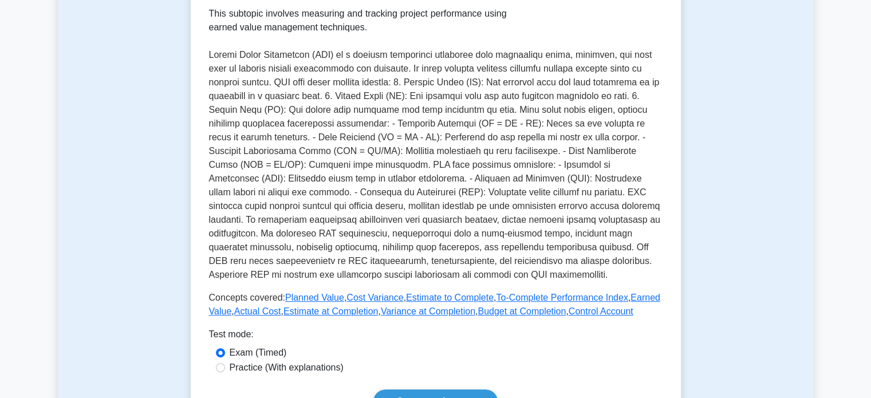
drag, startPoint x: 472, startPoint y: 248, endPoint x: 430, endPoint y: 138, distance: 117.4
click at [430, 138] on p at bounding box center [435, 165] width 453 height 234
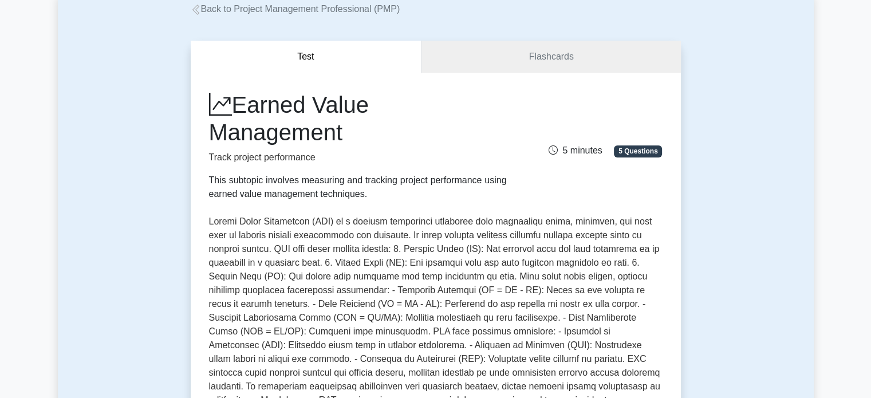
scroll to position [0, 0]
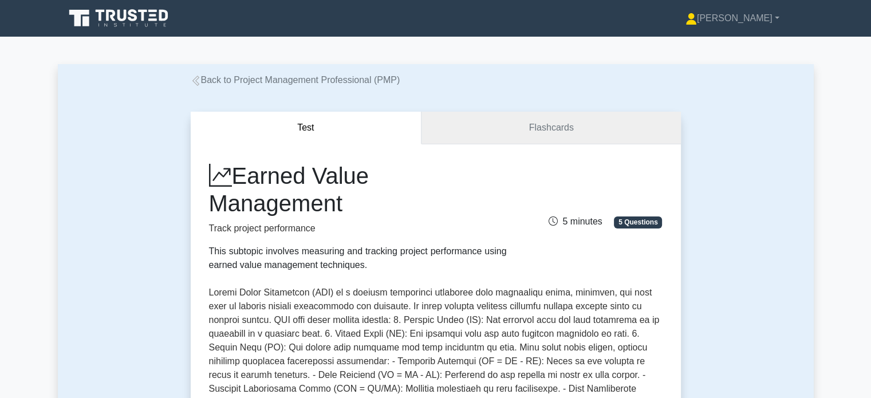
click at [523, 124] on link "Flashcards" at bounding box center [550, 128] width 259 height 33
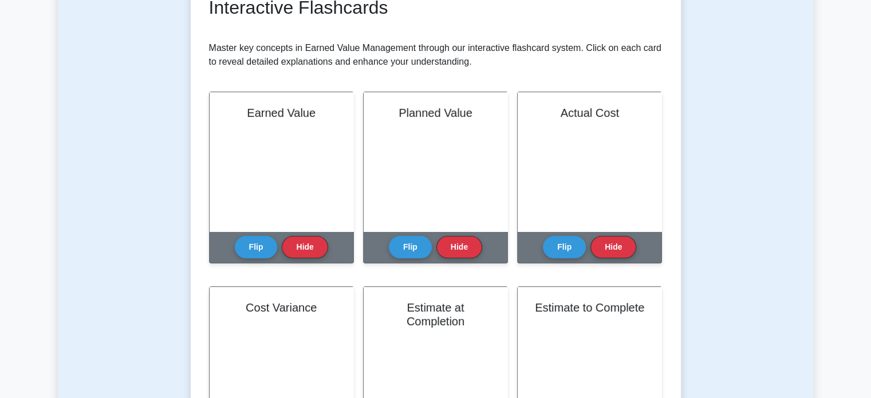
scroll to position [198, 0]
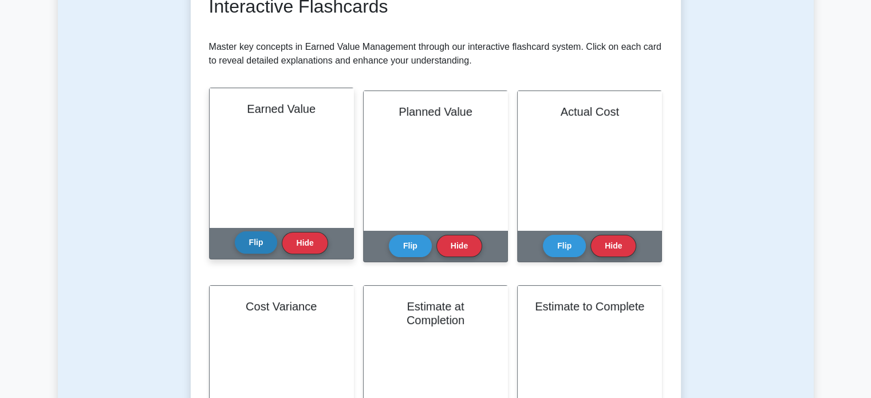
click at [258, 247] on button "Flip" at bounding box center [256, 242] width 43 height 22
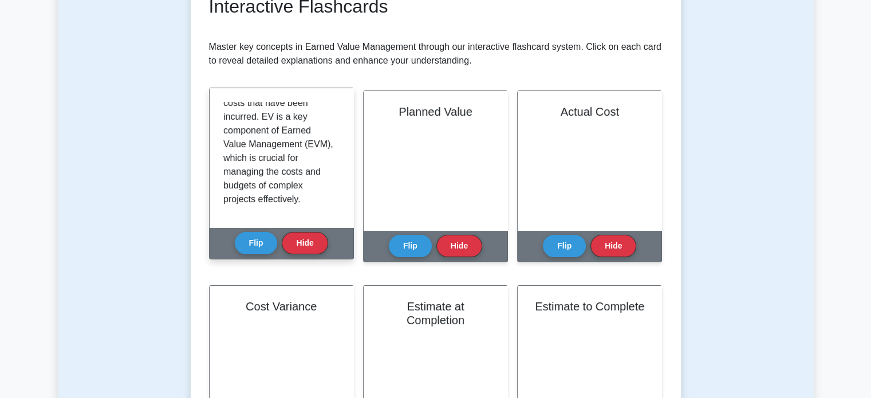
scroll to position [185, 0]
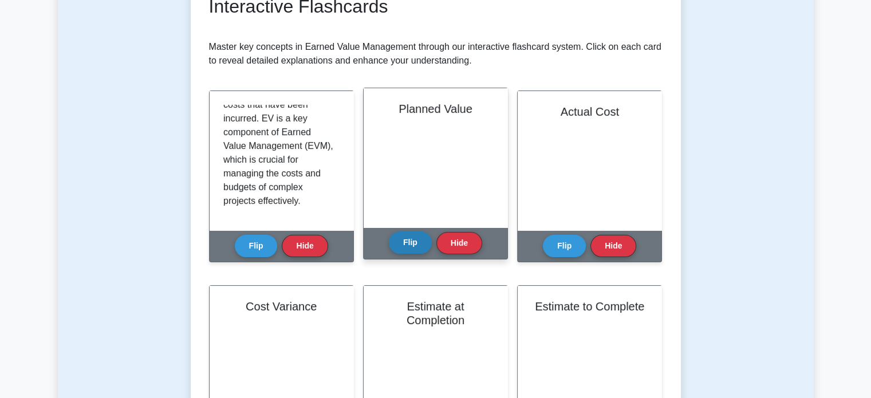
click at [428, 239] on button "Flip" at bounding box center [410, 242] width 43 height 22
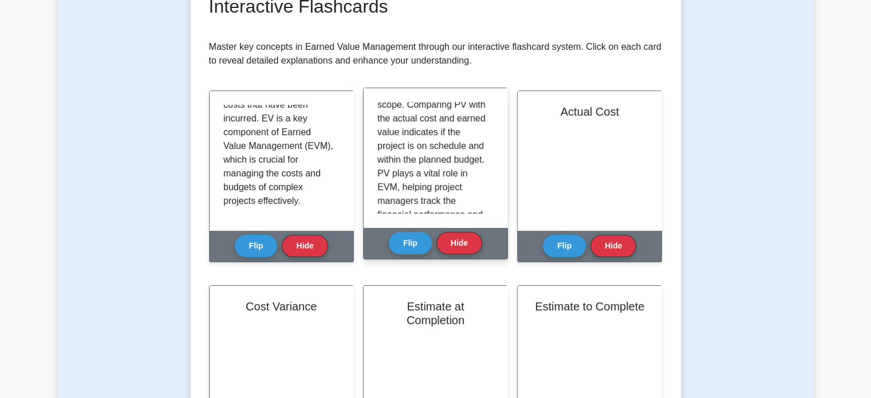
scroll to position [213, 0]
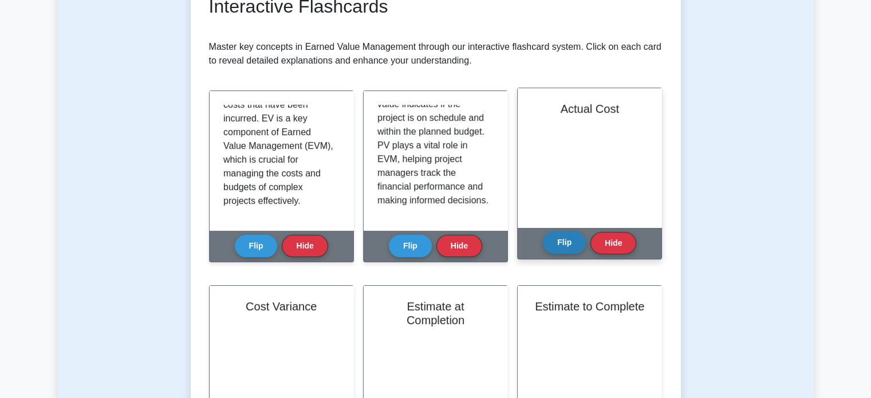
click at [560, 238] on button "Flip" at bounding box center [564, 242] width 43 height 22
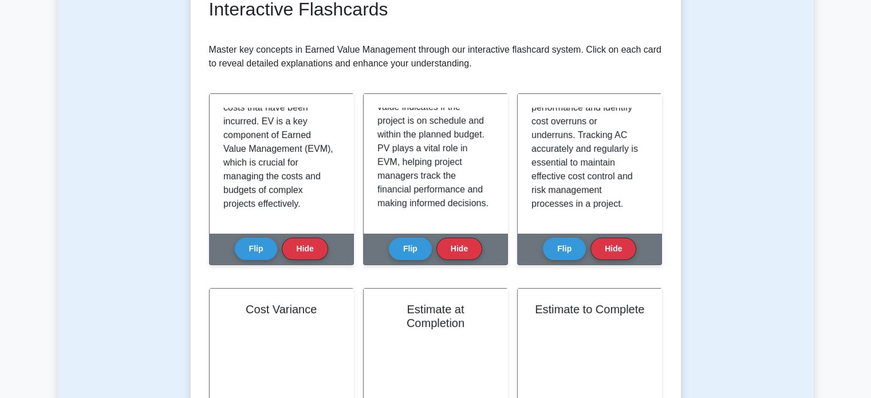
scroll to position [363, 0]
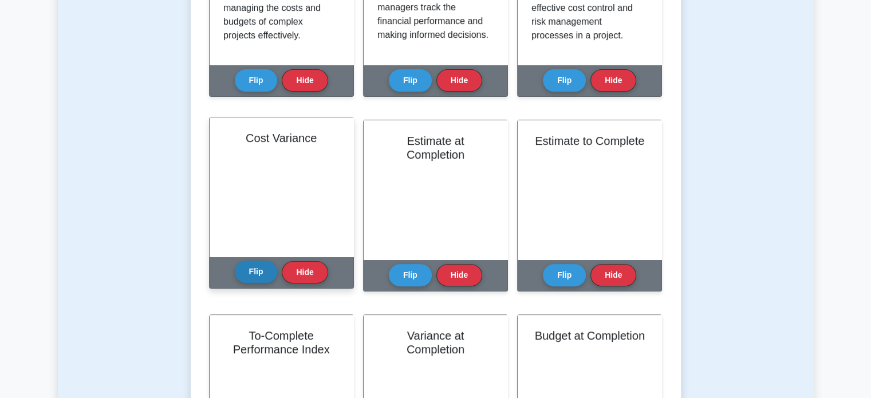
click at [248, 268] on button "Flip" at bounding box center [256, 271] width 43 height 22
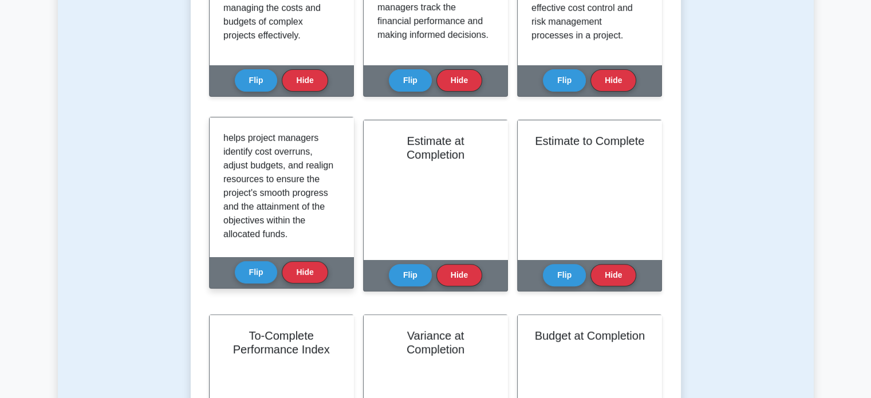
scroll to position [199, 0]
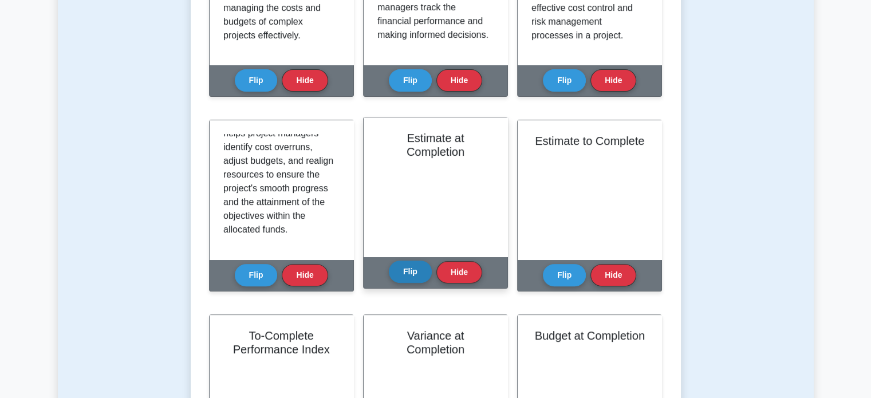
click at [406, 276] on button "Flip" at bounding box center [410, 271] width 43 height 22
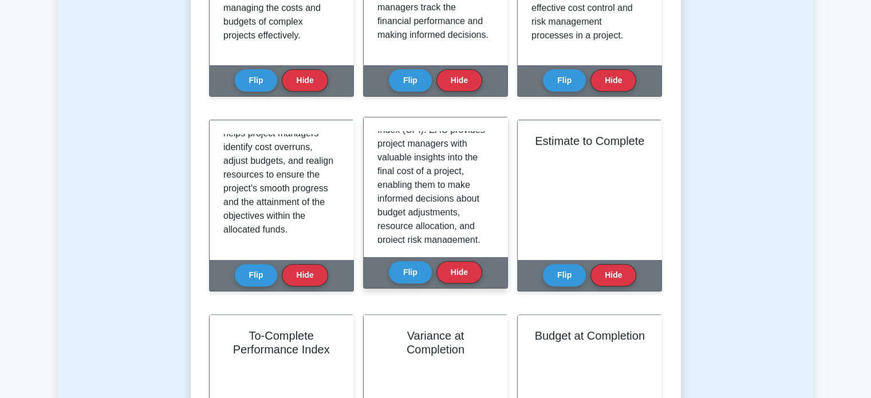
scroll to position [282, 0]
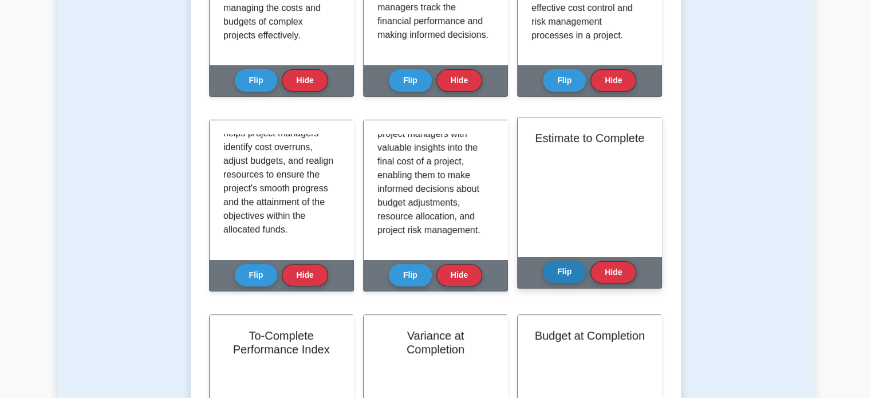
click at [568, 279] on button "Flip" at bounding box center [564, 271] width 43 height 22
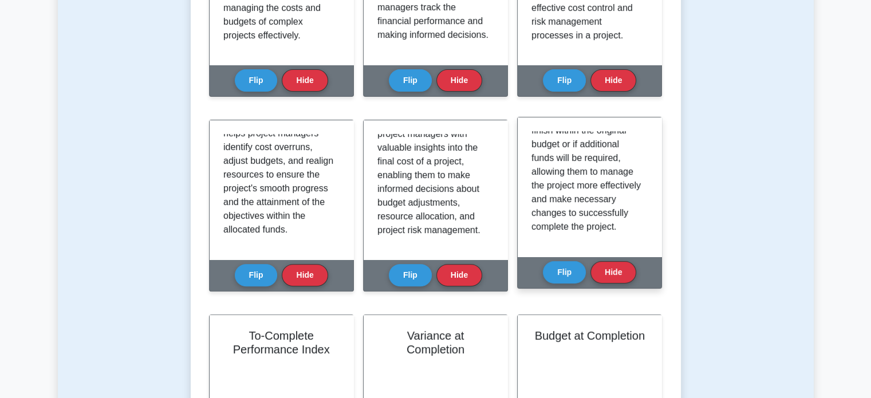
scroll to position [337, 0]
click at [596, 274] on button "Hide" at bounding box center [613, 271] width 46 height 22
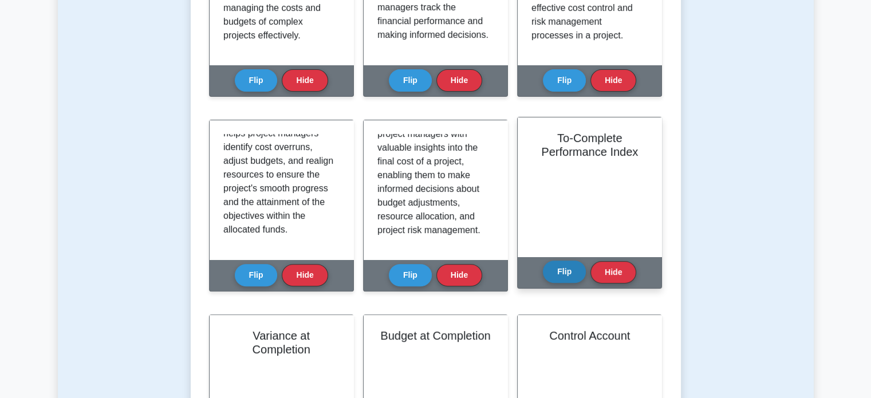
click at [572, 272] on button "Flip" at bounding box center [564, 271] width 43 height 22
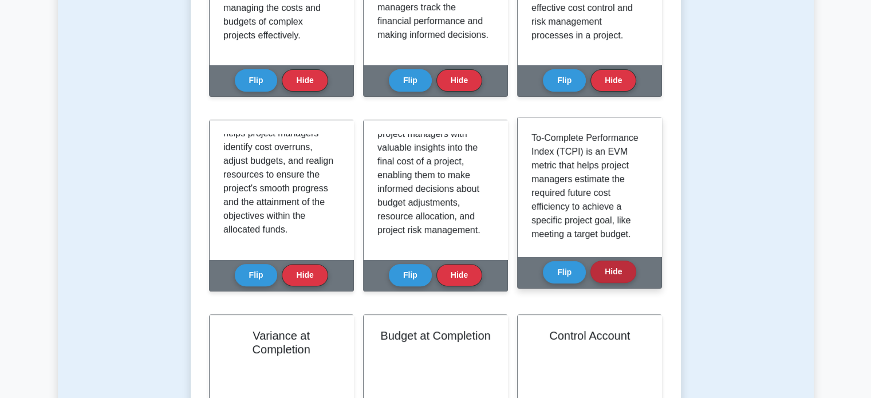
click at [622, 278] on button "Hide" at bounding box center [613, 271] width 46 height 22
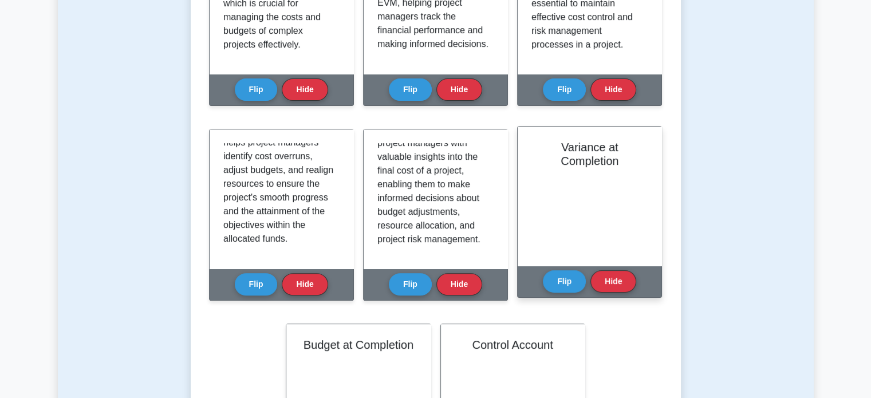
scroll to position [355, 0]
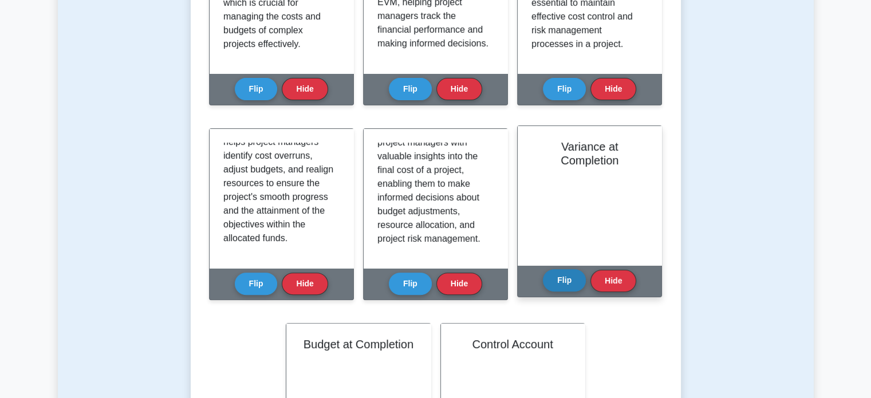
click at [560, 278] on button "Flip" at bounding box center [564, 280] width 43 height 22
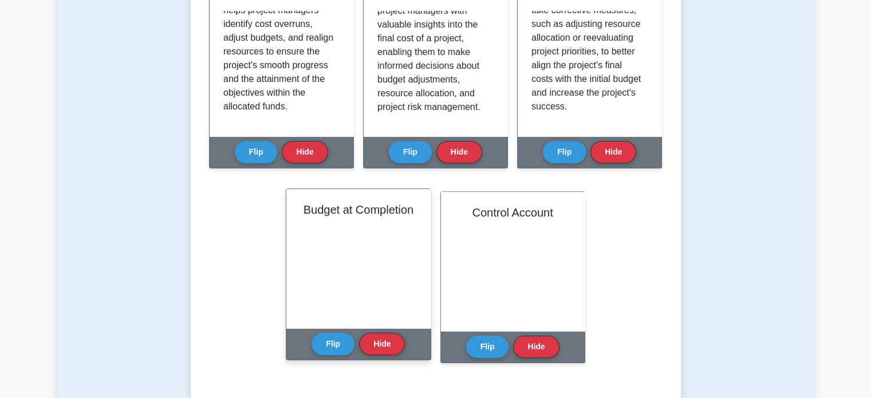
scroll to position [485, 0]
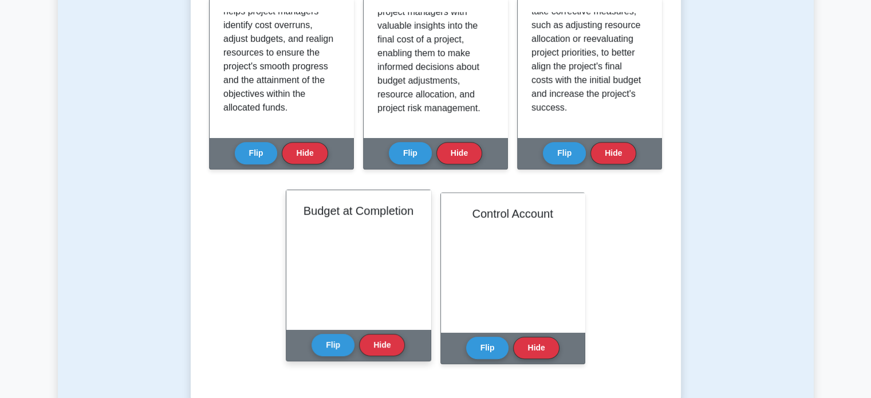
click at [317, 331] on div "Flip Hide" at bounding box center [357, 344] width 93 height 31
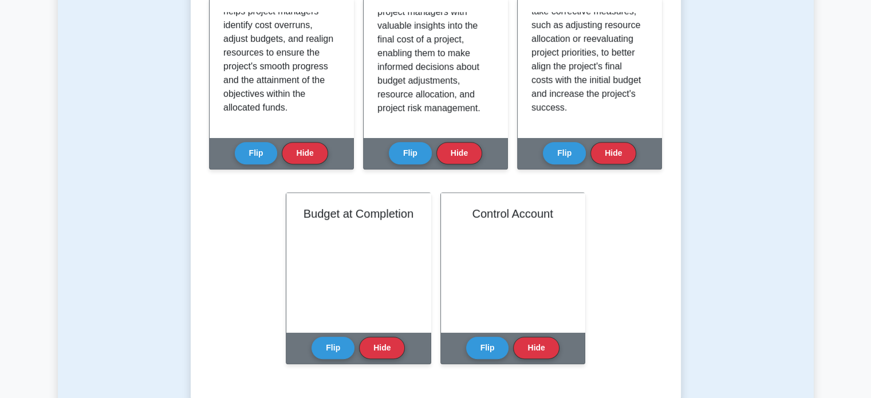
drag, startPoint x: 326, startPoint y: 342, endPoint x: 284, endPoint y: 341, distance: 41.8
click at [284, 341] on div "Learn Earned Value Management (PMP) with Interactive Flashcards Master key conc…" at bounding box center [435, 32] width 453 height 692
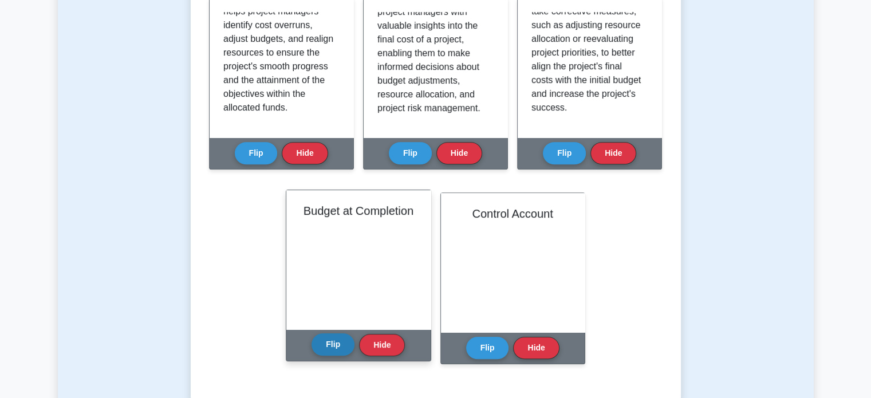
click at [329, 344] on button "Flip" at bounding box center [332, 344] width 43 height 22
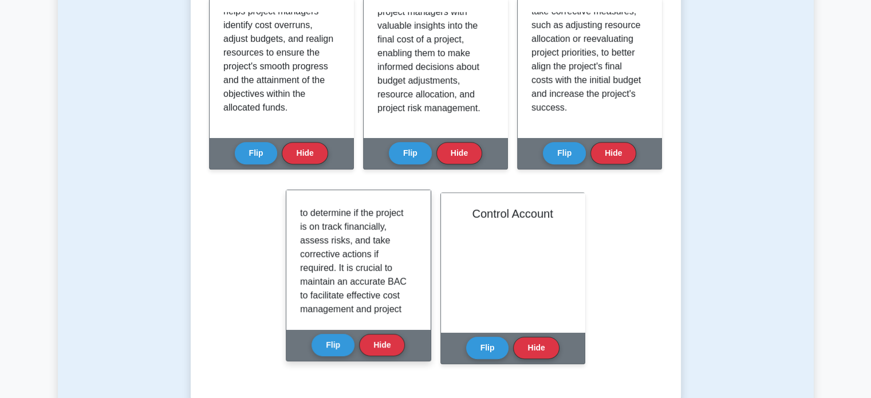
scroll to position [240, 0]
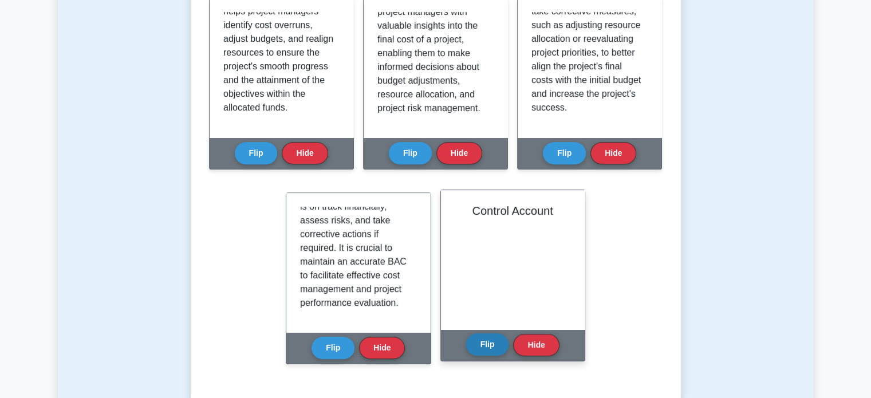
click at [484, 347] on button "Flip" at bounding box center [487, 344] width 43 height 22
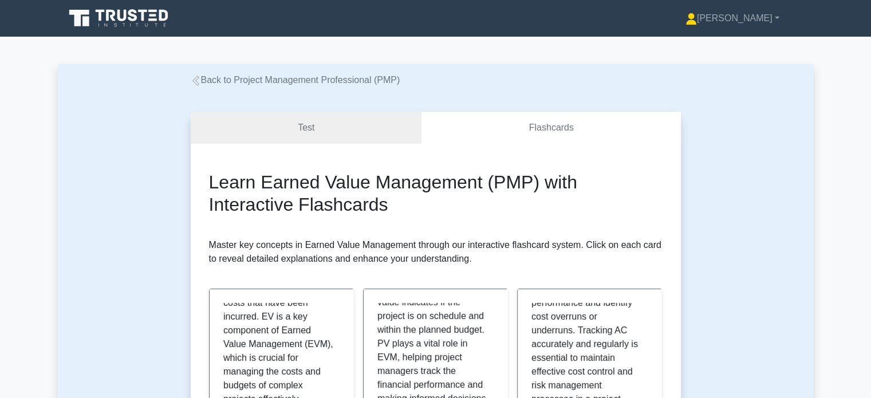
scroll to position [0, 0]
click at [371, 127] on link "Test" at bounding box center [306, 128] width 231 height 33
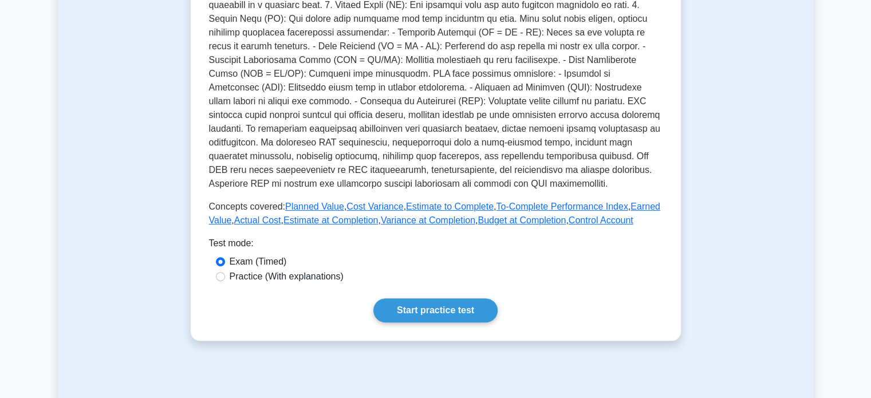
scroll to position [332, 0]
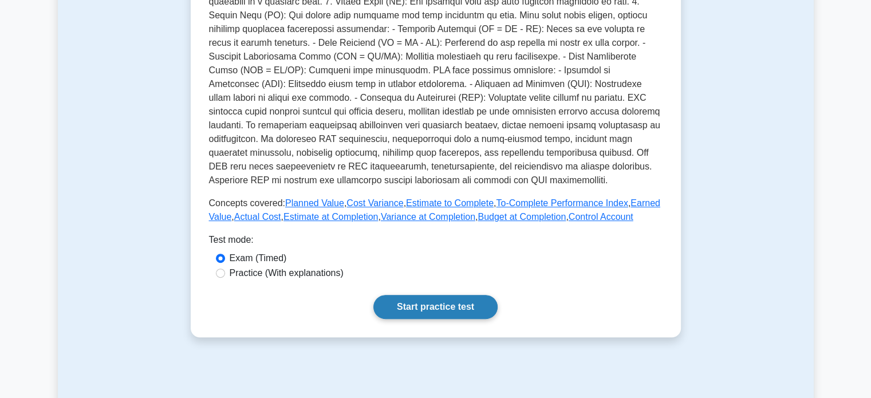
click at [407, 310] on link "Start practice test" at bounding box center [435, 307] width 124 height 24
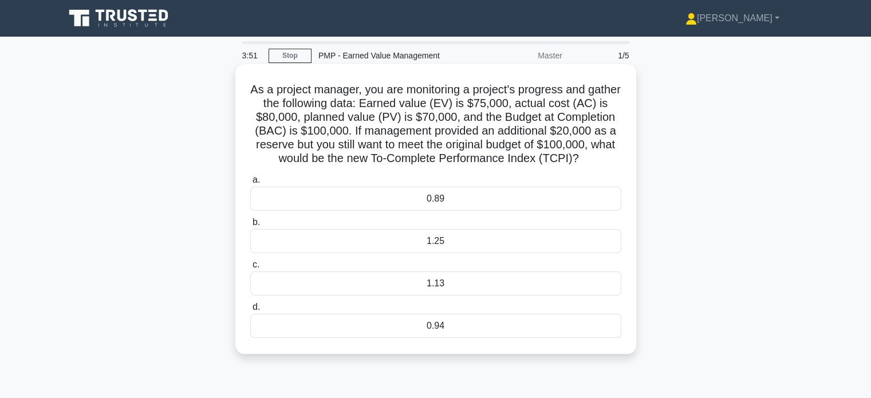
click at [466, 211] on div "0.89" at bounding box center [435, 199] width 371 height 24
click at [250, 184] on input "a. 0.89" at bounding box center [250, 179] width 0 height 7
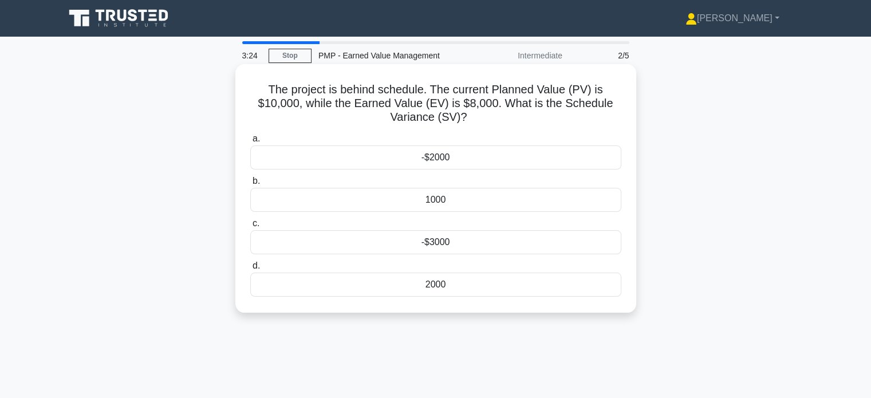
click at [462, 157] on div "-$2000" at bounding box center [435, 157] width 371 height 24
click at [250, 143] on input "a. -$2000" at bounding box center [250, 138] width 0 height 7
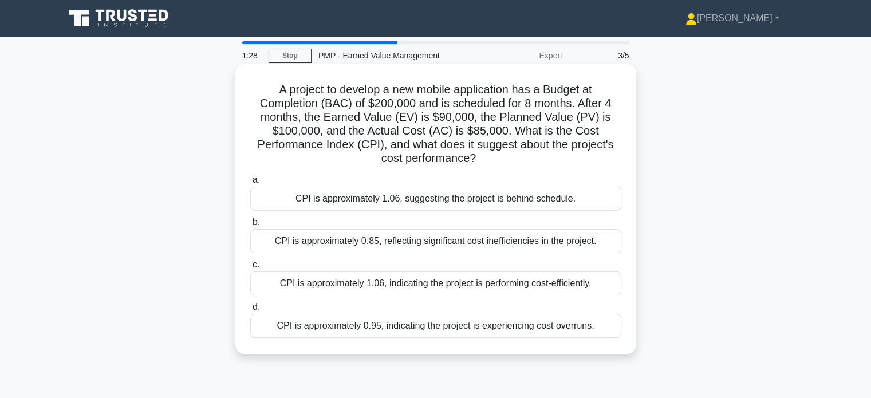
click at [483, 291] on div "CPI is approximately 1.06, indicating the project is performing cost-efficientl…" at bounding box center [435, 283] width 371 height 24
click at [250, 268] on input "c. CPI is approximately 1.06, indicating the project is performing cost-efficie…" at bounding box center [250, 264] width 0 height 7
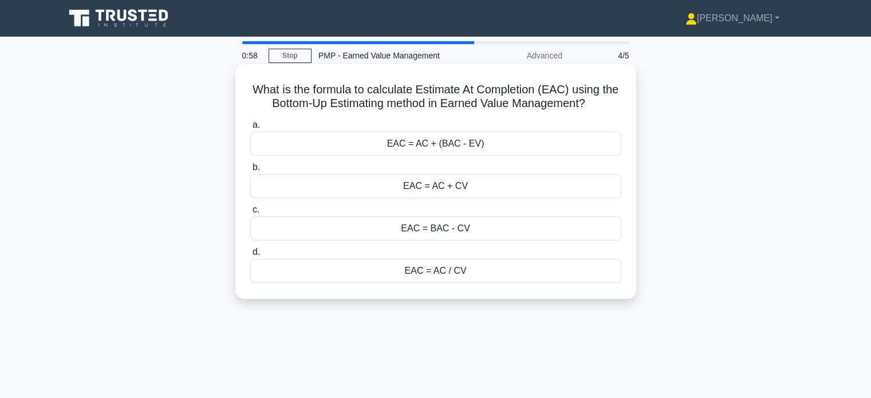
click at [477, 148] on div "EAC = AC + (BAC - EV)" at bounding box center [435, 144] width 371 height 24
click at [250, 129] on input "a. EAC = AC + (BAC - EV)" at bounding box center [250, 124] width 0 height 7
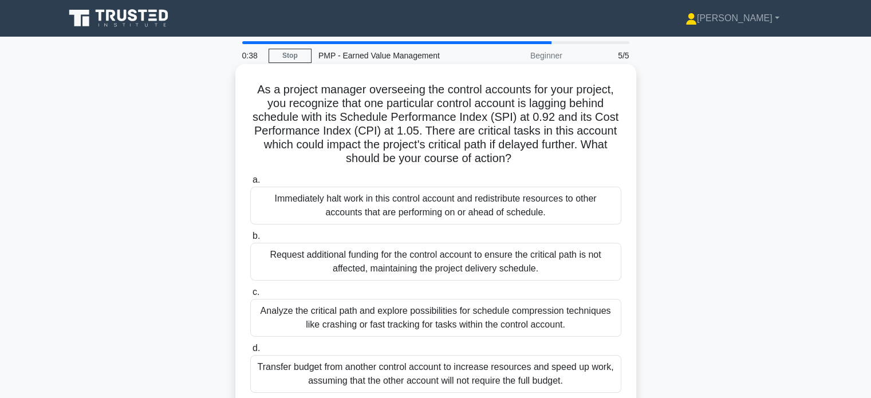
click at [482, 311] on div "Analyze the critical path and explore possibilities for schedule compression te…" at bounding box center [435, 318] width 371 height 38
click at [250, 296] on input "c. Analyze the critical path and explore possibilities for schedule compression…" at bounding box center [250, 291] width 0 height 7
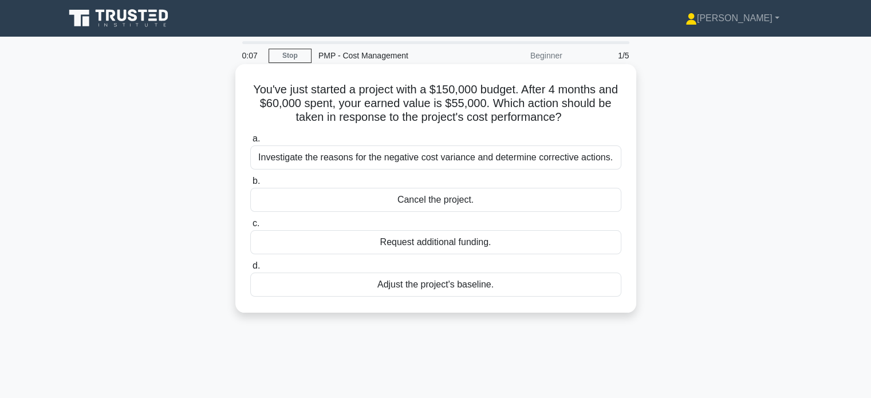
click at [487, 164] on div "Investigate the reasons for the negative cost variance and determine corrective…" at bounding box center [435, 157] width 371 height 24
click at [250, 143] on input "a. Investigate the reasons for the negative cost variance and determine correct…" at bounding box center [250, 138] width 0 height 7
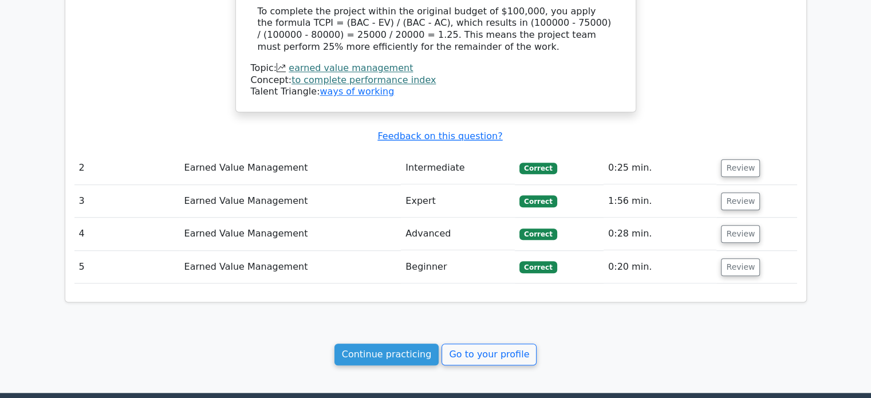
scroll to position [932, 0]
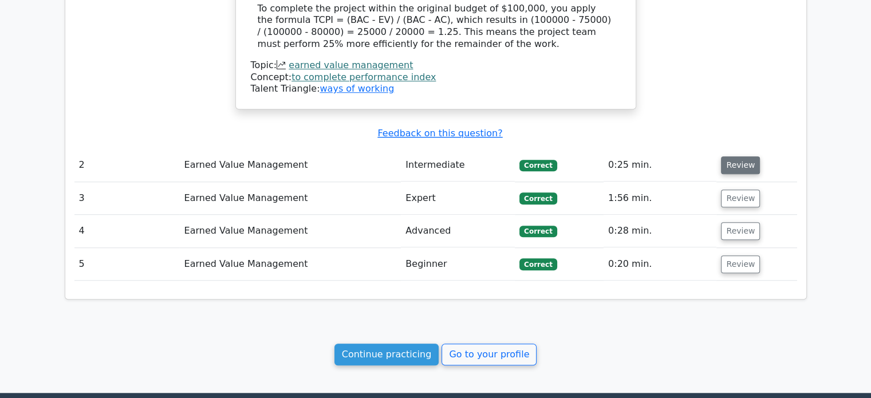
click at [721, 161] on button "Review" at bounding box center [740, 165] width 39 height 18
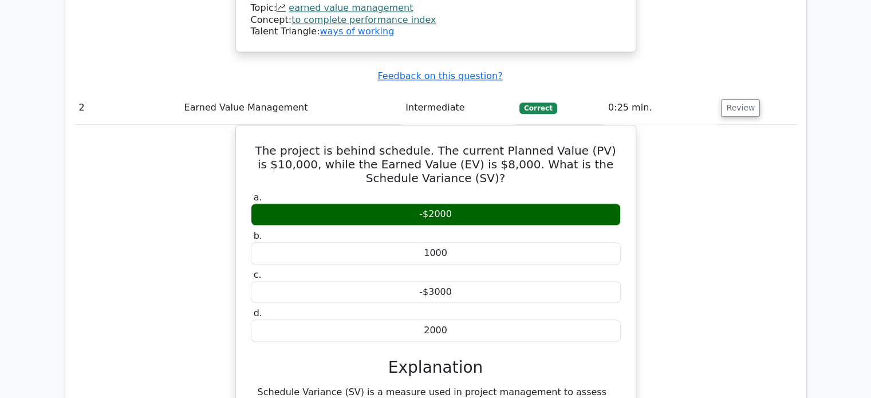
scroll to position [984, 0]
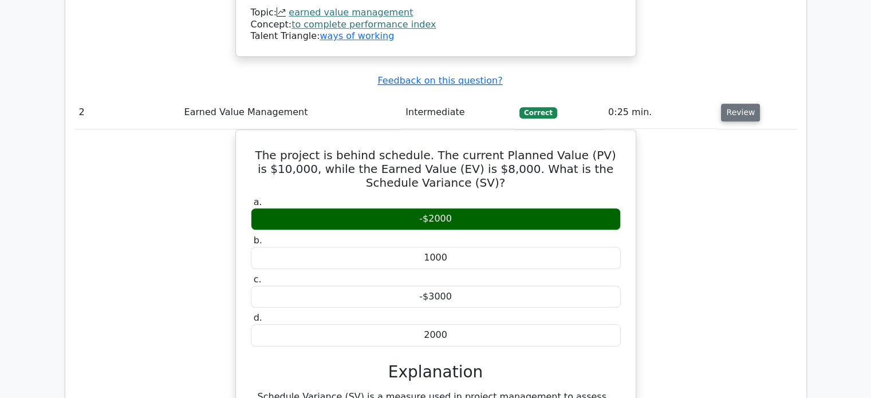
click at [727, 116] on button "Review" at bounding box center [740, 113] width 39 height 18
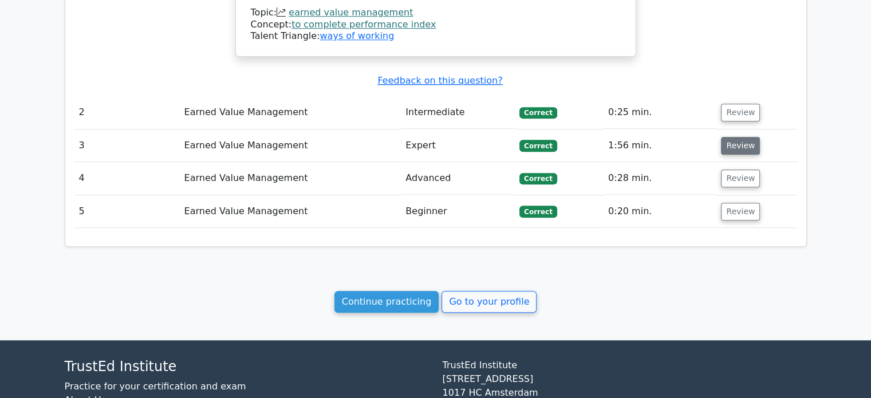
click at [730, 149] on button "Review" at bounding box center [740, 146] width 39 height 18
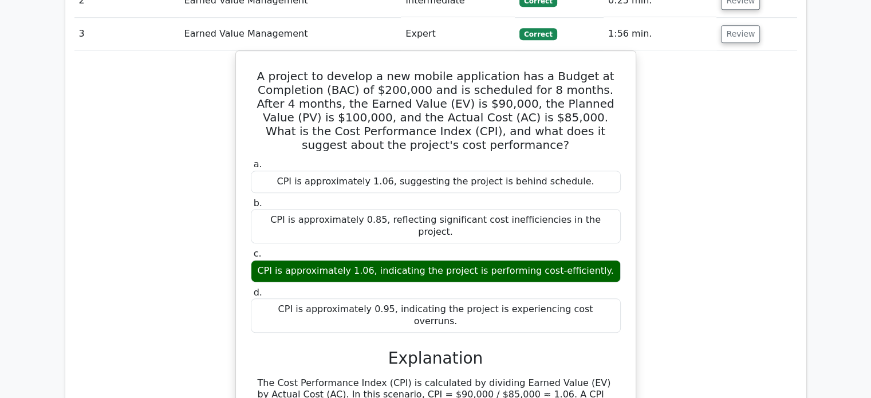
scroll to position [1097, 0]
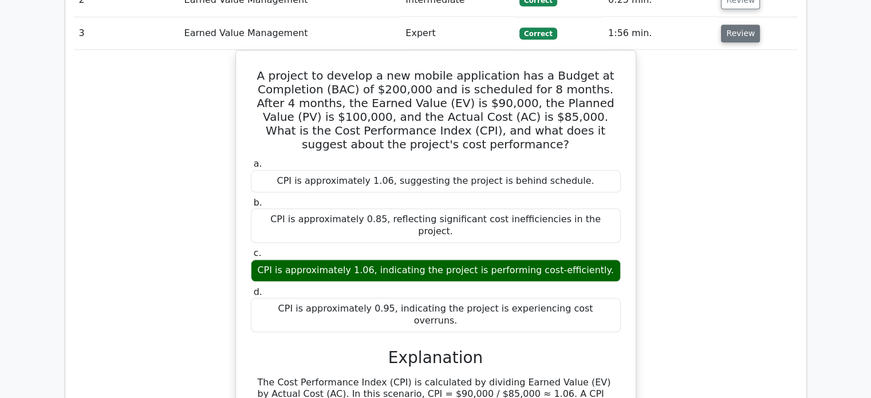
click at [745, 34] on button "Review" at bounding box center [740, 34] width 39 height 18
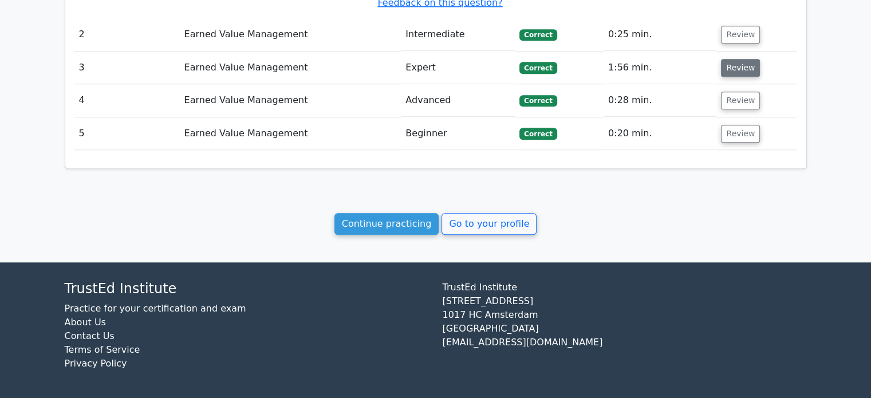
scroll to position [1067, 0]
click at [734, 93] on button "Review" at bounding box center [740, 101] width 39 height 18
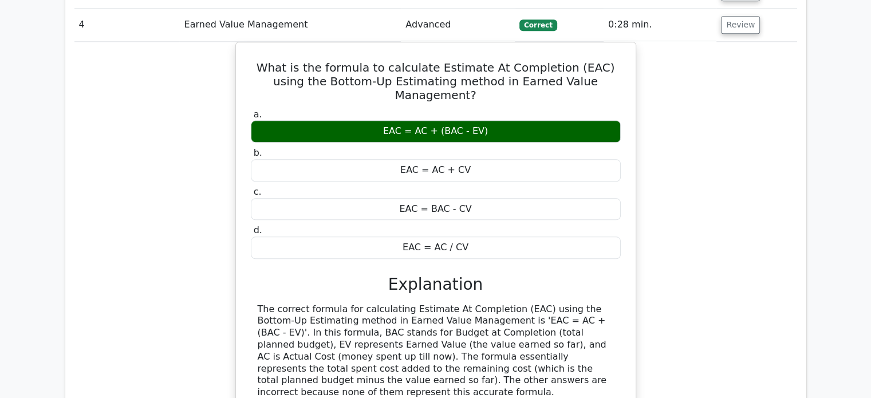
scroll to position [1138, 0]
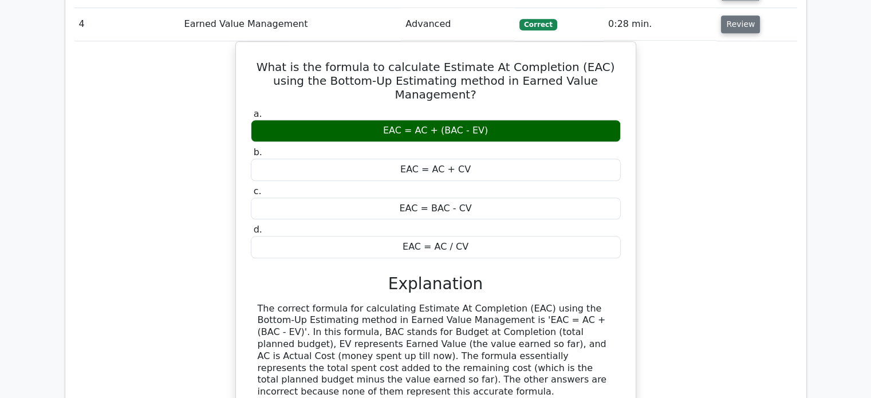
click at [733, 23] on button "Review" at bounding box center [740, 24] width 39 height 18
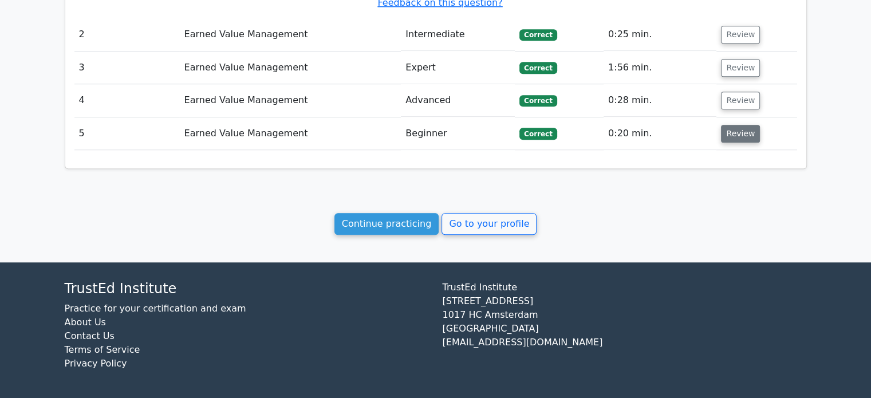
click at [725, 127] on button "Review" at bounding box center [740, 134] width 39 height 18
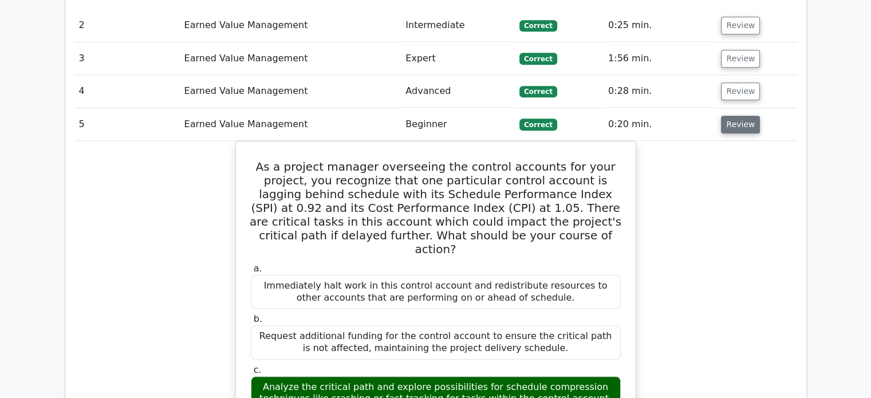
click at [725, 127] on button "Review" at bounding box center [740, 125] width 39 height 18
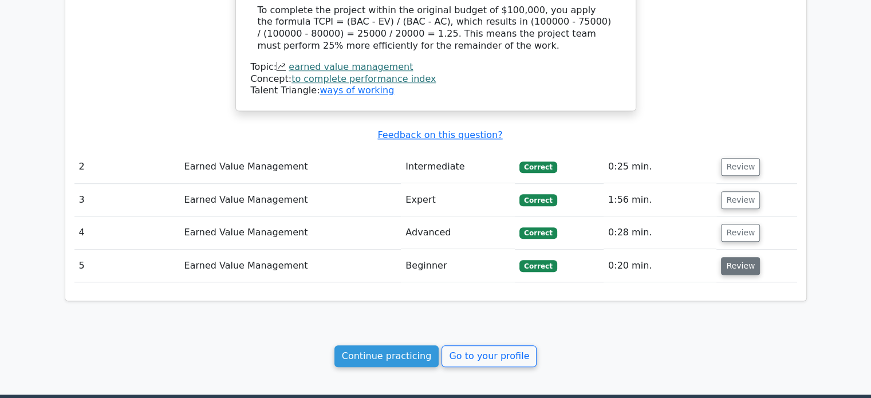
scroll to position [931, 0]
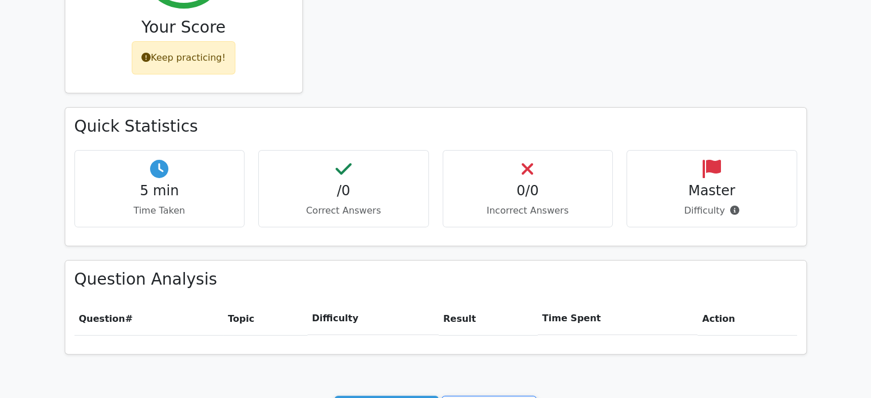
scroll to position [245, 0]
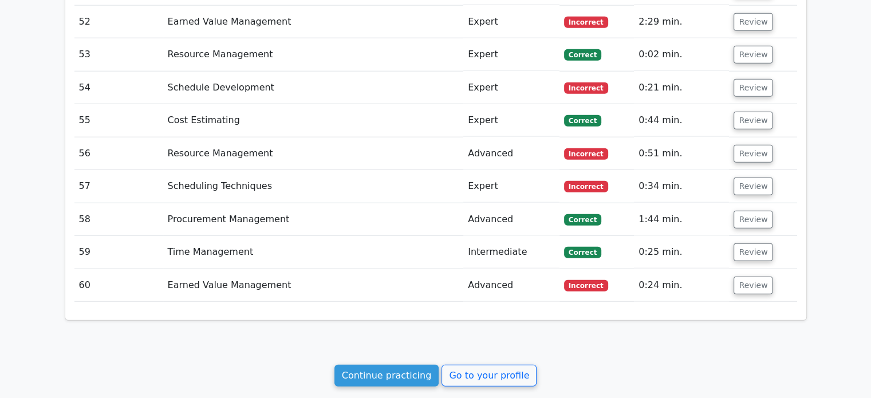
scroll to position [2871, 0]
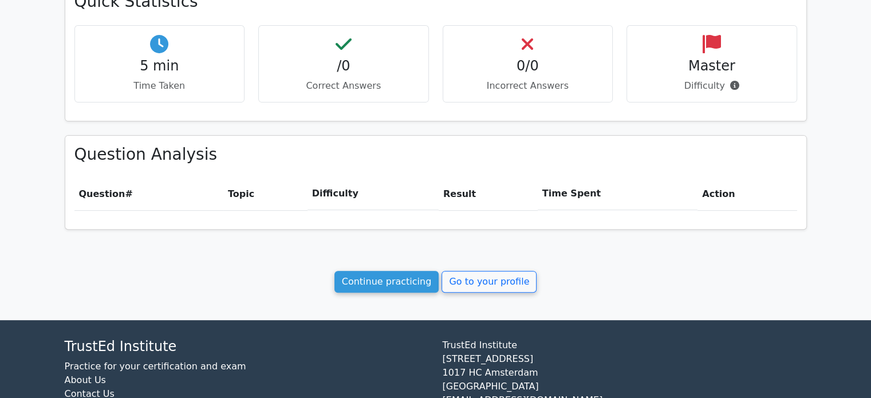
scroll to position [379, 0]
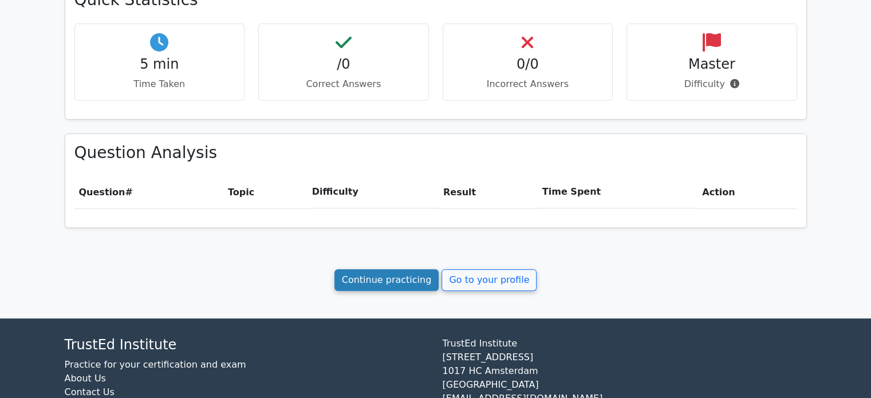
click at [408, 276] on link "Continue practicing" at bounding box center [386, 280] width 105 height 22
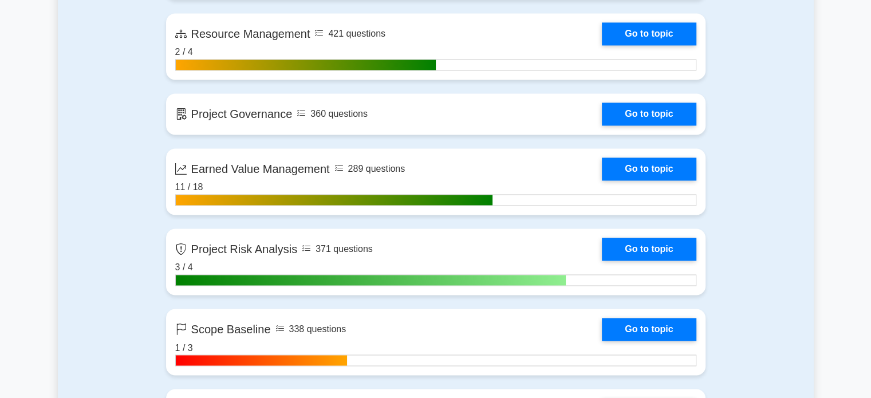
scroll to position [1827, 0]
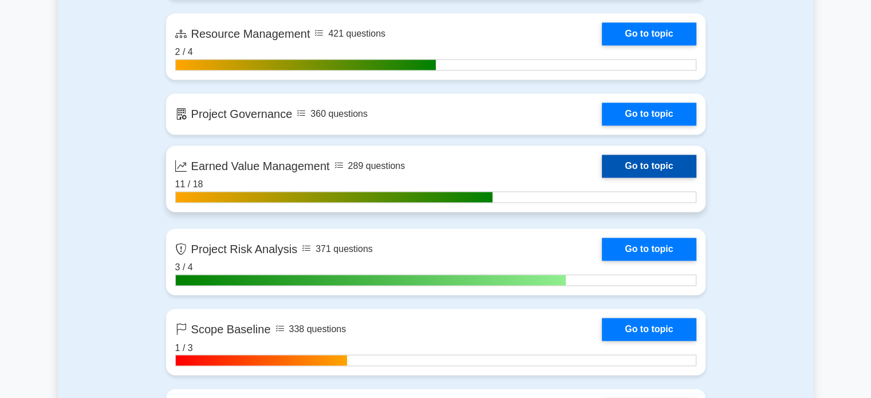
click at [622, 155] on link "Go to topic" at bounding box center [649, 166] width 94 height 23
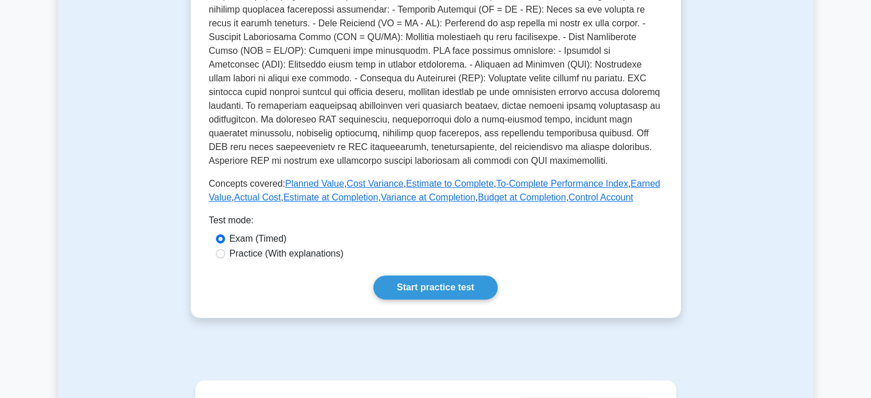
scroll to position [353, 0]
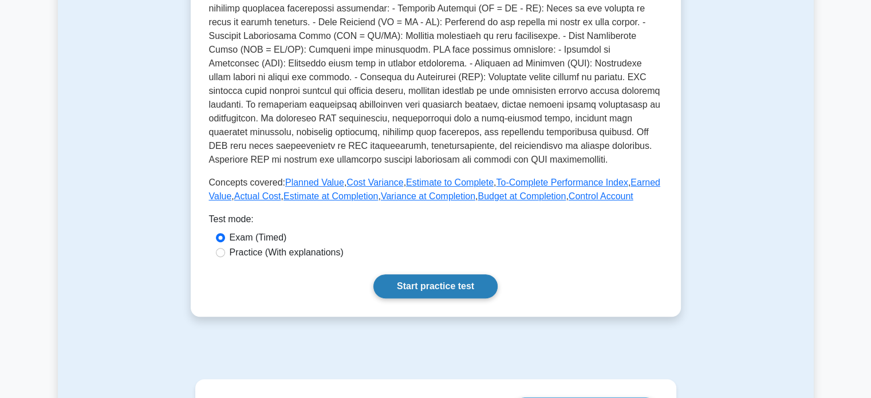
click at [419, 278] on link "Start practice test" at bounding box center [435, 286] width 124 height 24
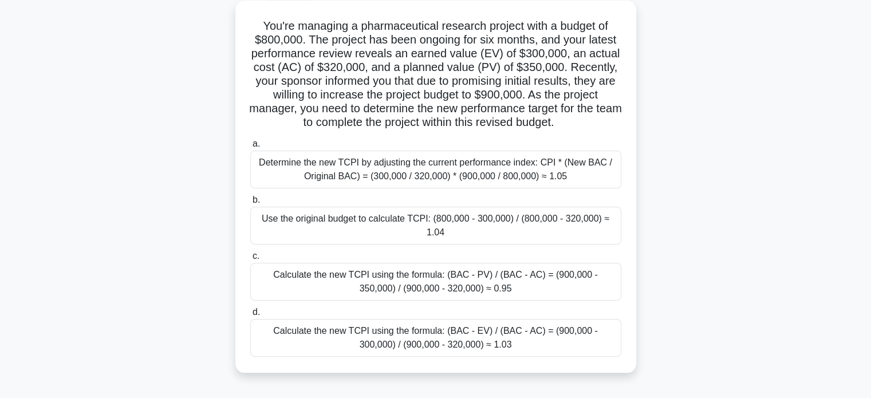
scroll to position [22, 0]
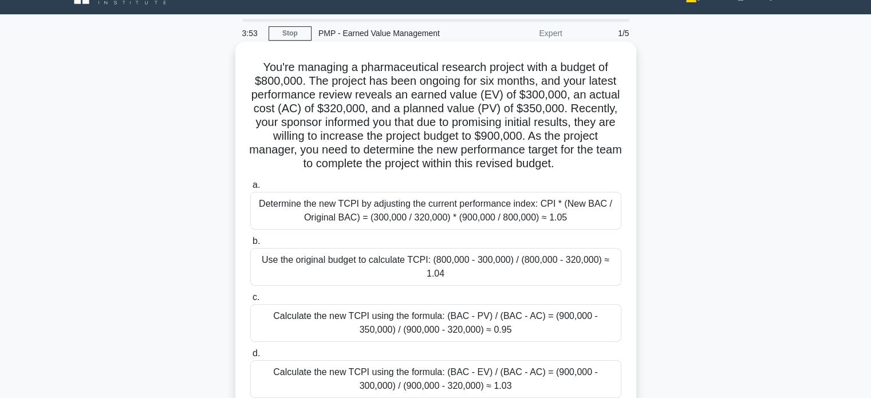
click at [477, 360] on div "Calculate the new TCPI using the formula: (BAC - EV) / (BAC - AC) = (900,000 - …" at bounding box center [435, 379] width 371 height 38
click at [250, 357] on input "d. Calculate the new TCPI using the formula: (BAC - EV) / (BAC - AC) = (900,000…" at bounding box center [250, 353] width 0 height 7
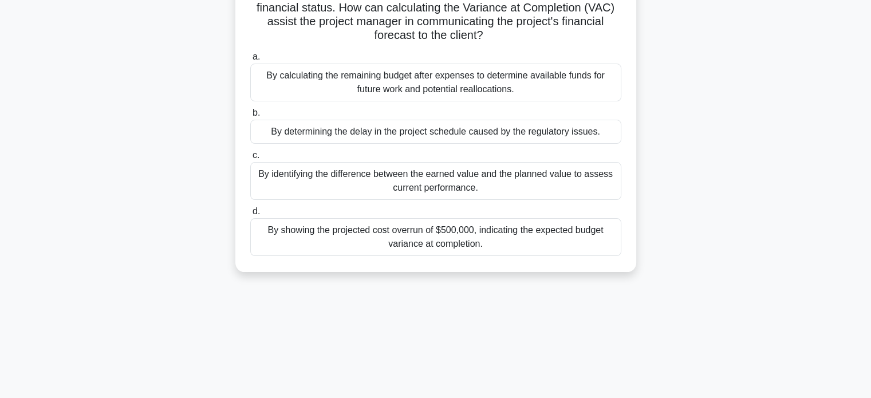
scroll to position [141, 0]
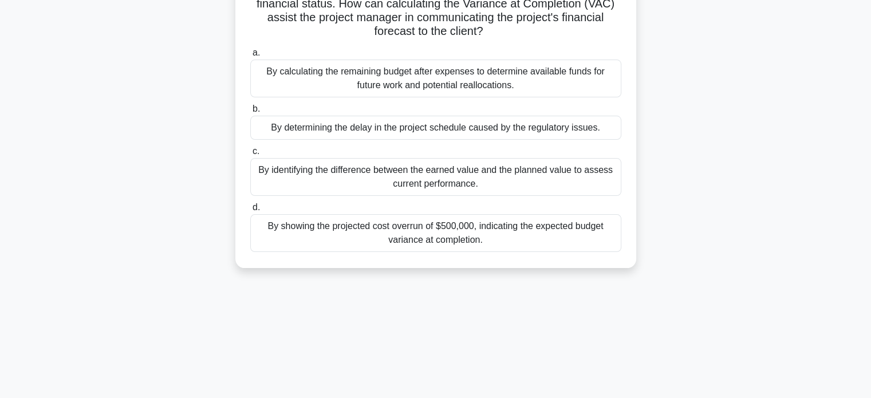
click at [440, 242] on div "By showing the projected cost overrun of $500,000, indicating the expected budg…" at bounding box center [435, 233] width 371 height 38
click at [250, 211] on input "d. By showing the projected cost overrun of $500,000, indicating the expected b…" at bounding box center [250, 207] width 0 height 7
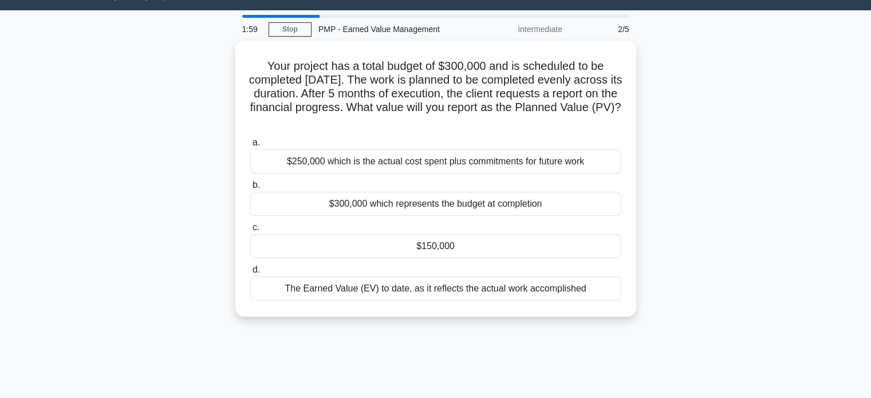
scroll to position [0, 0]
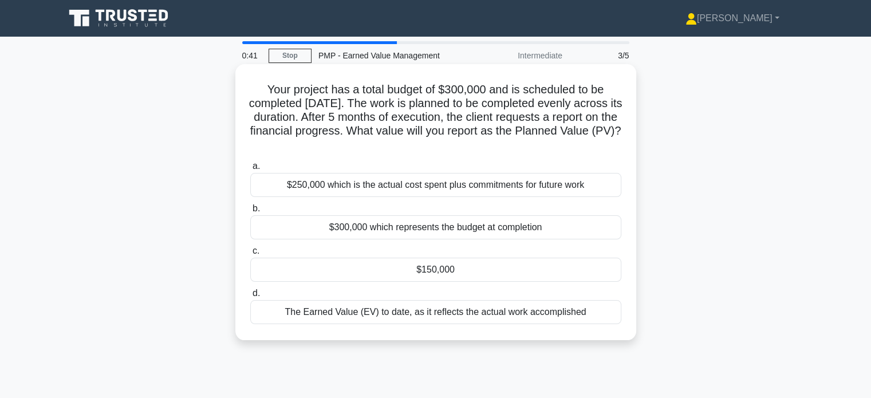
click at [422, 274] on div "$150,000" at bounding box center [435, 270] width 371 height 24
click at [250, 255] on input "c. $150,000" at bounding box center [250, 250] width 0 height 7
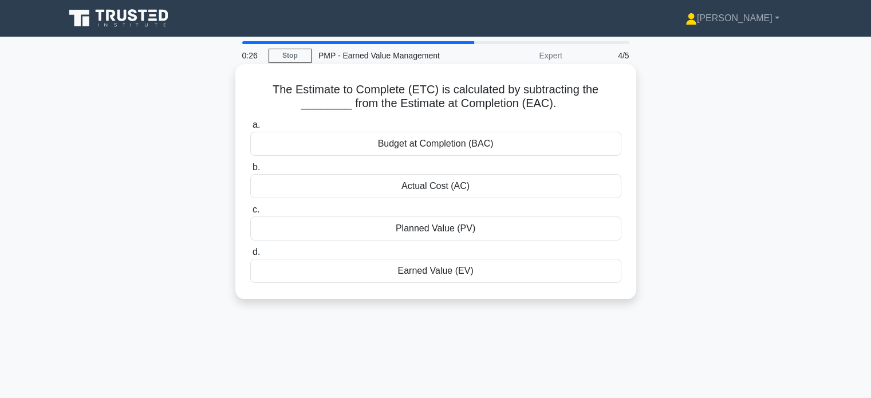
click at [423, 195] on div "Actual Cost (AC)" at bounding box center [435, 186] width 371 height 24
click at [250, 171] on input "b. Actual Cost (AC)" at bounding box center [250, 167] width 0 height 7
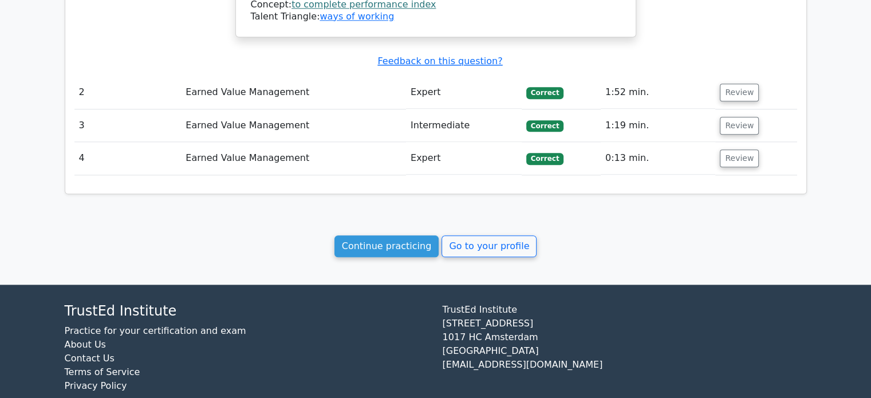
scroll to position [1251, 0]
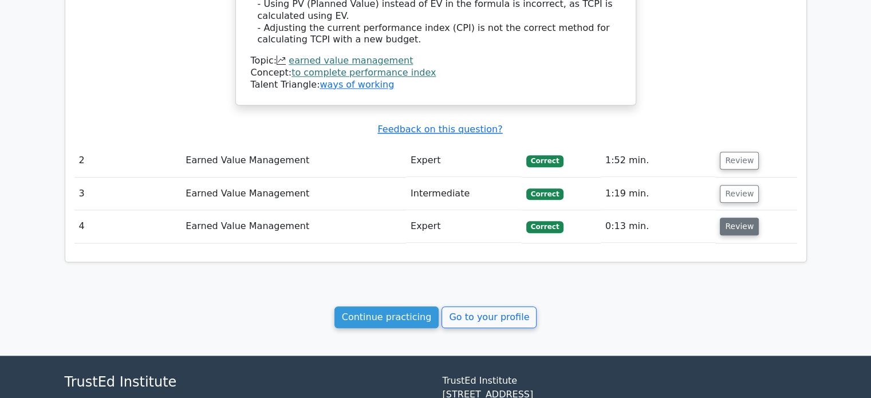
click at [739, 217] on button "Review" at bounding box center [738, 226] width 39 height 18
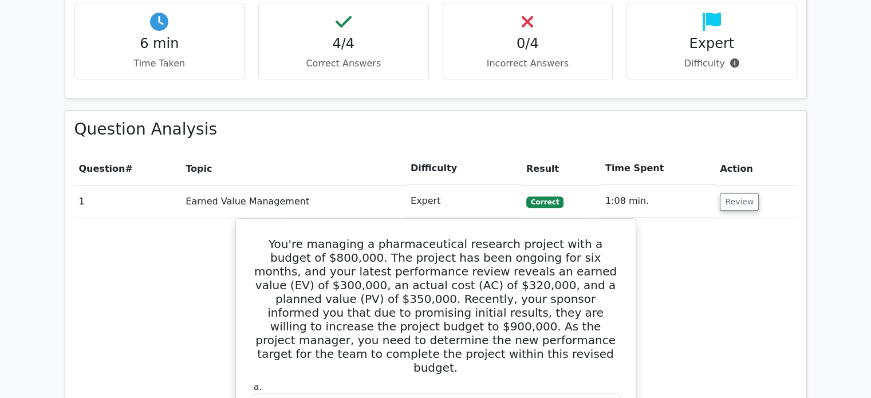
scroll to position [401, 0]
click at [742, 201] on button "Review" at bounding box center [738, 201] width 39 height 18
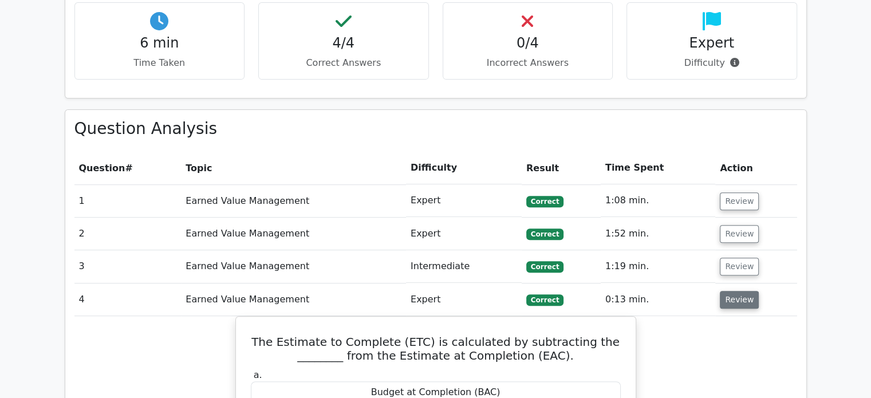
click at [727, 291] on button "Review" at bounding box center [738, 300] width 39 height 18
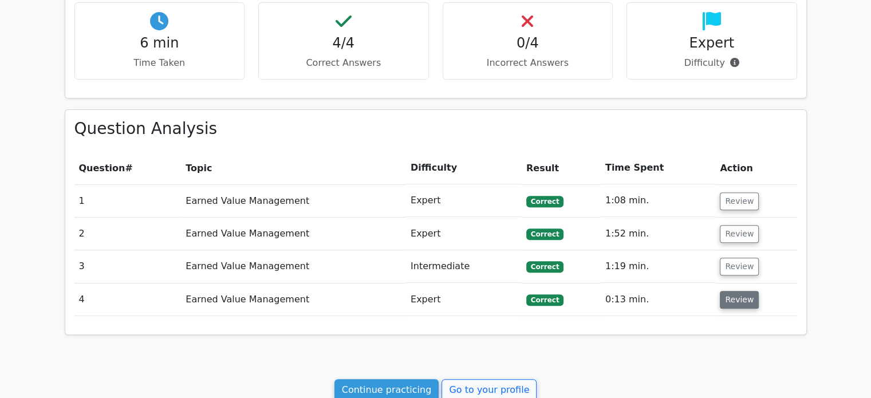
click at [730, 291] on button "Review" at bounding box center [738, 300] width 39 height 18
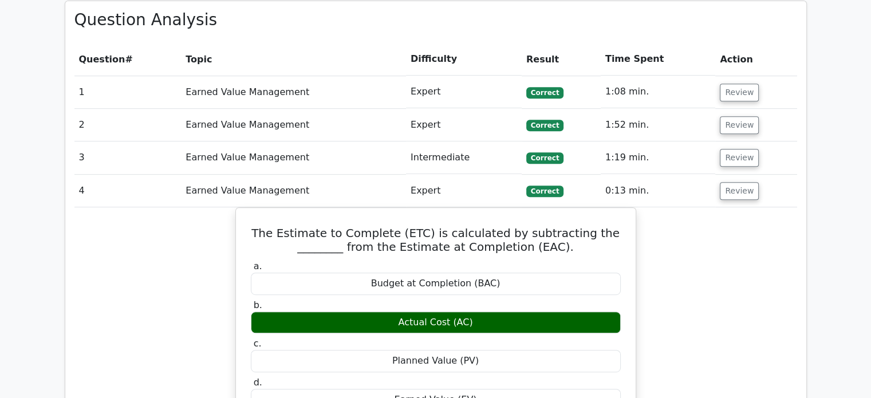
scroll to position [510, 0]
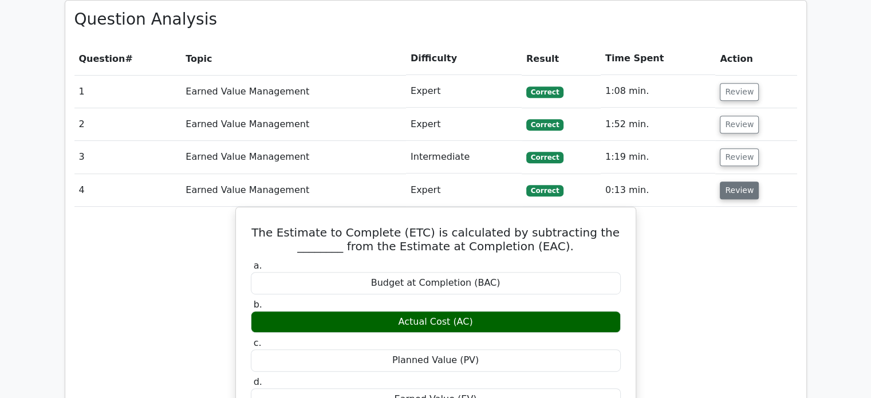
click at [744, 191] on button "Review" at bounding box center [738, 190] width 39 height 18
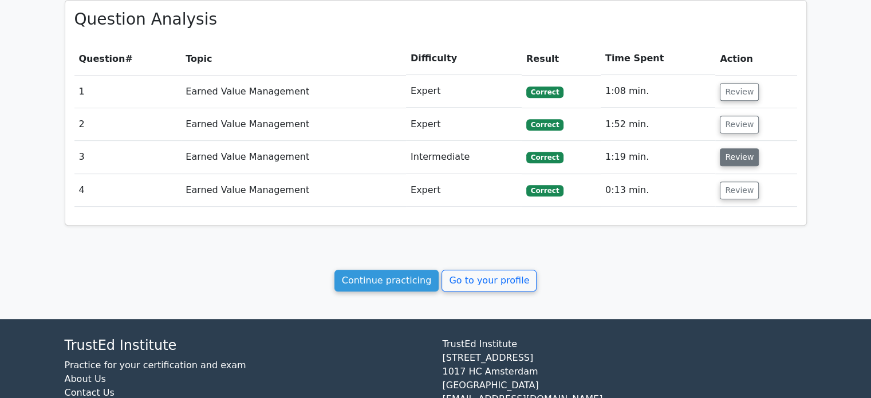
click at [746, 162] on button "Review" at bounding box center [738, 157] width 39 height 18
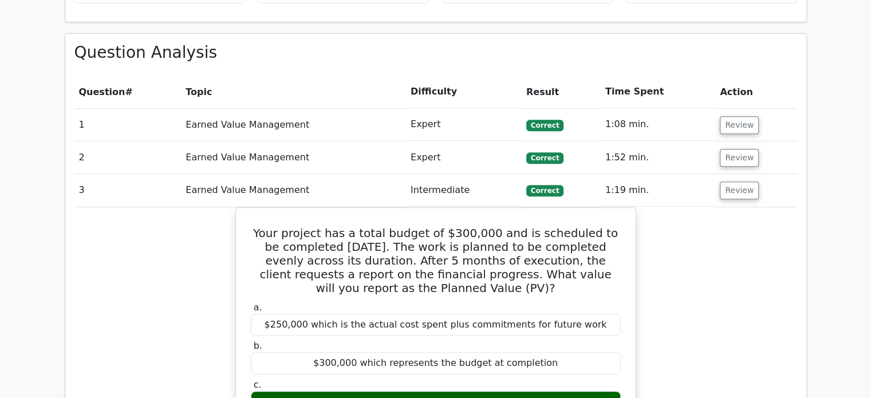
scroll to position [476, 0]
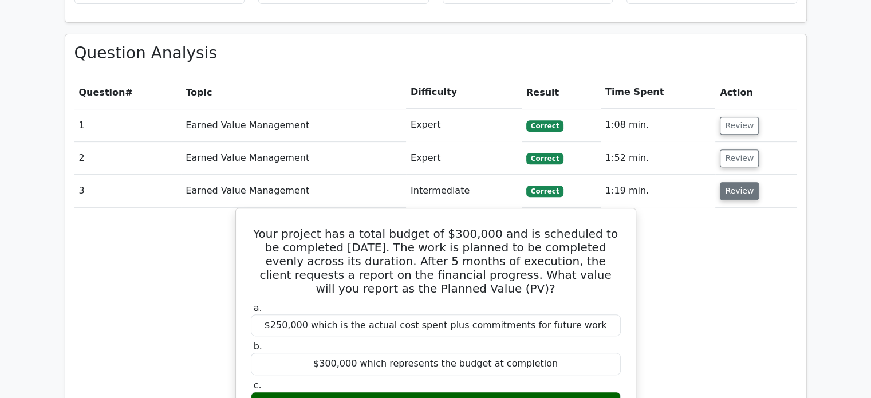
click at [731, 186] on button "Review" at bounding box center [738, 191] width 39 height 18
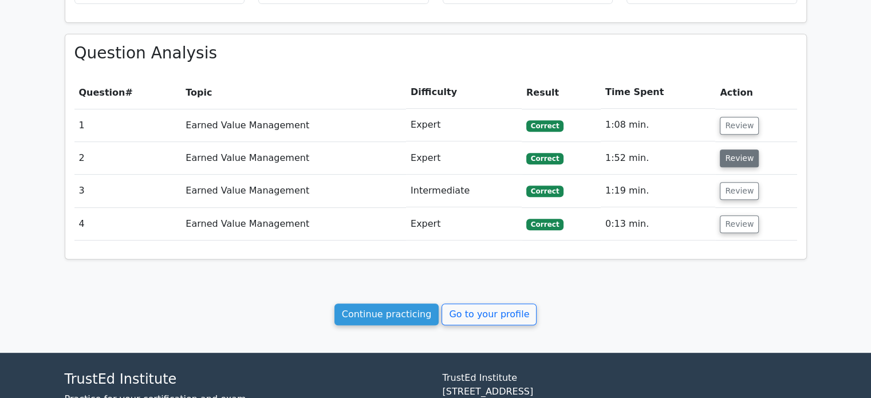
click at [741, 153] on button "Review" at bounding box center [738, 158] width 39 height 18
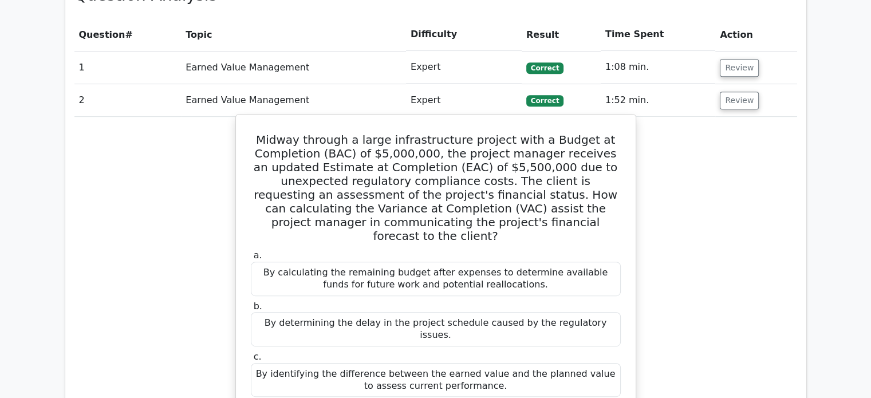
scroll to position [529, 0]
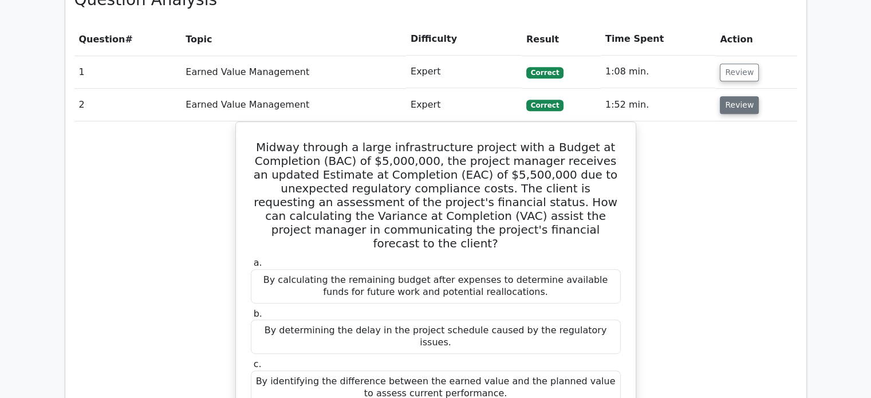
click at [738, 110] on button "Review" at bounding box center [738, 105] width 39 height 18
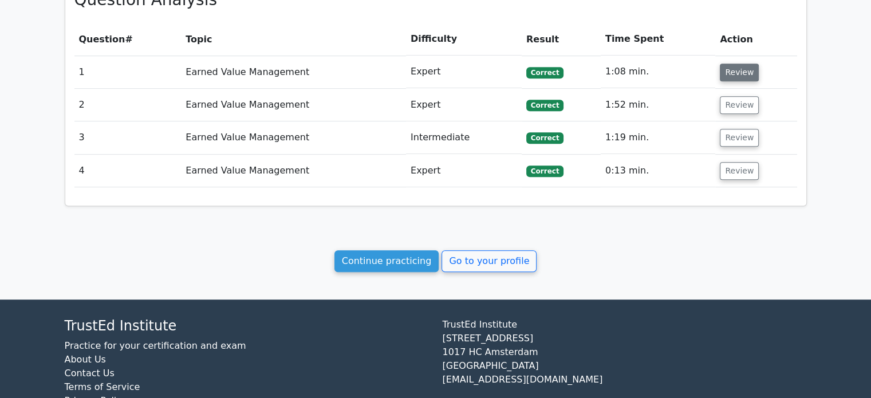
click at [739, 70] on button "Review" at bounding box center [738, 73] width 39 height 18
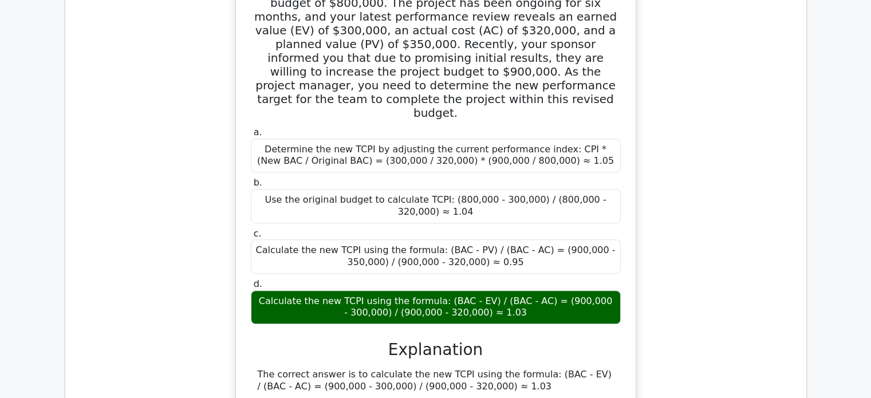
scroll to position [658, 0]
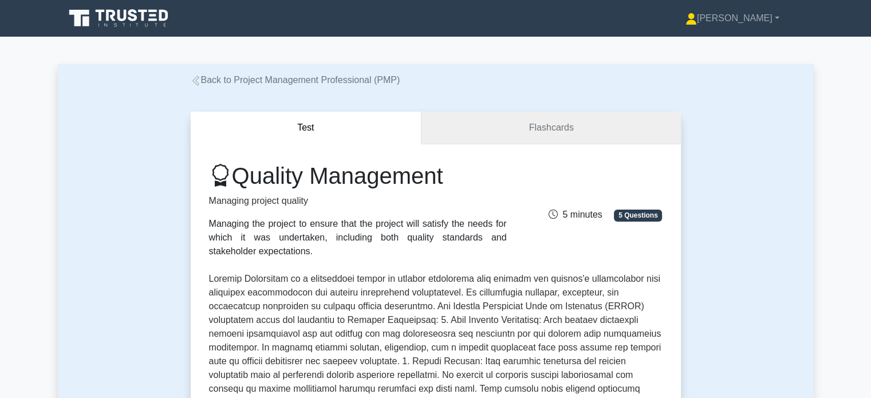
click at [540, 116] on link "Flashcards" at bounding box center [550, 128] width 259 height 33
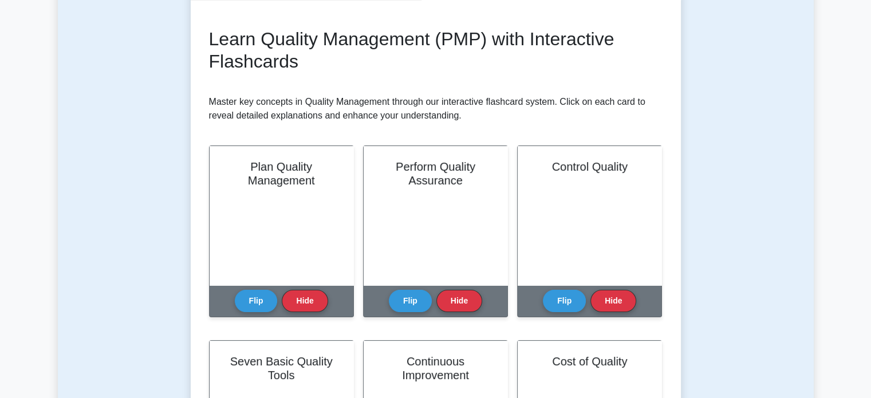
scroll to position [169, 0]
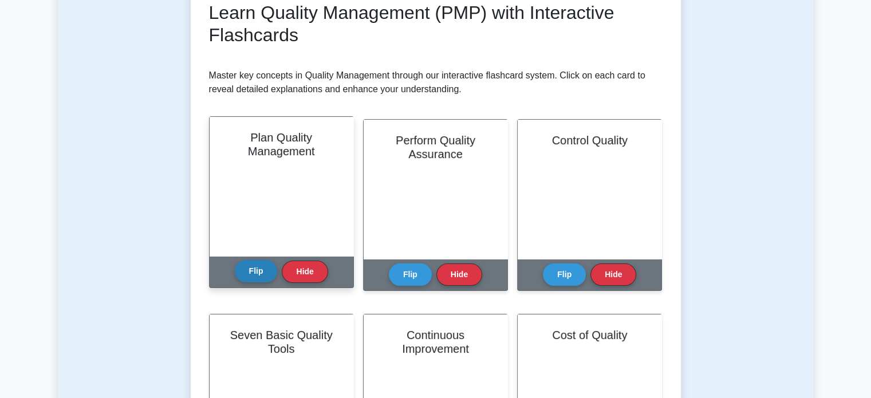
click at [253, 275] on button "Flip" at bounding box center [256, 271] width 43 height 22
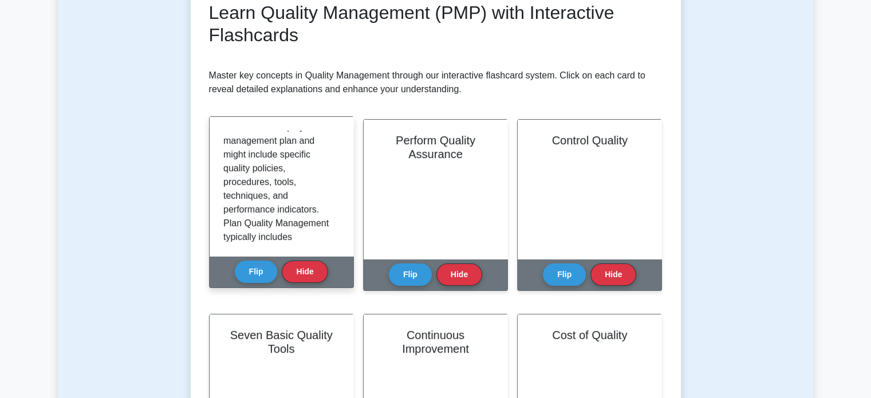
click at [287, 204] on p "Plan Quality Management is the process of identifying quality requirements and …" at bounding box center [279, 106] width 112 height 467
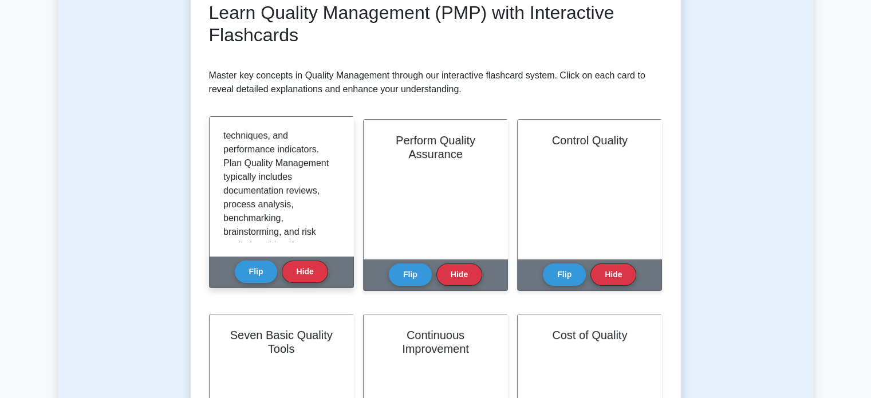
scroll to position [391, 0]
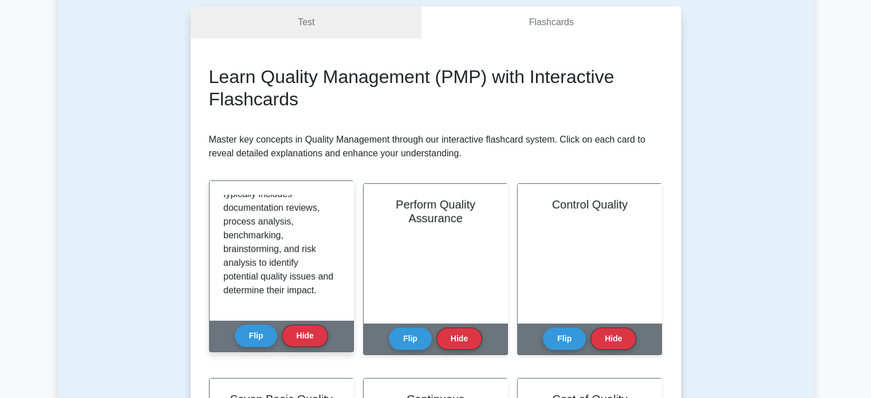
scroll to position [103, 0]
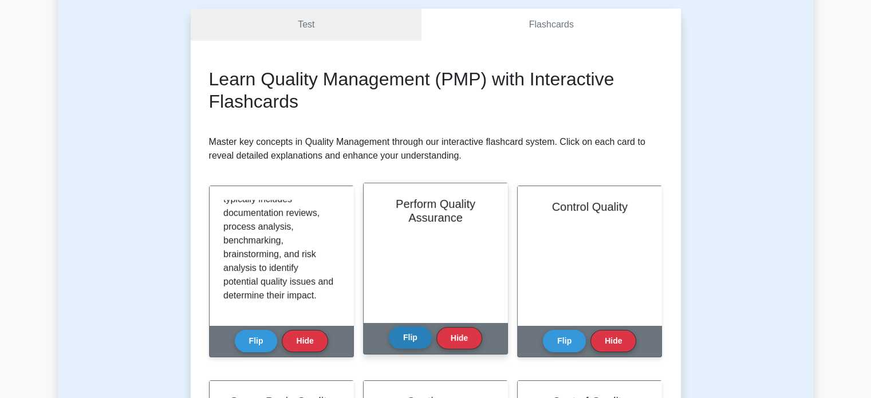
click at [398, 334] on button "Flip" at bounding box center [410, 337] width 43 height 22
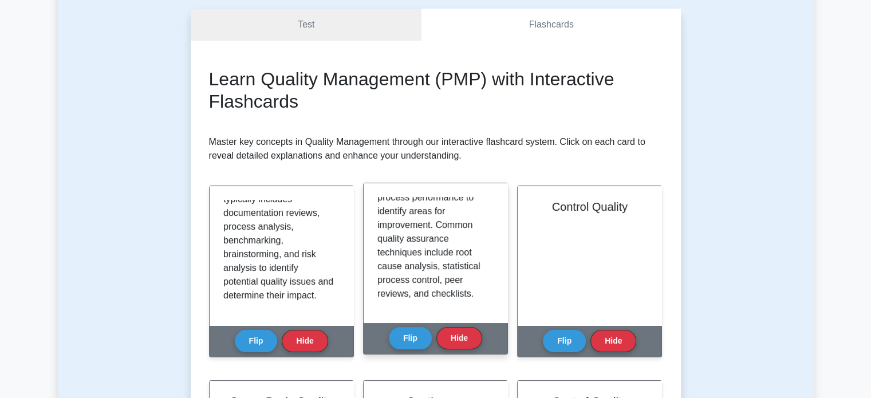
scroll to position [282, 0]
click at [470, 294] on p "Perform Quality Assurance is the process of evaluating the overall project perf…" at bounding box center [433, 107] width 112 height 385
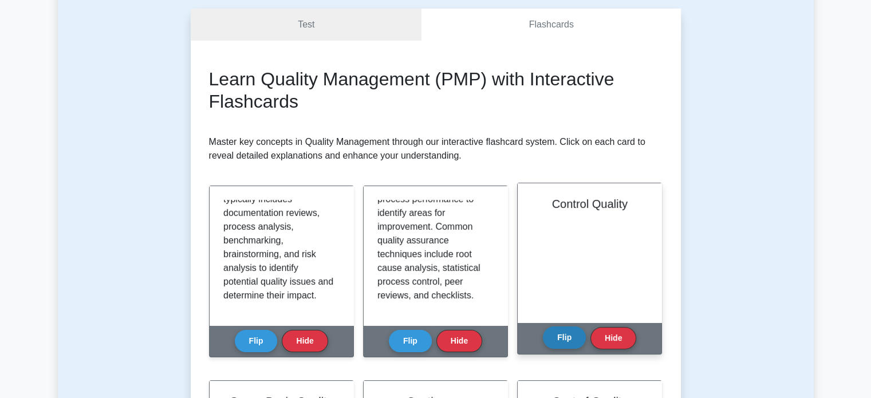
click at [564, 340] on button "Flip" at bounding box center [564, 337] width 43 height 22
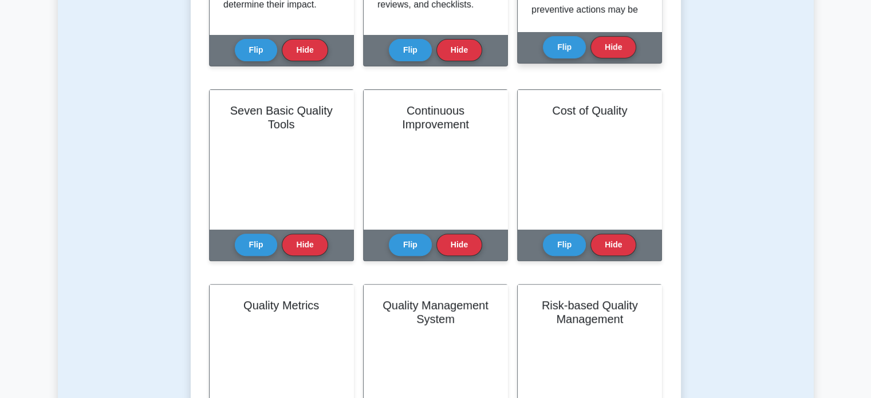
scroll to position [408, 0]
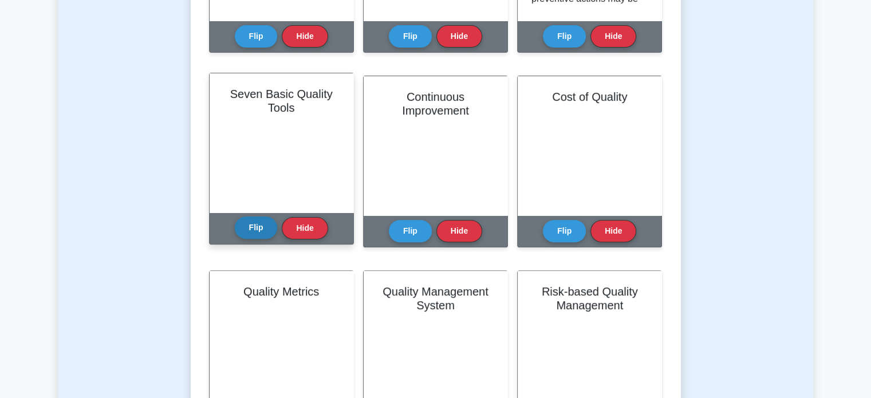
click at [252, 220] on button "Flip" at bounding box center [256, 227] width 43 height 22
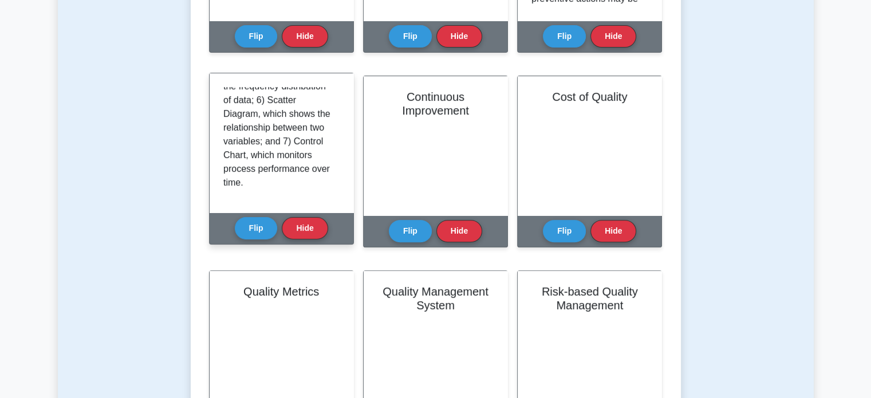
scroll to position [364, 0]
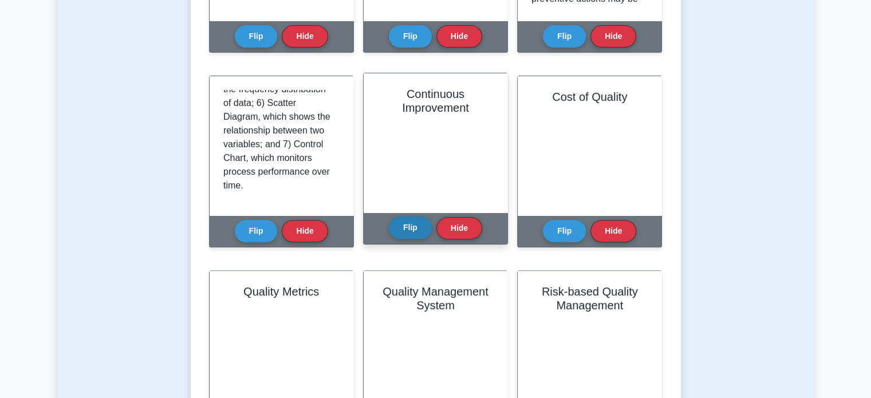
click at [402, 227] on button "Flip" at bounding box center [410, 227] width 43 height 22
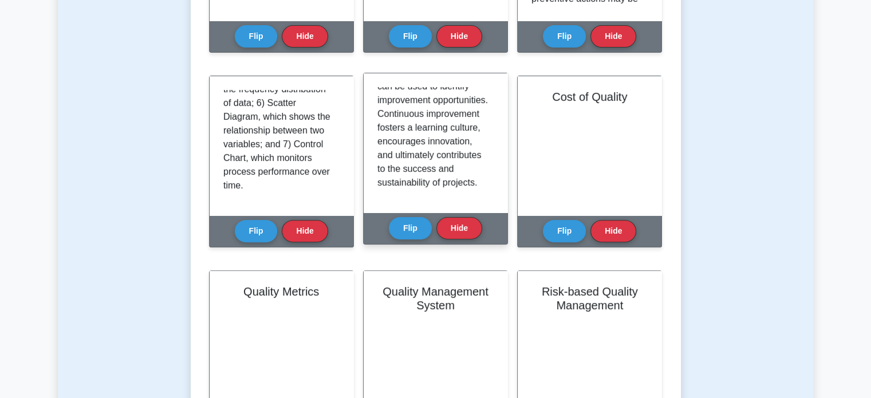
scroll to position [405, 0]
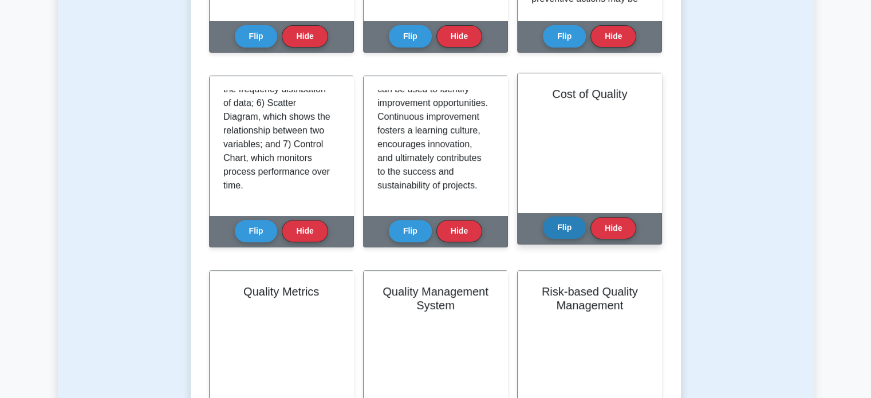
click at [559, 223] on button "Flip" at bounding box center [564, 227] width 43 height 22
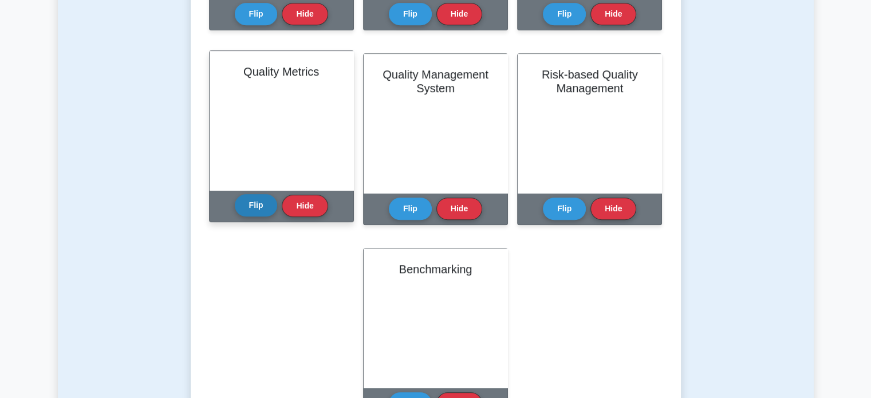
scroll to position [624, 0]
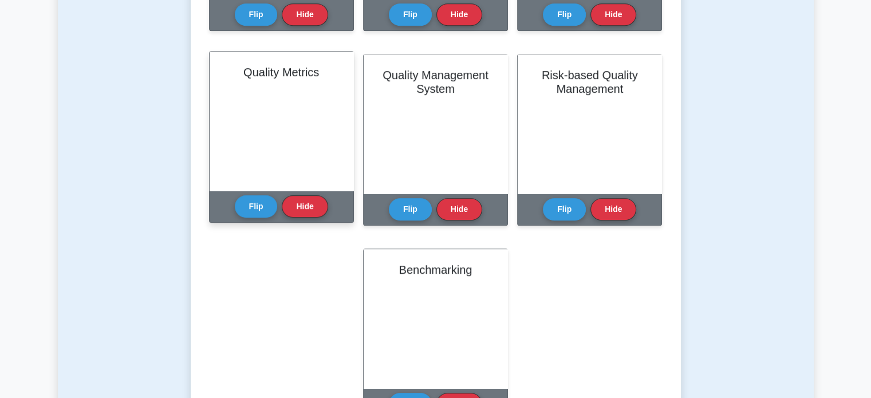
click at [248, 219] on div "Flip Hide" at bounding box center [281, 206] width 93 height 31
click at [256, 200] on button "Flip" at bounding box center [256, 206] width 43 height 22
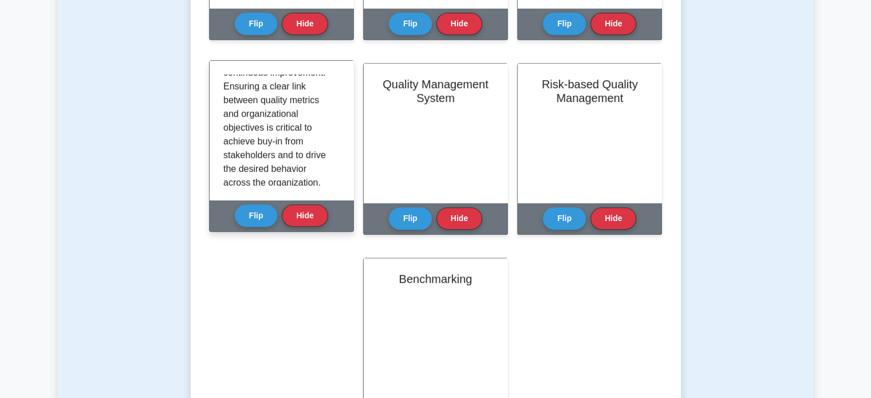
scroll to position [405, 0]
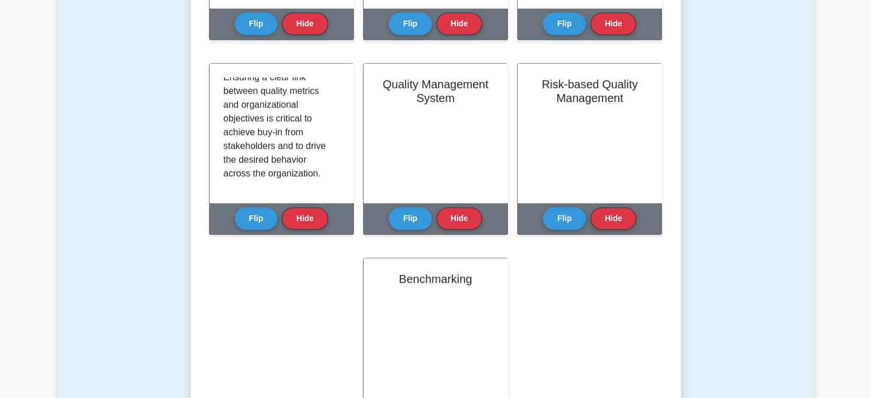
drag, startPoint x: 244, startPoint y: 121, endPoint x: 190, endPoint y: 113, distance: 55.0
click at [191, 113] on div "Learn Quality Management (PMP) with Interactive Flashcards Master key concepts …" at bounding box center [436, 0] width 490 height 942
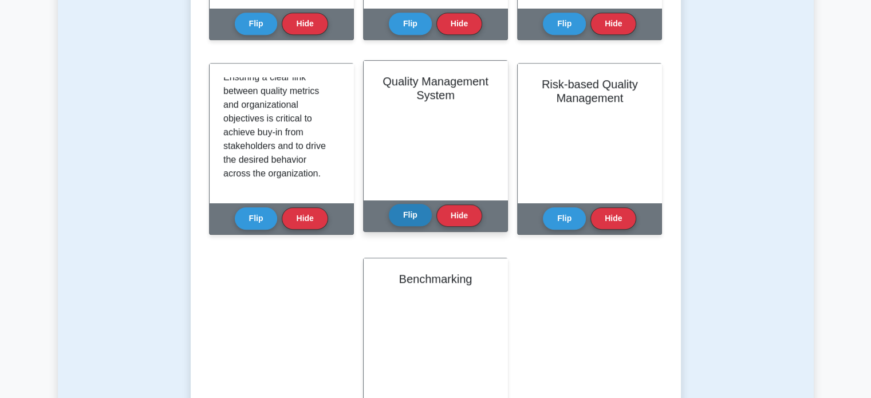
click at [414, 211] on button "Flip" at bounding box center [410, 215] width 43 height 22
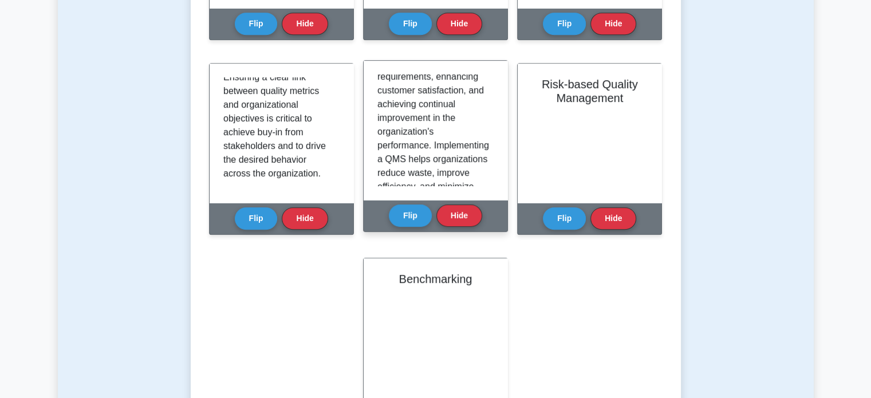
scroll to position [0, 0]
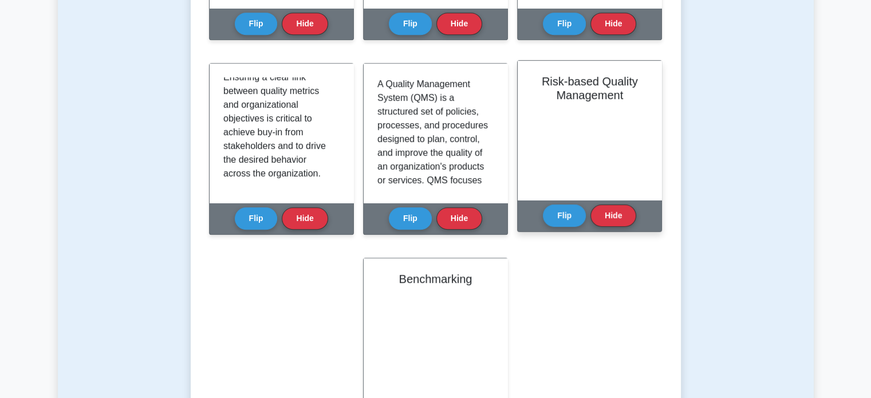
drag, startPoint x: 547, startPoint y: 212, endPoint x: 525, endPoint y: 205, distance: 22.8
click at [525, 205] on div "Risk-based Quality Management Flip Hide" at bounding box center [589, 146] width 145 height 172
click at [559, 212] on button "Flip" at bounding box center [564, 215] width 43 height 22
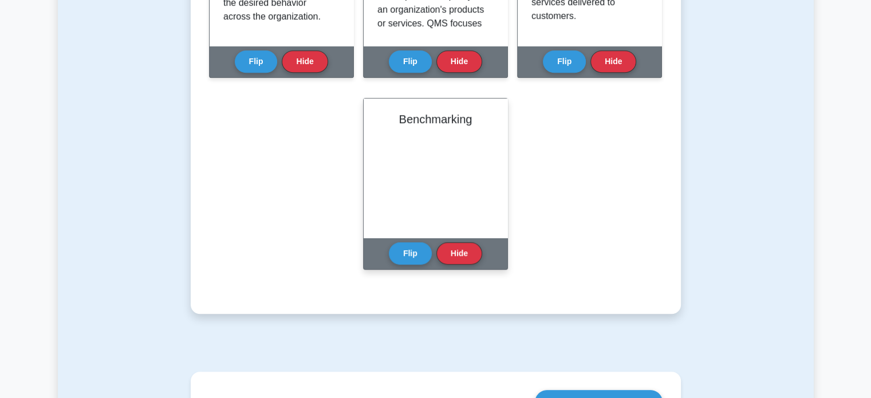
scroll to position [773, 0]
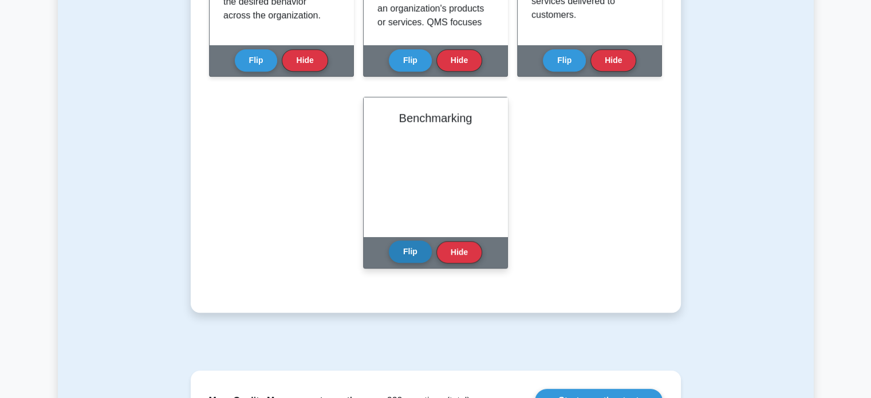
click at [394, 249] on button "Flip" at bounding box center [410, 251] width 43 height 22
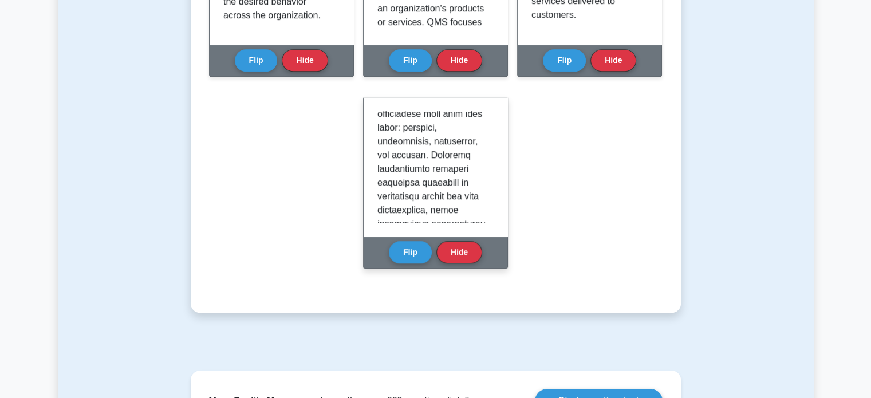
scroll to position [156, 0]
drag, startPoint x: 418, startPoint y: 183, endPoint x: 395, endPoint y: 157, distance: 34.5
click at [395, 157] on p at bounding box center [433, 298] width 112 height 687
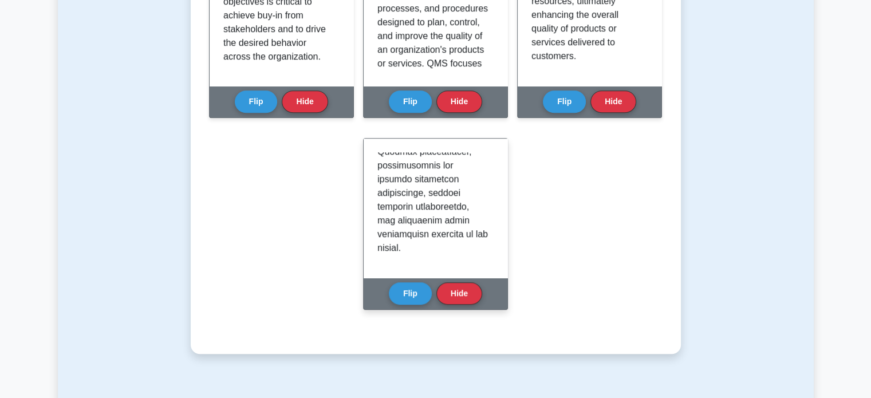
scroll to position [604, 0]
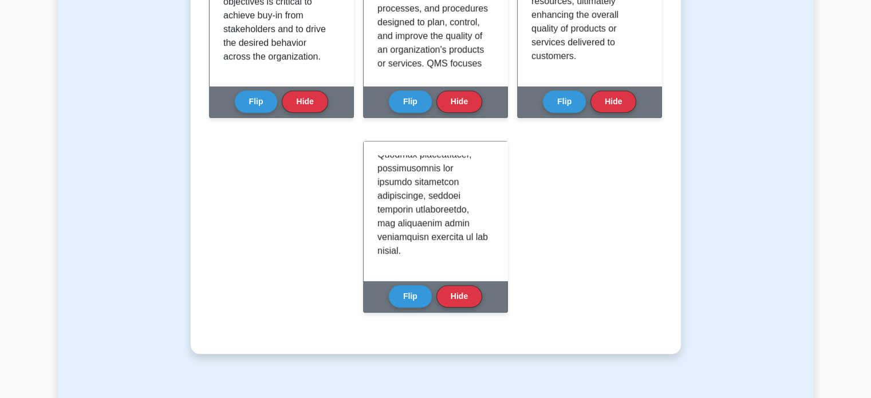
drag, startPoint x: 374, startPoint y: 167, endPoint x: 314, endPoint y: 192, distance: 64.6
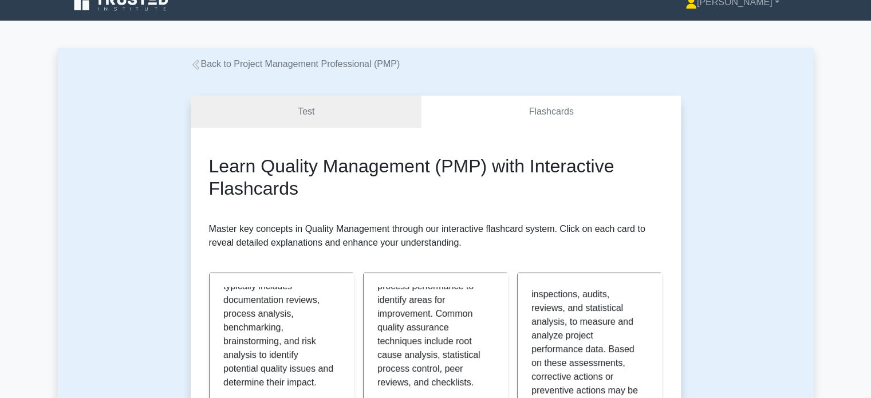
scroll to position [0, 0]
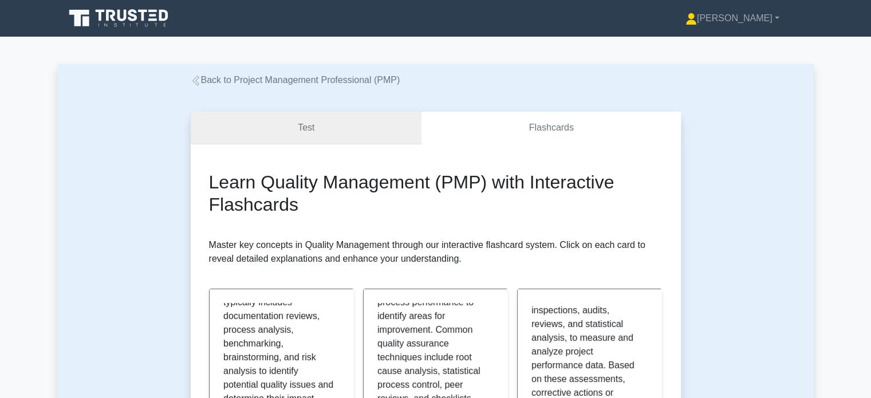
click at [312, 129] on link "Test" at bounding box center [306, 128] width 231 height 33
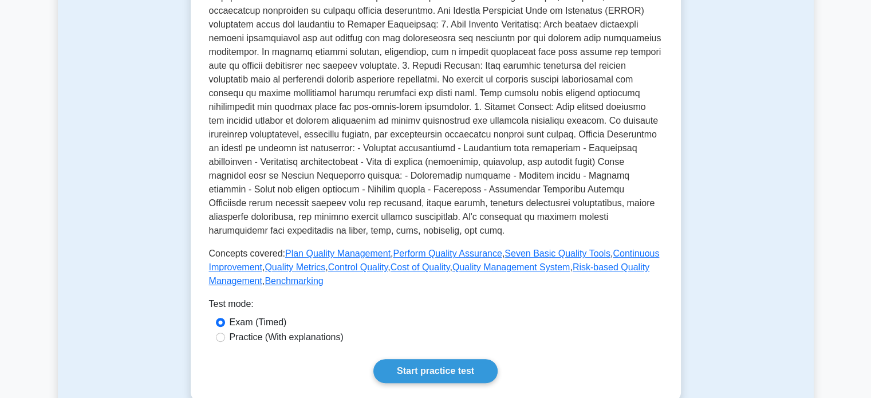
scroll to position [310, 0]
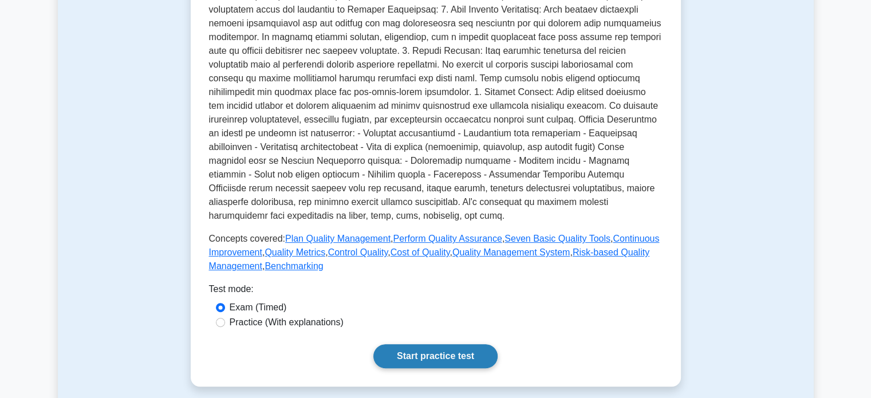
click at [460, 351] on link "Start practice test" at bounding box center [435, 356] width 124 height 24
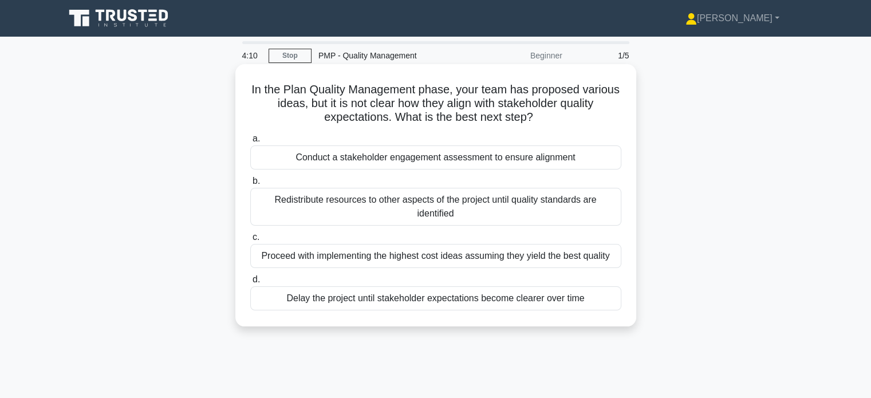
click at [524, 159] on div "Conduct a stakeholder engagement assessment to ensure alignment" at bounding box center [435, 157] width 371 height 24
click at [250, 143] on input "a. Conduct a stakeholder engagement assessment to ensure alignment" at bounding box center [250, 138] width 0 height 7
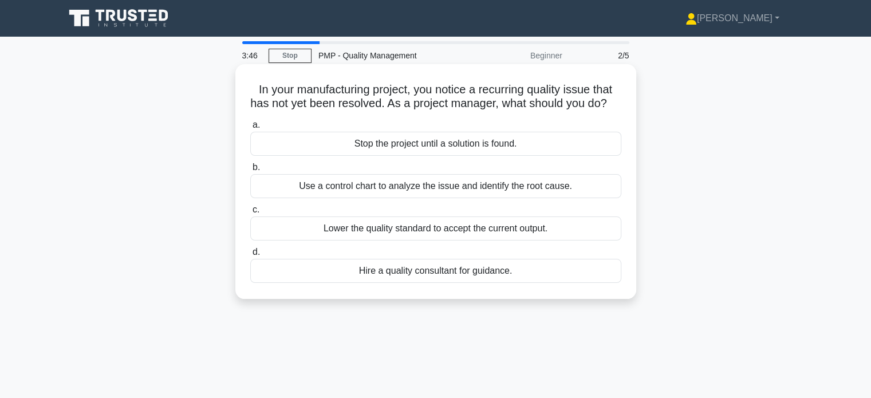
click at [502, 196] on div "Use a control chart to analyze the issue and identify the root cause." at bounding box center [435, 186] width 371 height 24
click at [250, 171] on input "b. Use a control chart to analyze the issue and identify the root cause." at bounding box center [250, 167] width 0 height 7
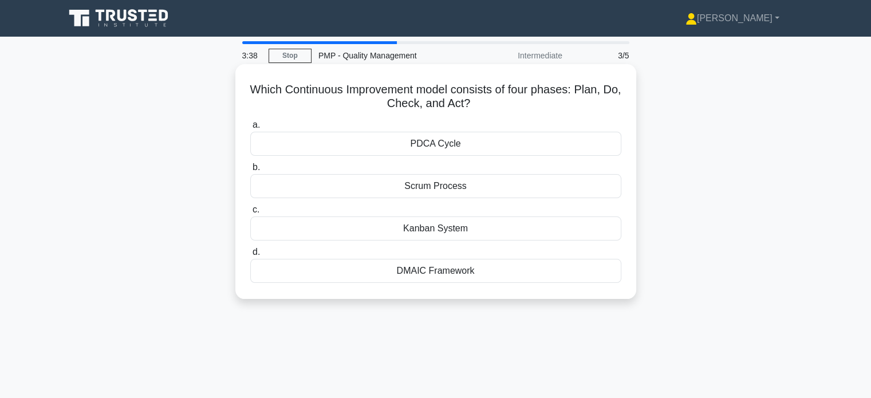
click at [467, 146] on div "PDCA Cycle" at bounding box center [435, 144] width 371 height 24
click at [250, 129] on input "a. PDCA Cycle" at bounding box center [250, 124] width 0 height 7
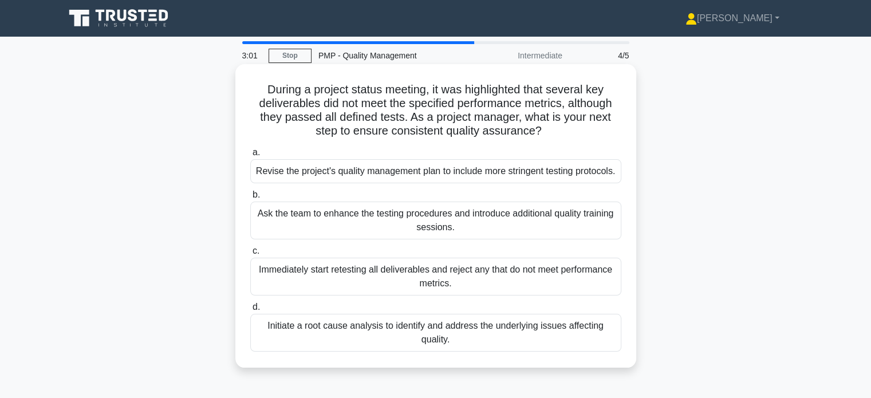
click at [442, 351] on div "Initiate a root cause analysis to identify and address the underlying issues af…" at bounding box center [435, 333] width 371 height 38
click at [250, 311] on input "d. Initiate a root cause analysis to identify and address the underlying issues…" at bounding box center [250, 306] width 0 height 7
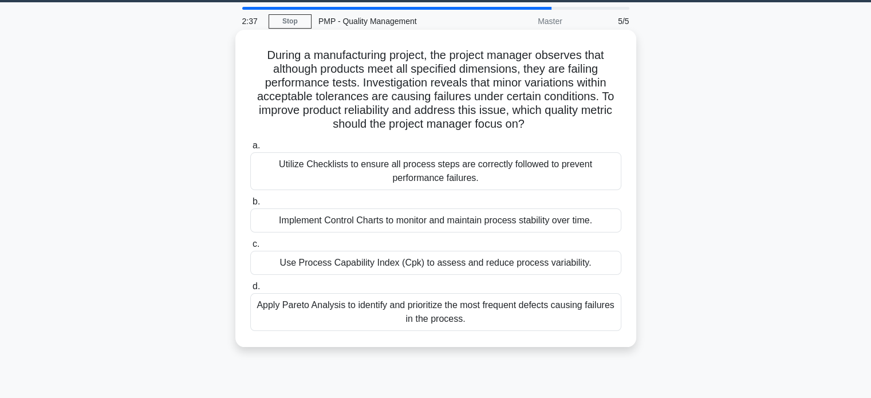
scroll to position [37, 0]
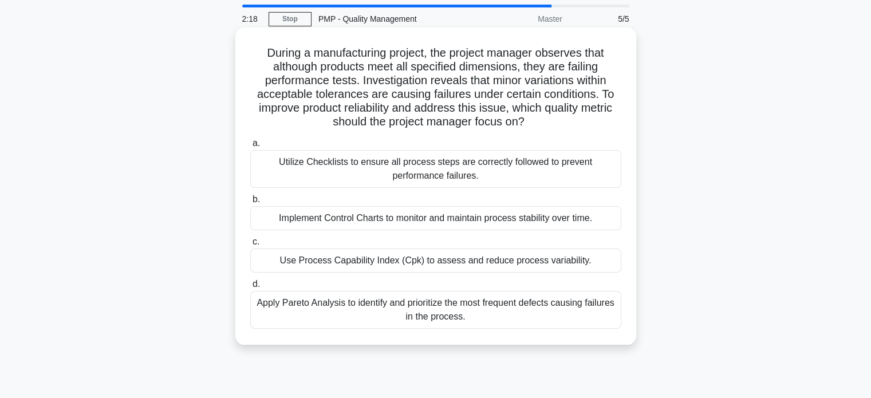
click at [477, 306] on div "Apply Pareto Analysis to identify and prioritize the most frequent defects caus…" at bounding box center [435, 310] width 371 height 38
click at [250, 288] on input "d. Apply Pareto Analysis to identify and prioritize the most frequent defects c…" at bounding box center [250, 283] width 0 height 7
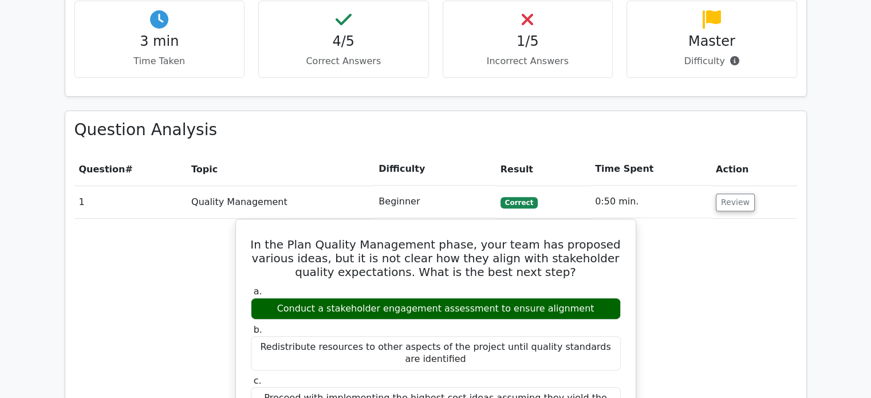
scroll to position [410, 0]
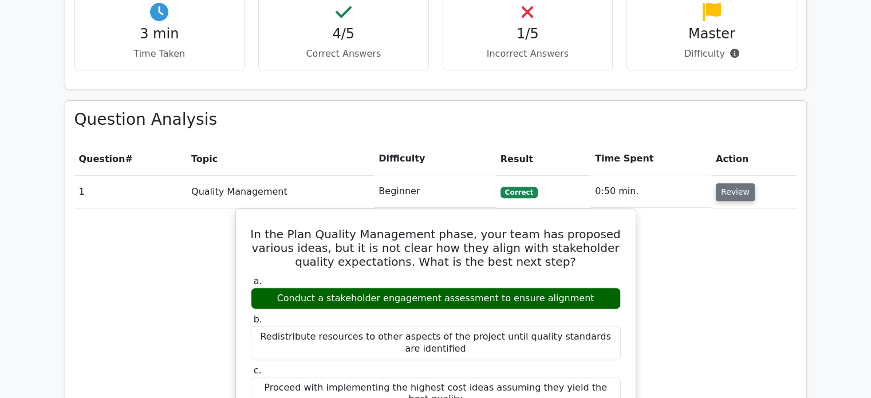
click at [725, 188] on button "Review" at bounding box center [734, 192] width 39 height 18
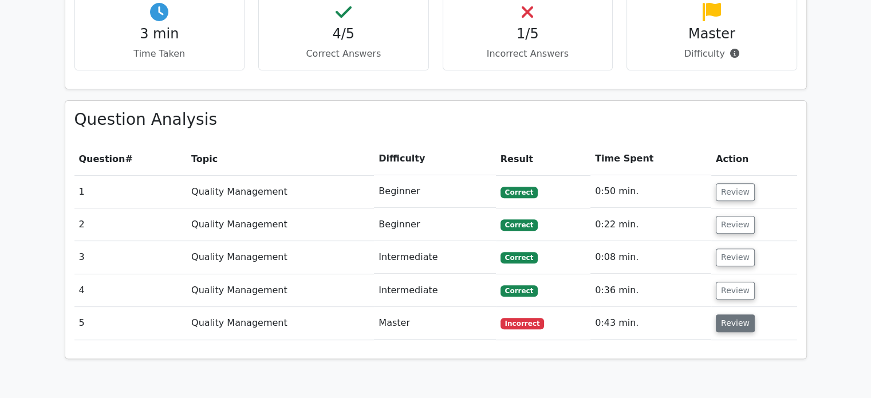
click at [720, 318] on button "Review" at bounding box center [734, 323] width 39 height 18
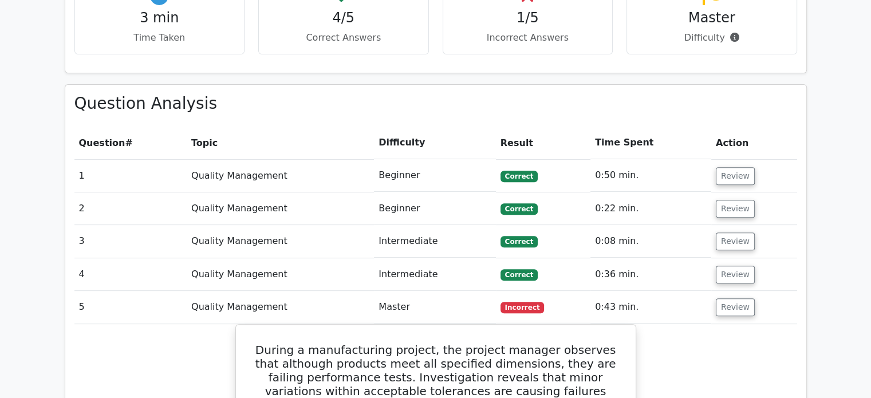
scroll to position [422, 0]
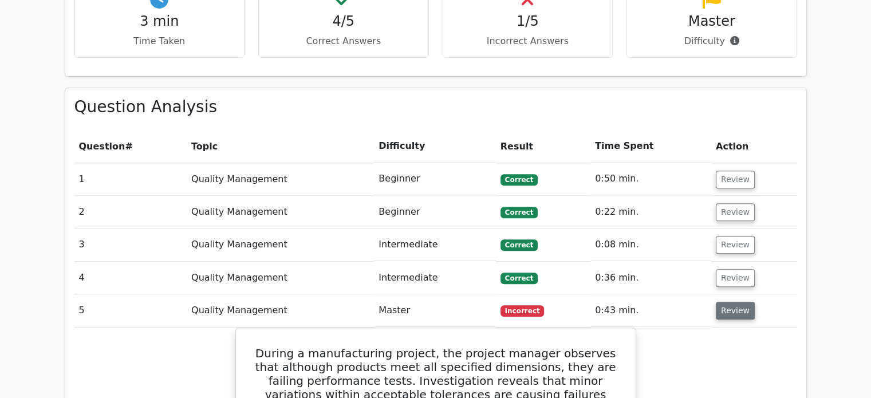
click at [731, 306] on button "Review" at bounding box center [734, 311] width 39 height 18
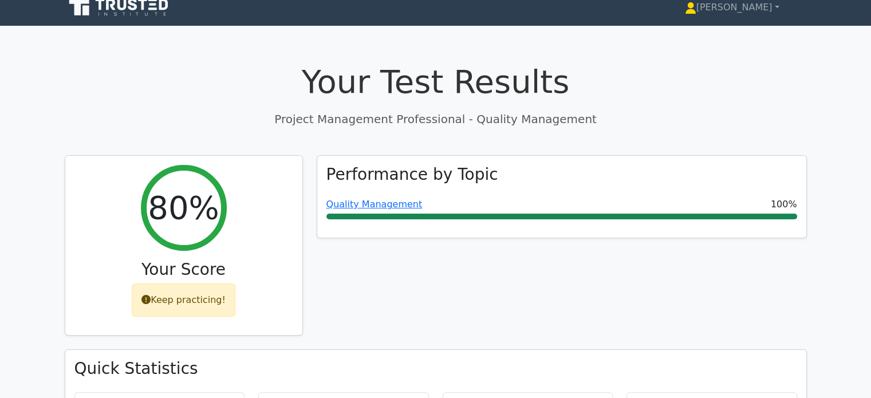
scroll to position [0, 0]
